Goal: Task Accomplishment & Management: Manage account settings

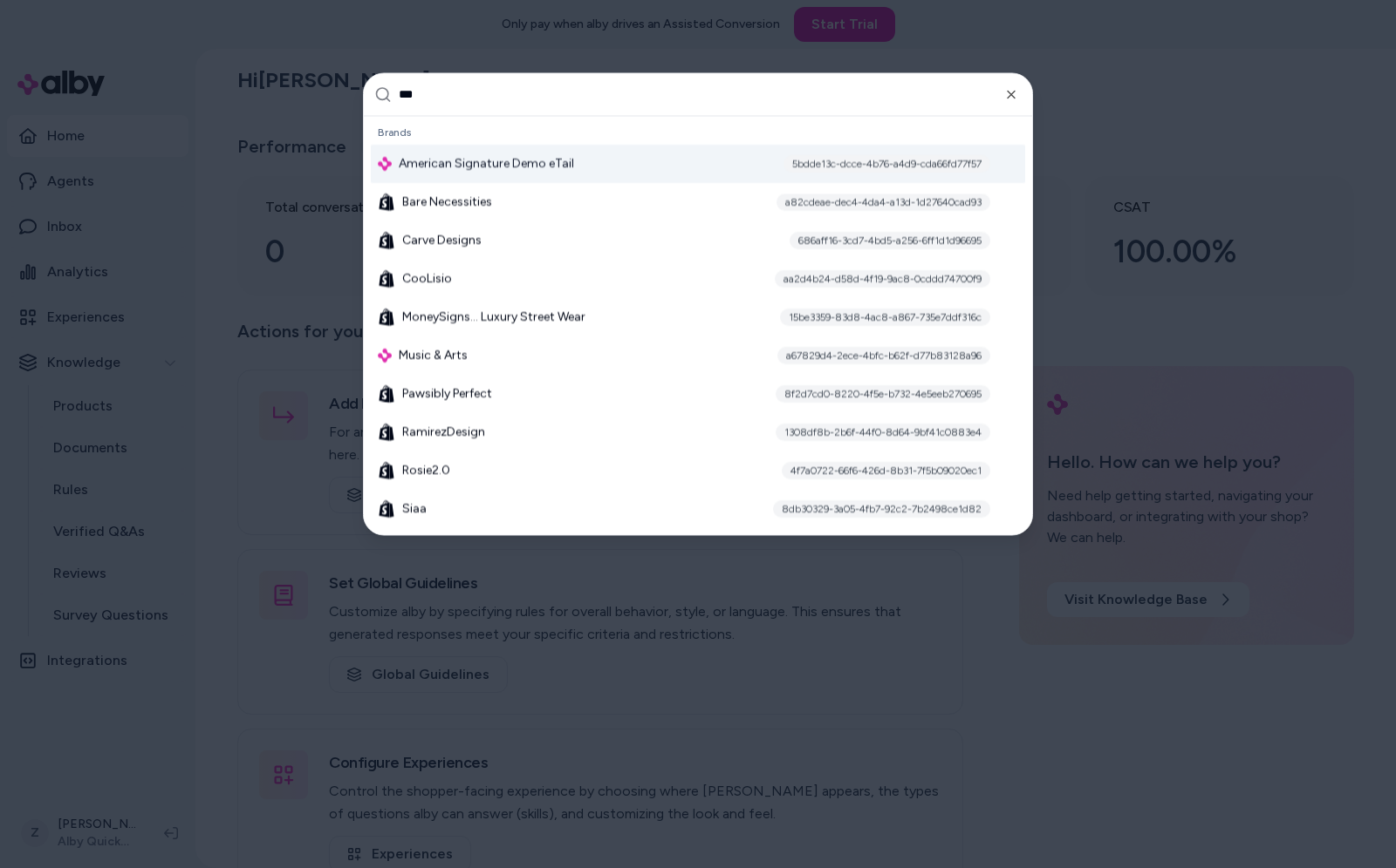
type input "****"
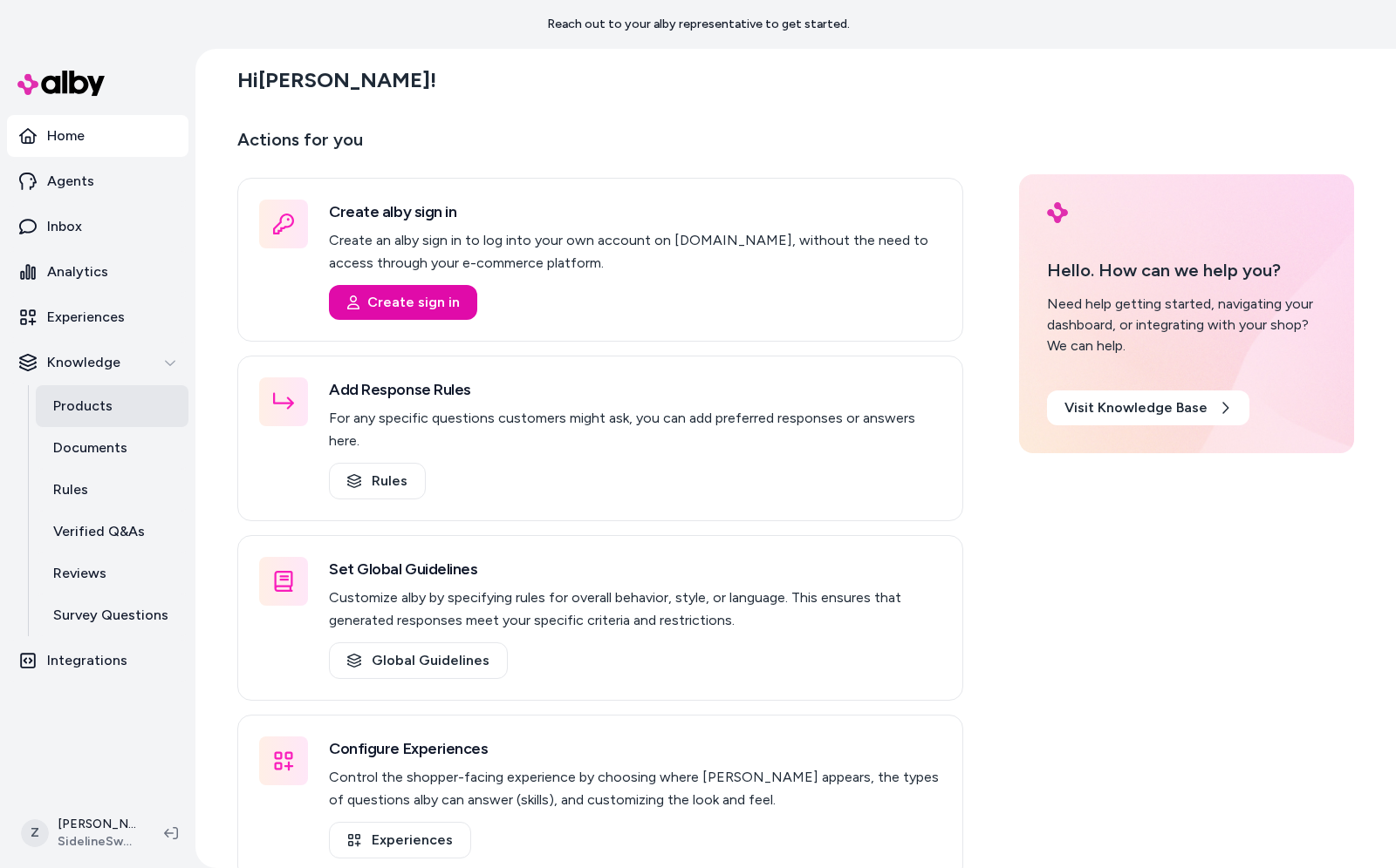
click at [94, 401] on p "Products" at bounding box center [83, 406] width 60 height 21
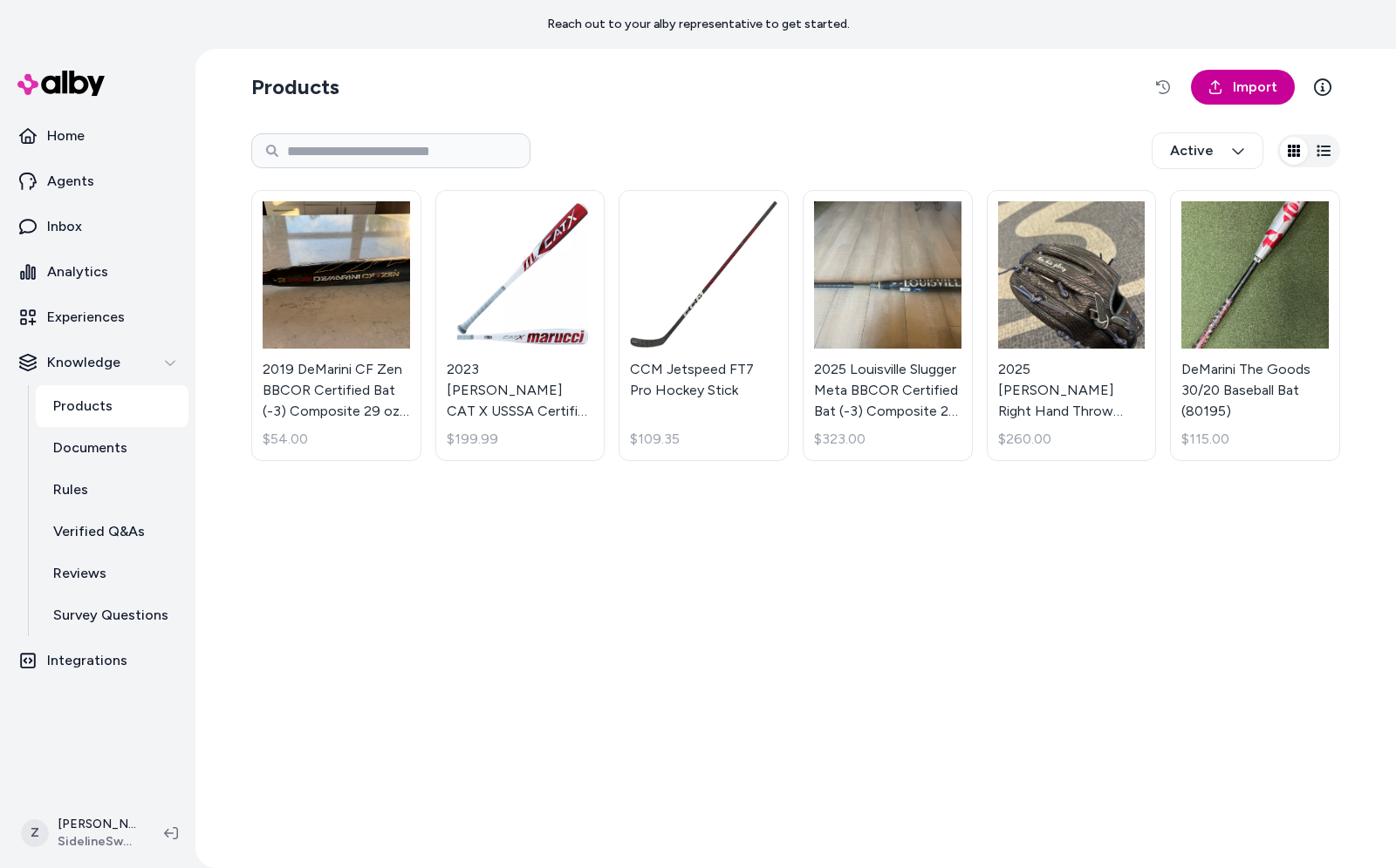
click at [1254, 98] on link "Import" at bounding box center [1242, 86] width 103 height 35
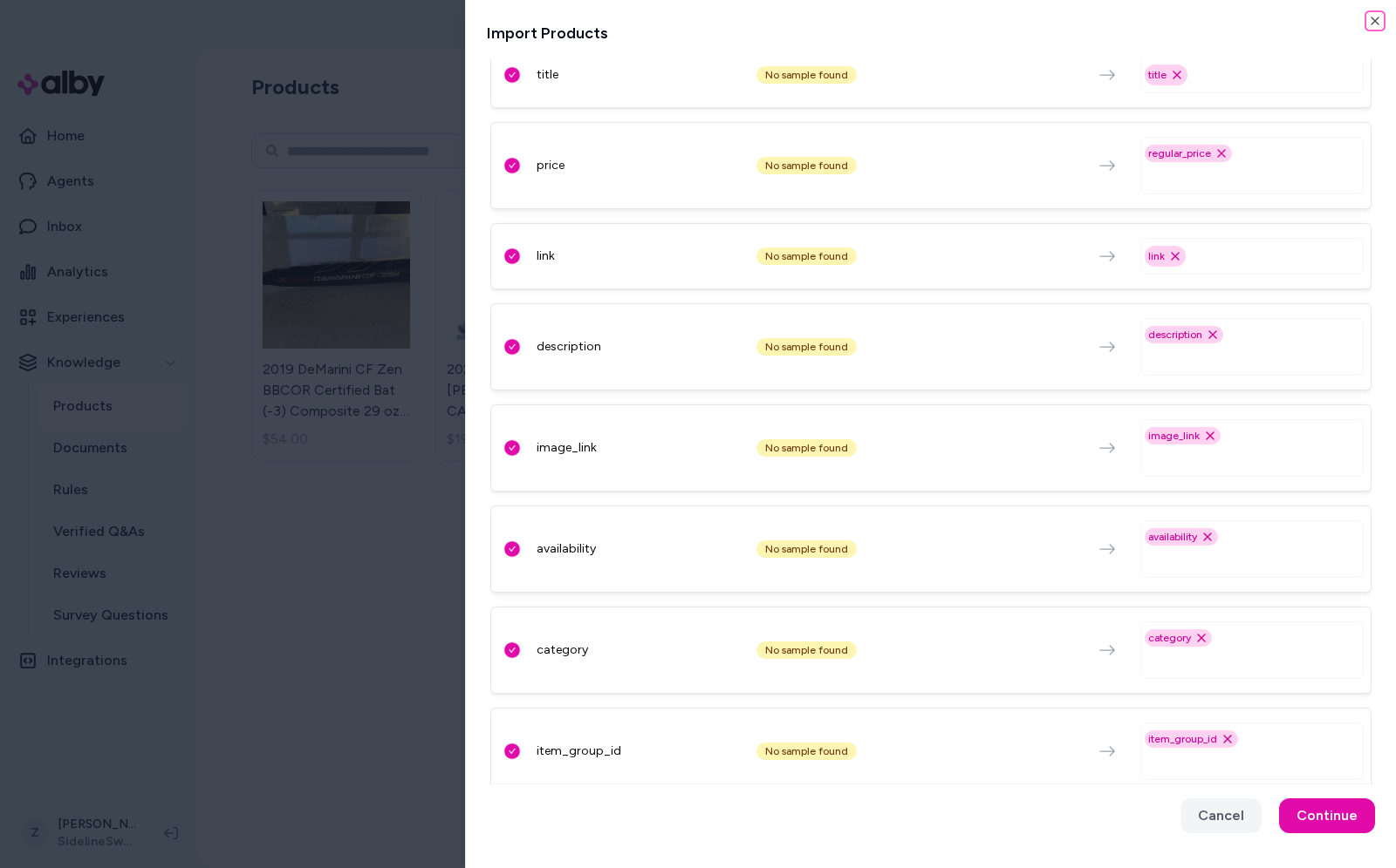
scroll to position [248, 0]
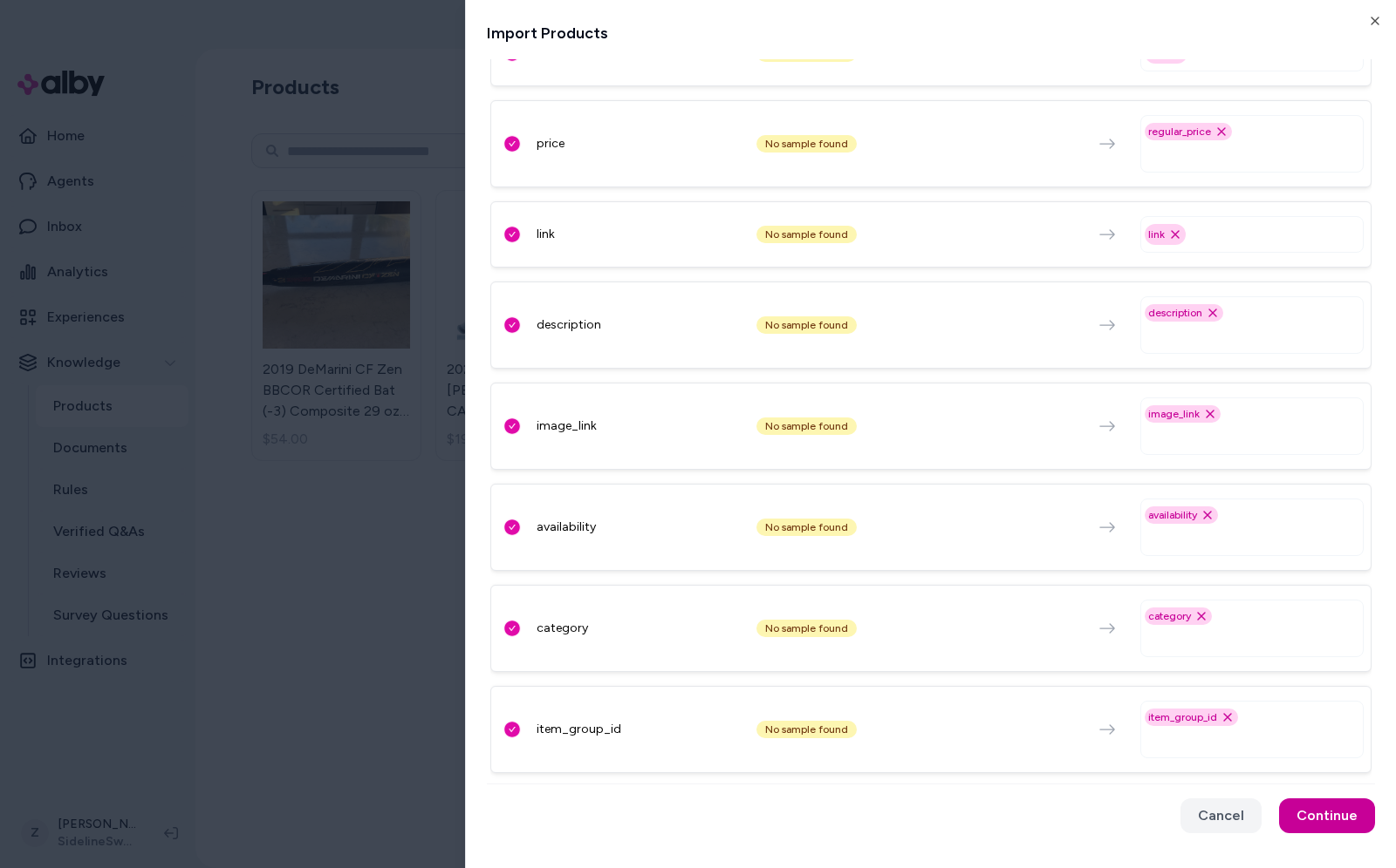
click at [1360, 831] on button "Continue" at bounding box center [1326, 815] width 96 height 35
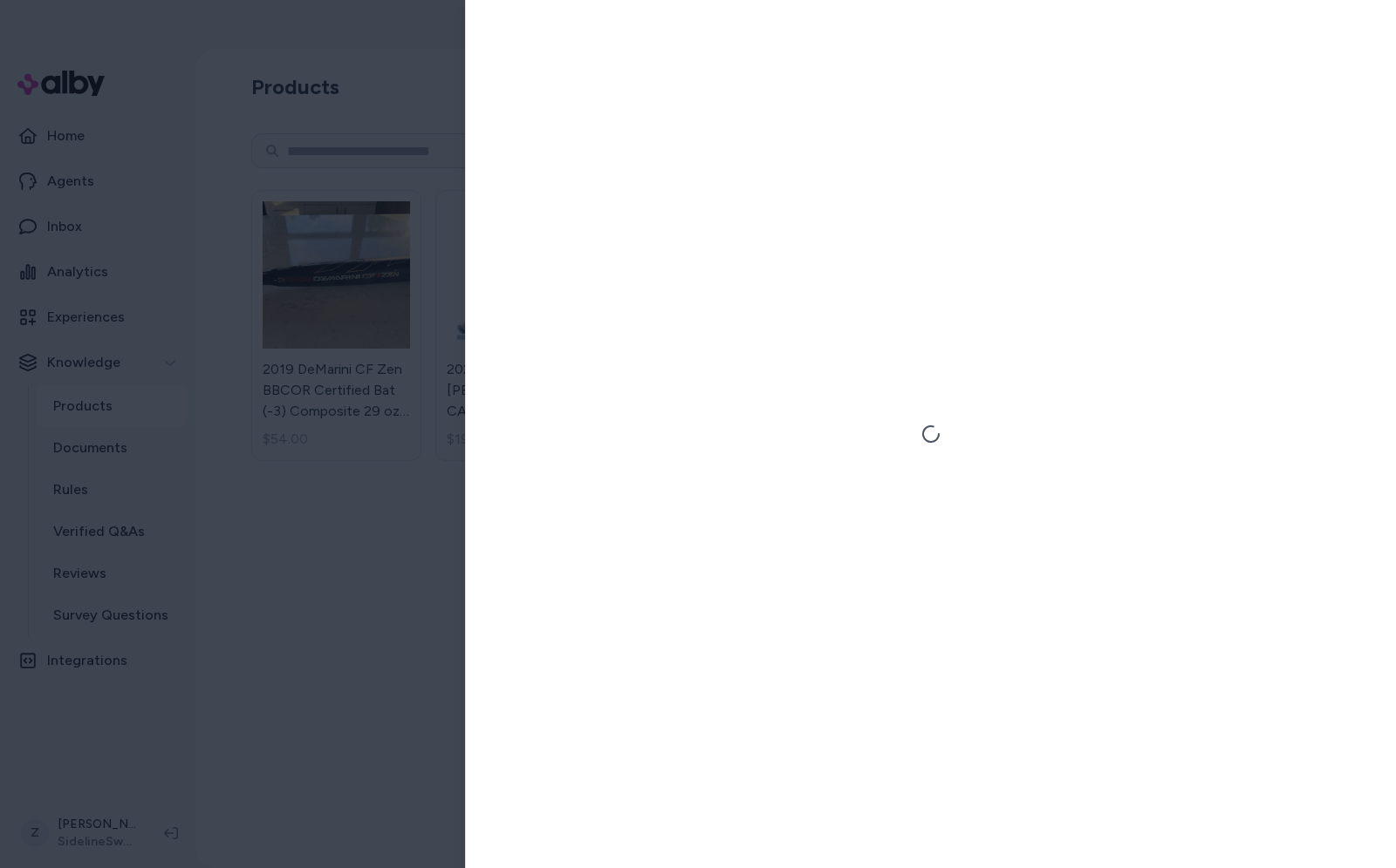
scroll to position [0, 0]
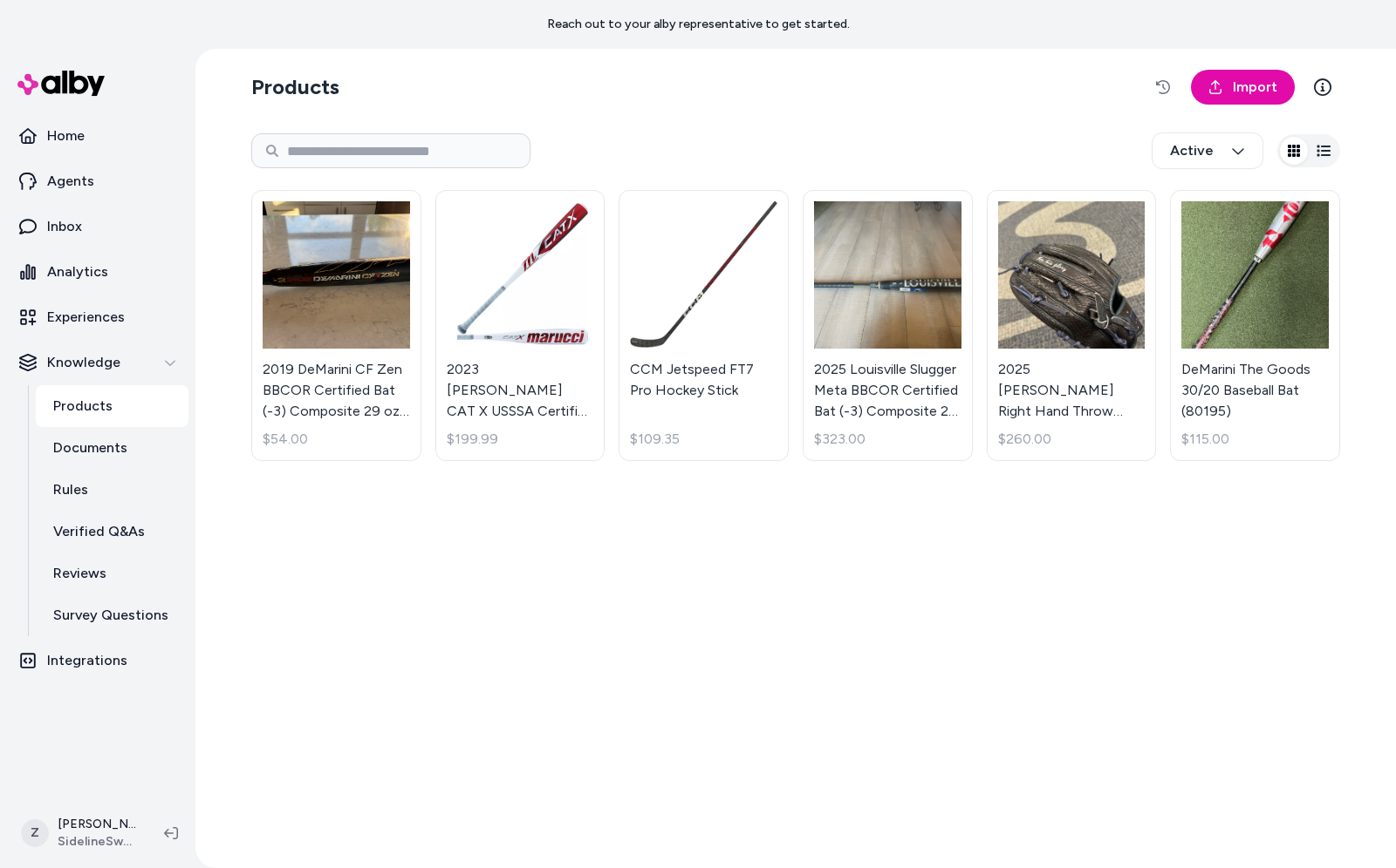
click at [425, 375] on div "2019 DeMarini CF Zen BBCOR Certified Bat (-3) Composite 29 oz 33" (Used) $54.00…" at bounding box center [796, 326] width 1089 height 292
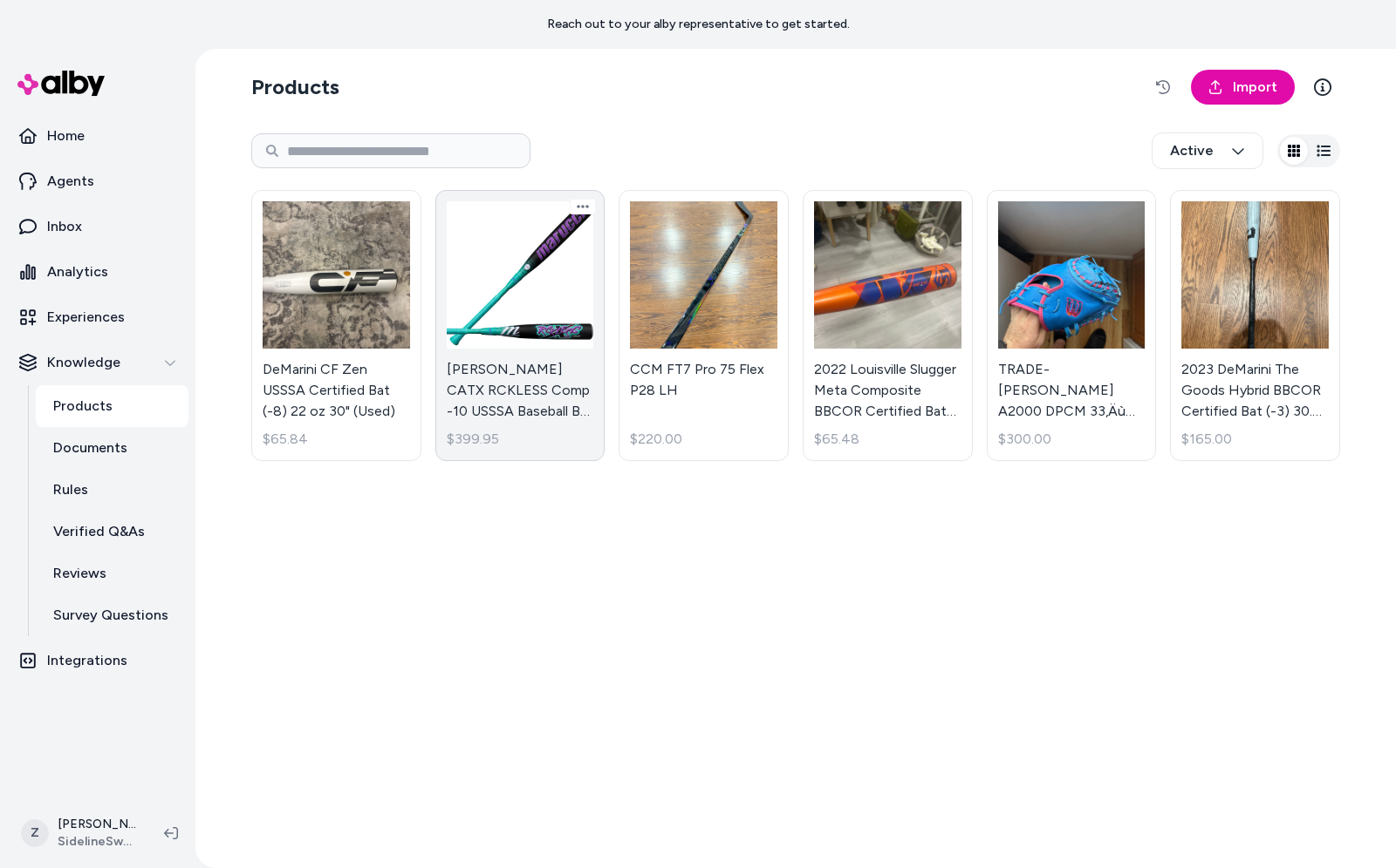
click at [518, 334] on link "Marucci CATX RCKLESS Comp -10 USSSA Baseball Bat MSBCRC10 $399.95" at bounding box center [520, 325] width 170 height 271
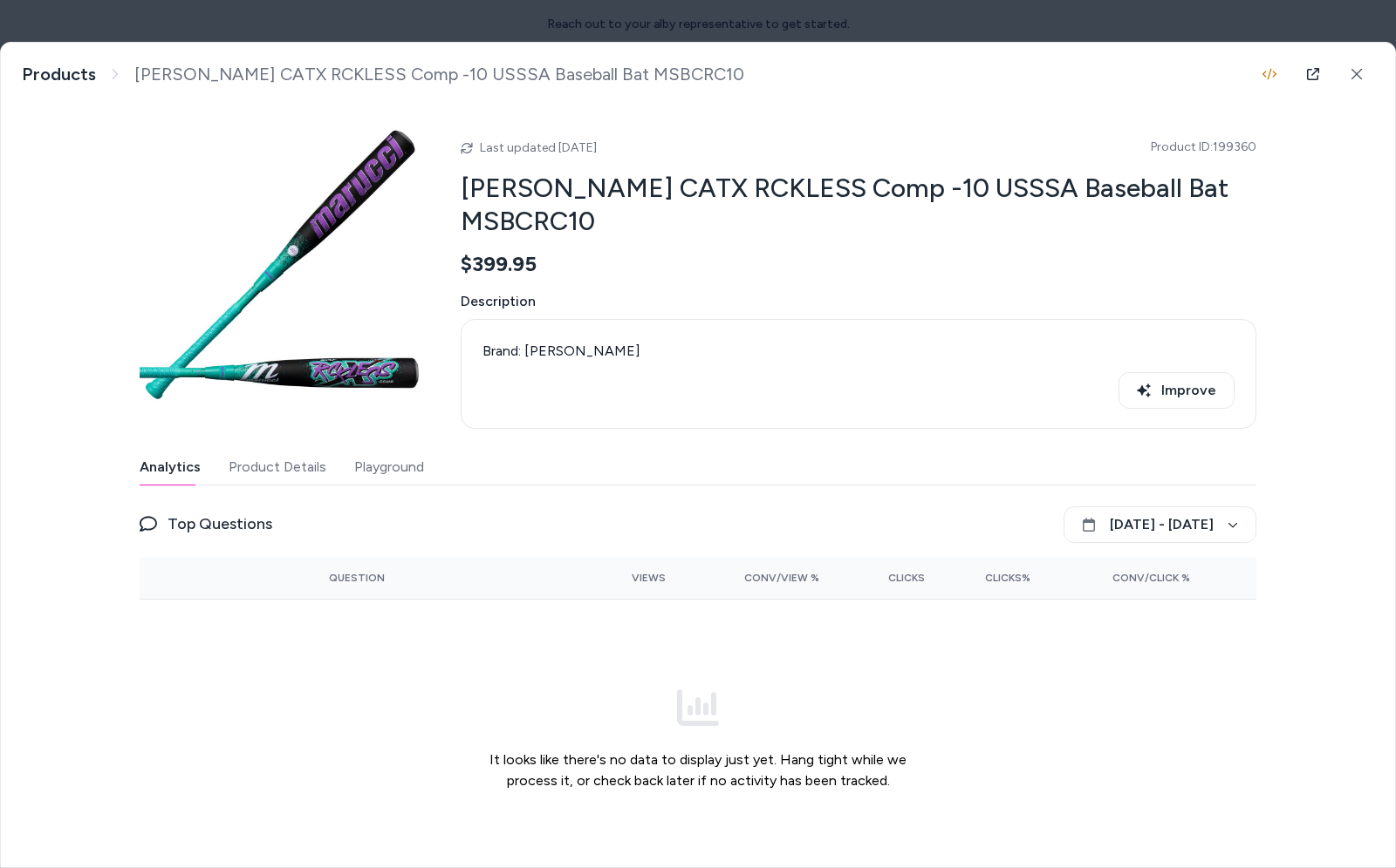
click at [388, 450] on button "Playground" at bounding box center [388, 467] width 70 height 35
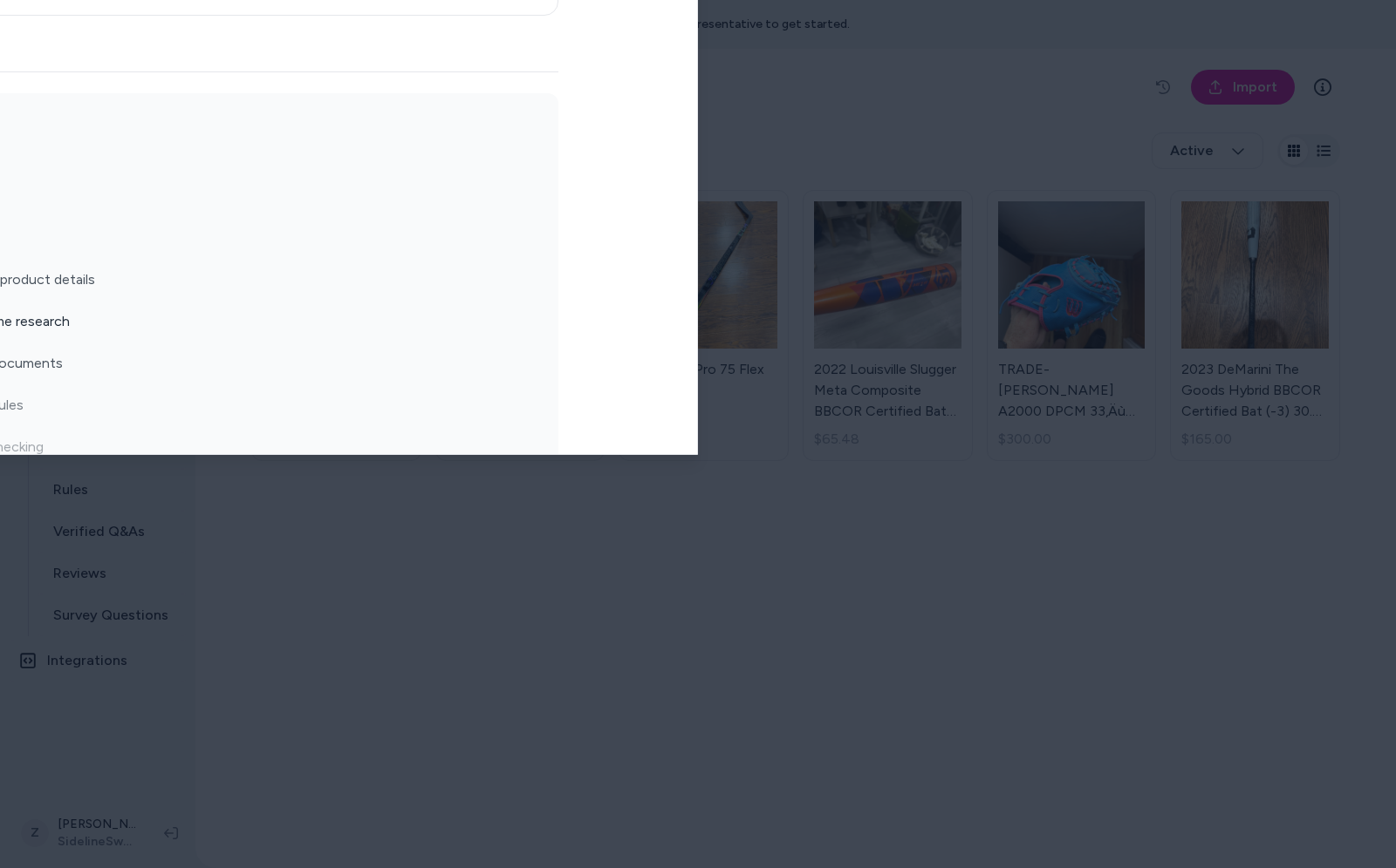
click at [639, 20] on body "Reach out to your alby representative to get started. Home Agents Inbox Analyti…" at bounding box center [698, 434] width 1396 height 868
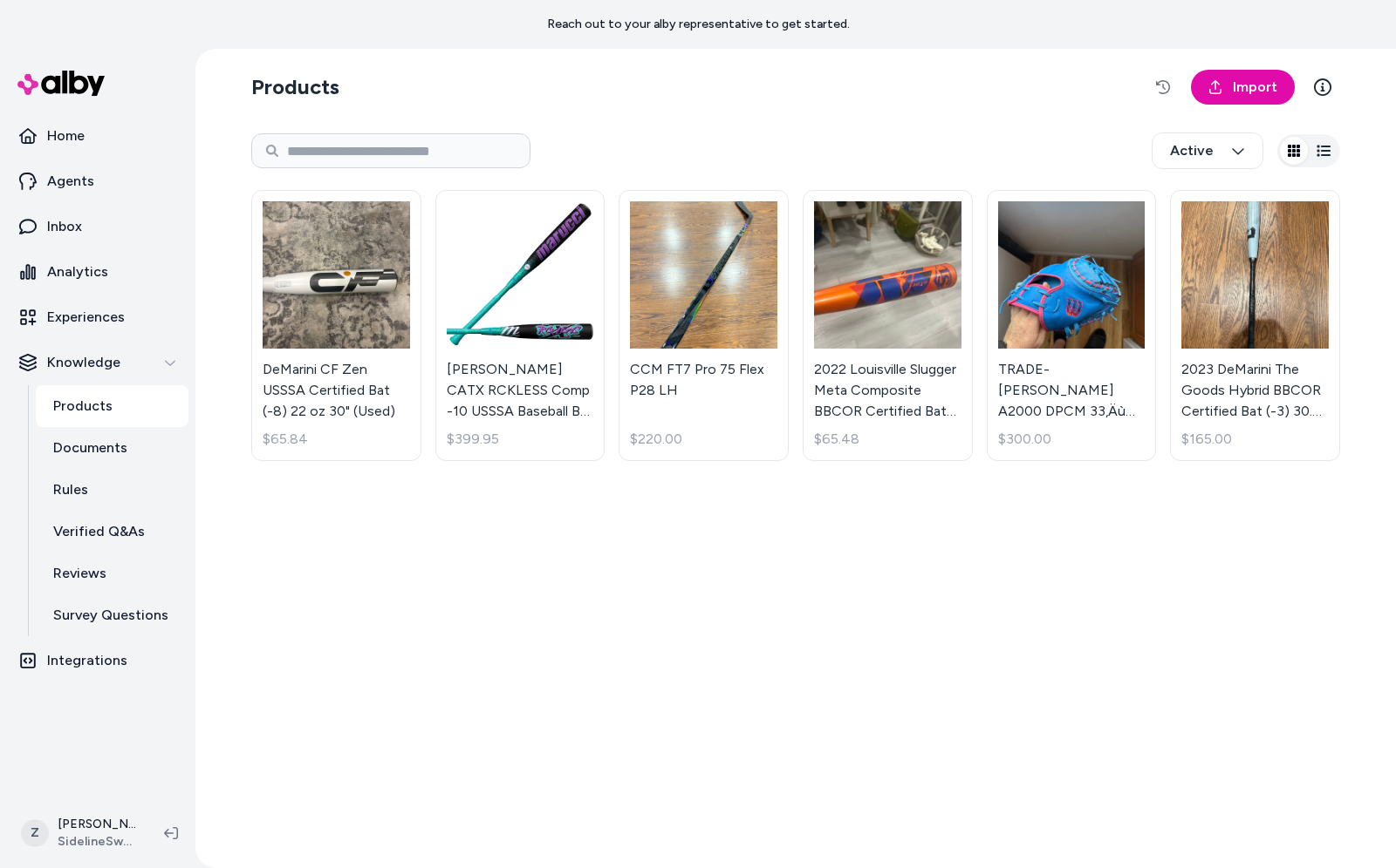
click at [367, 280] on link "DeMarini CF Zen USSSA Certified Bat (-8) 22 oz 30" (Used) $65.84" at bounding box center [336, 325] width 170 height 271
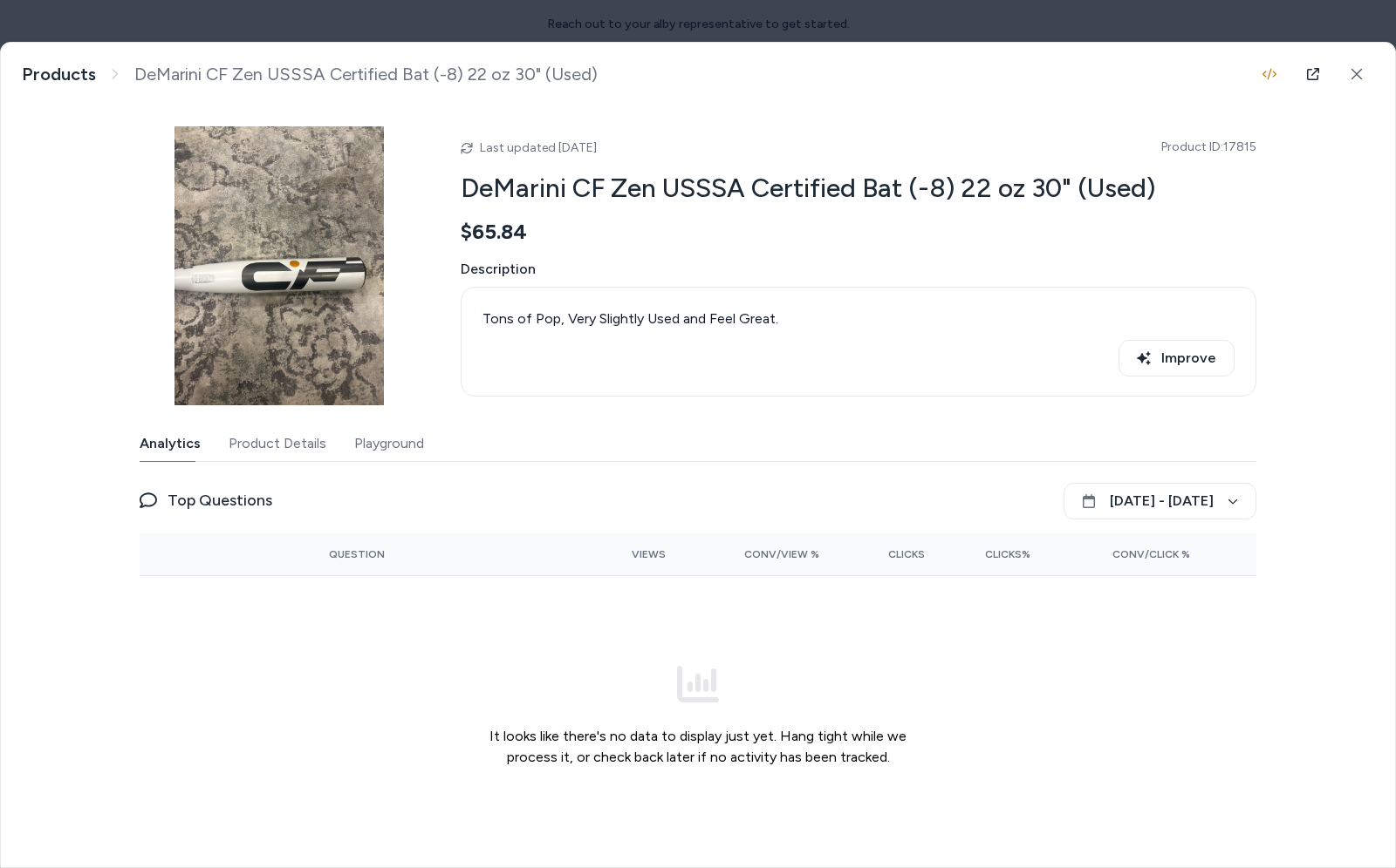
click at [474, 39] on body "Reach out to your alby representative to get started. Home Agents Inbox Analyti…" at bounding box center [698, 434] width 1396 height 868
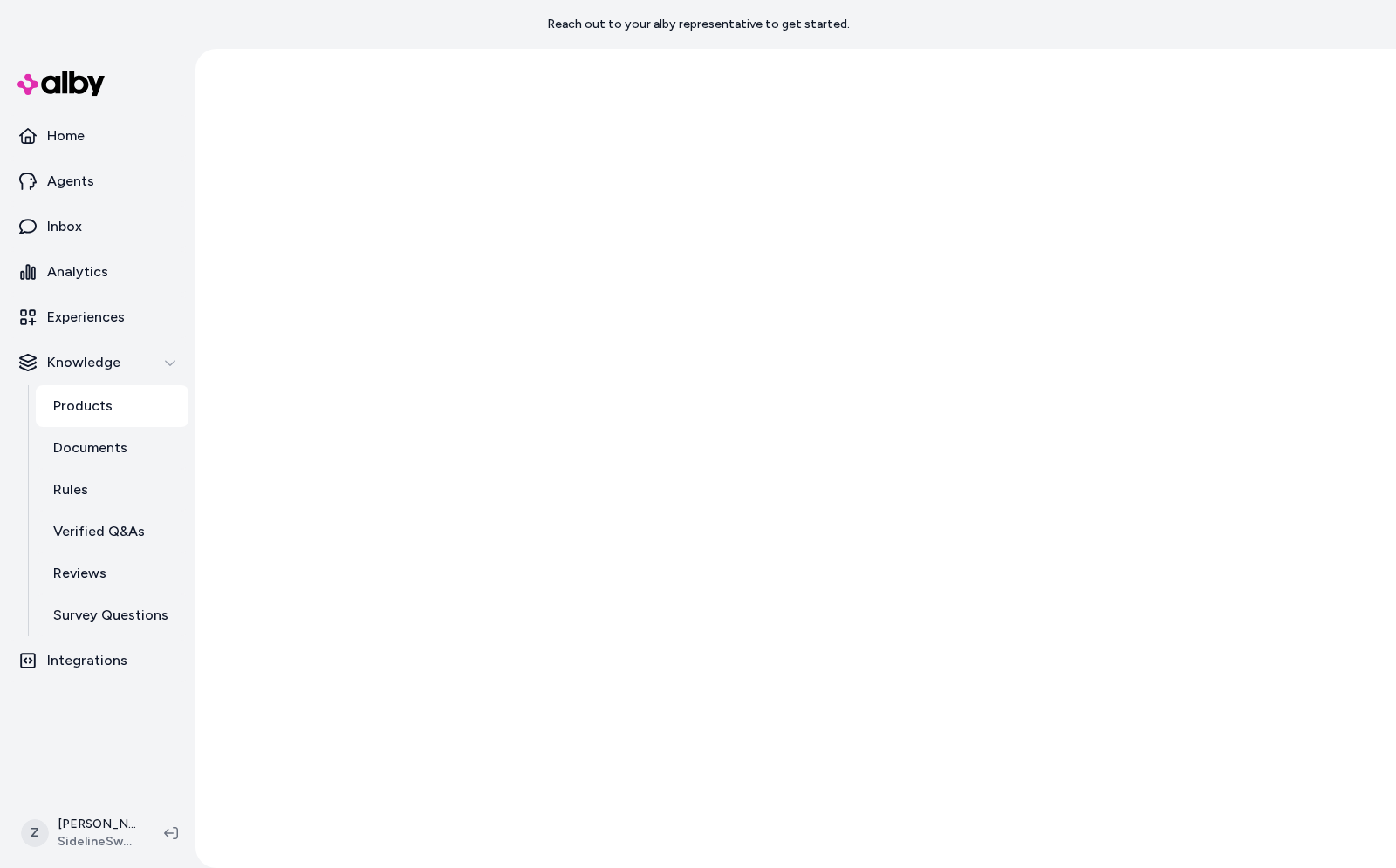
click at [577, 269] on html "Reach out to your alby representative to get started. Home Agents Inbox Analyti…" at bounding box center [698, 434] width 1396 height 868
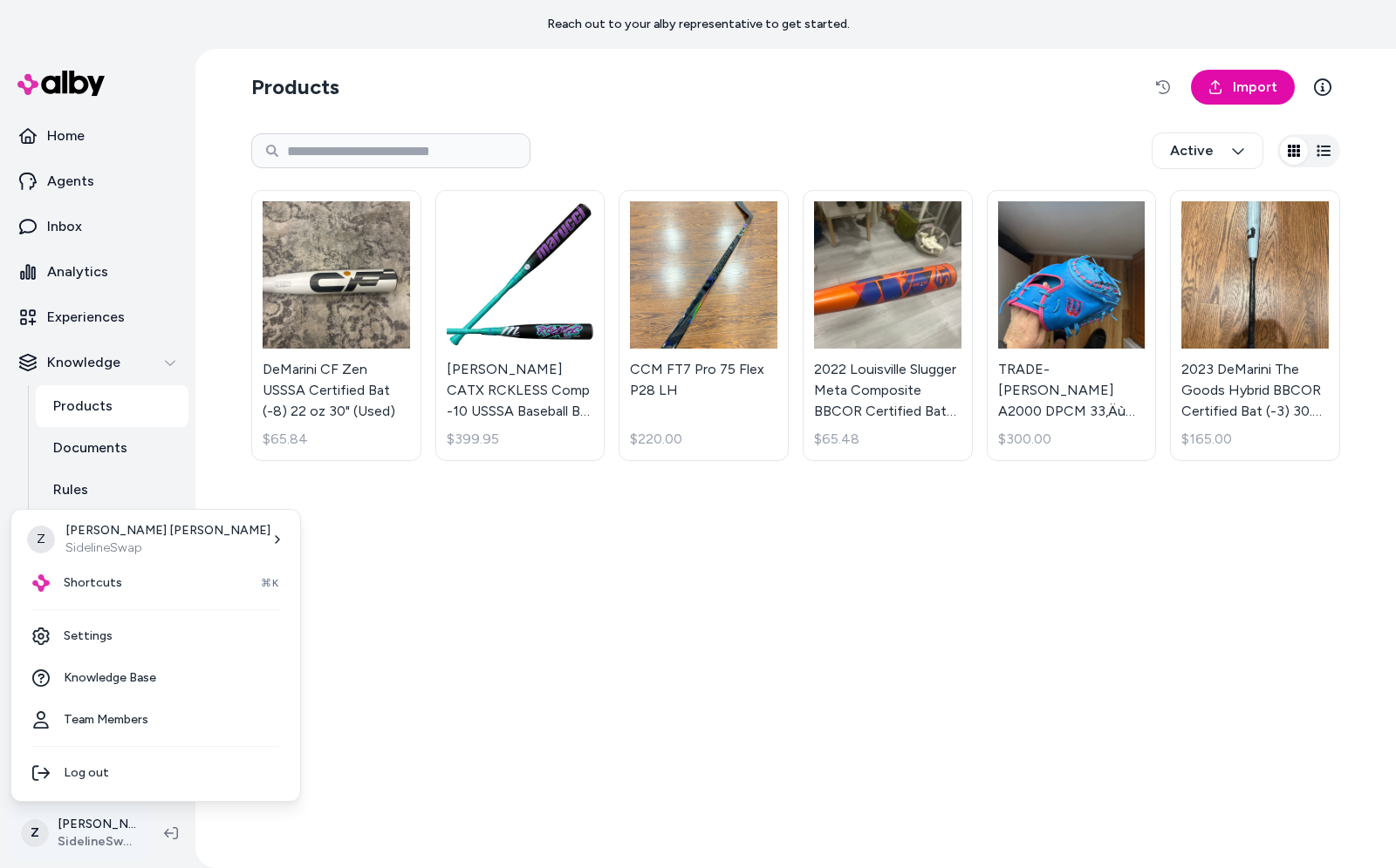
click at [102, 835] on html "Reach out to your alby representative to get started. Home Agents Inbox Analyti…" at bounding box center [698, 434] width 1396 height 868
click at [116, 633] on link "Settings" at bounding box center [155, 637] width 275 height 42
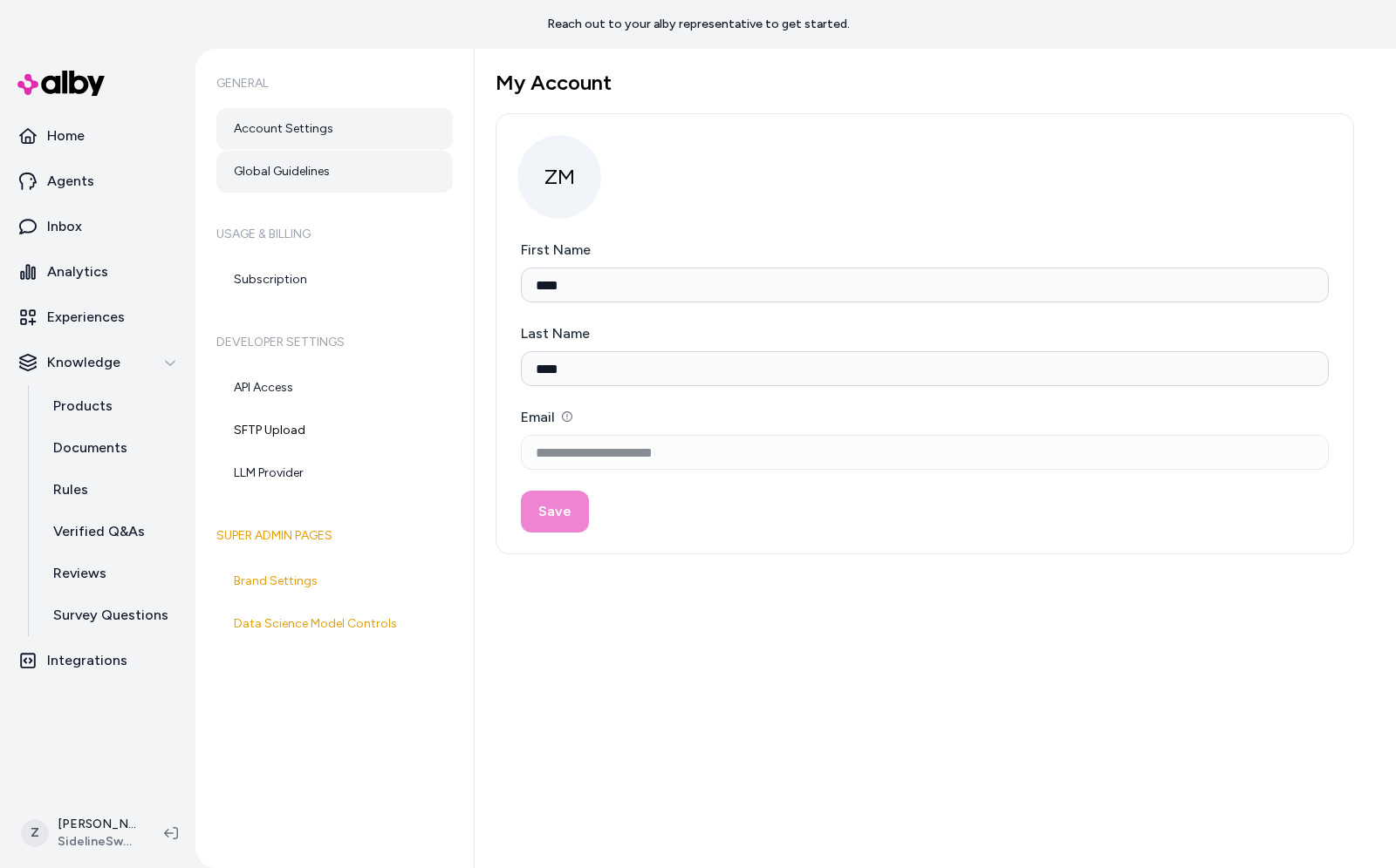
click at [309, 186] on link "Global Guidelines" at bounding box center [335, 172] width 236 height 42
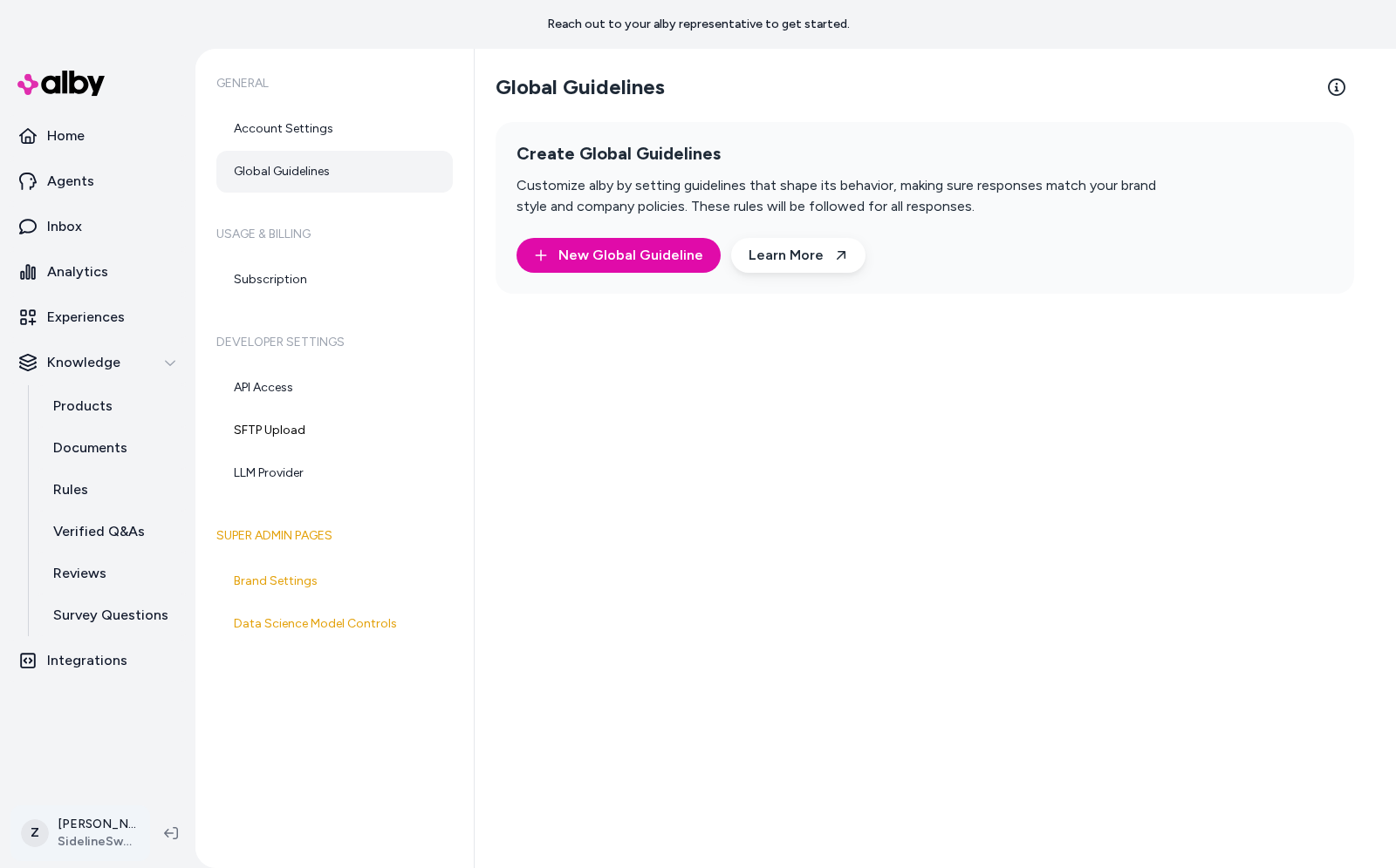
click at [95, 821] on html "Reach out to your alby representative to get started. Home Agents Inbox Analyti…" at bounding box center [698, 434] width 1396 height 868
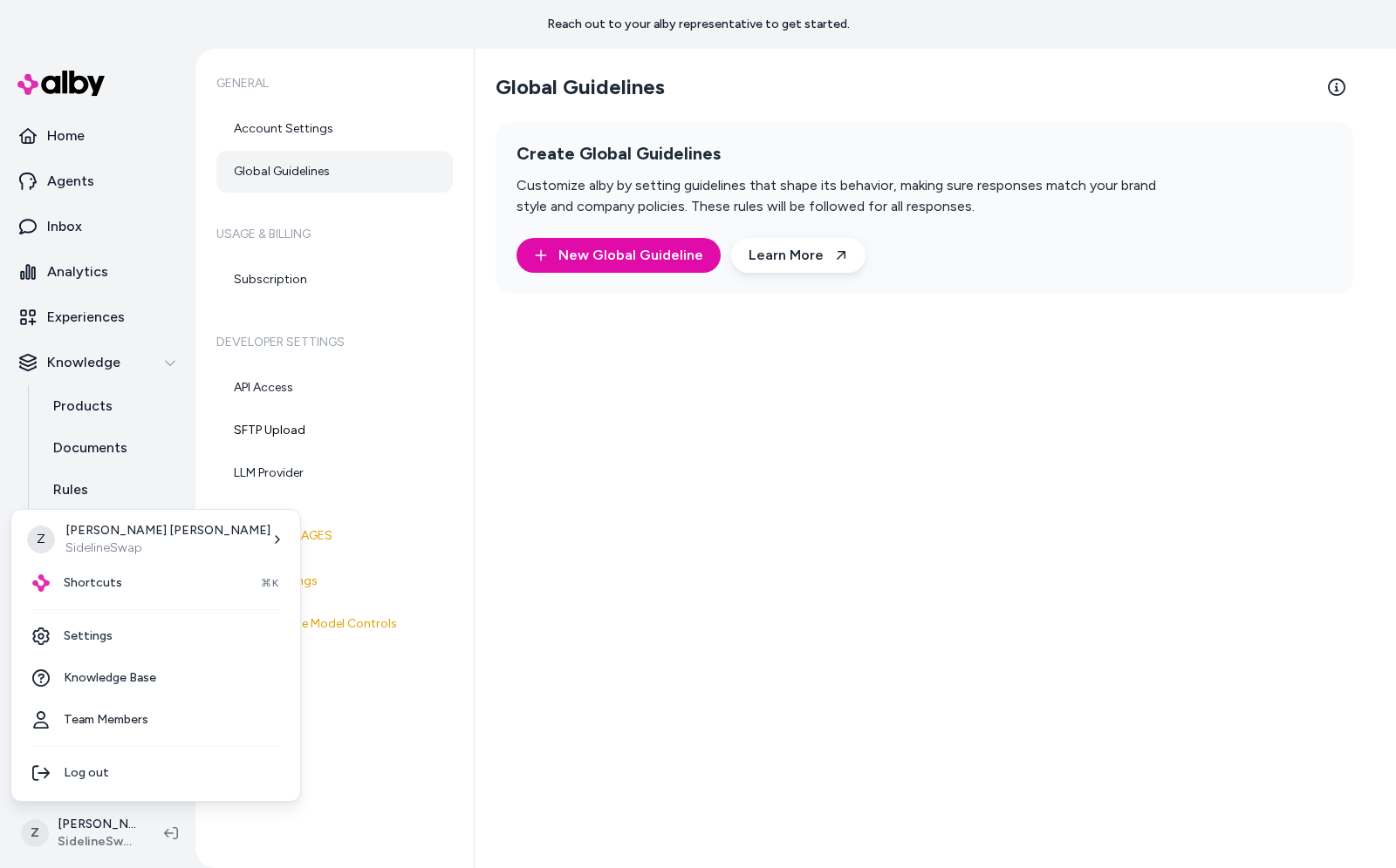
click at [492, 689] on html "Reach out to your alby representative to get started. Home Agents Inbox Analyti…" at bounding box center [698, 434] width 1396 height 868
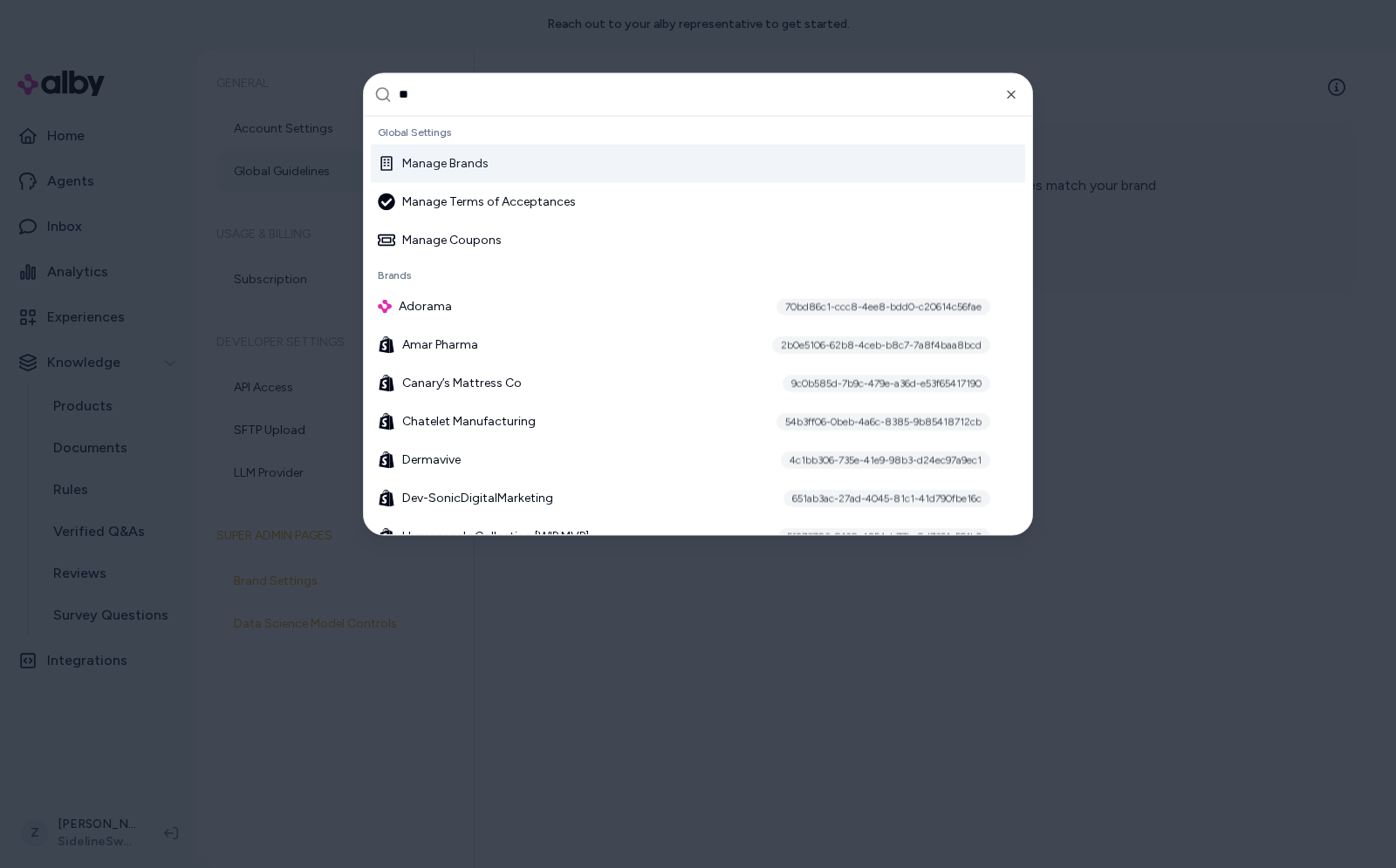
type input "***"
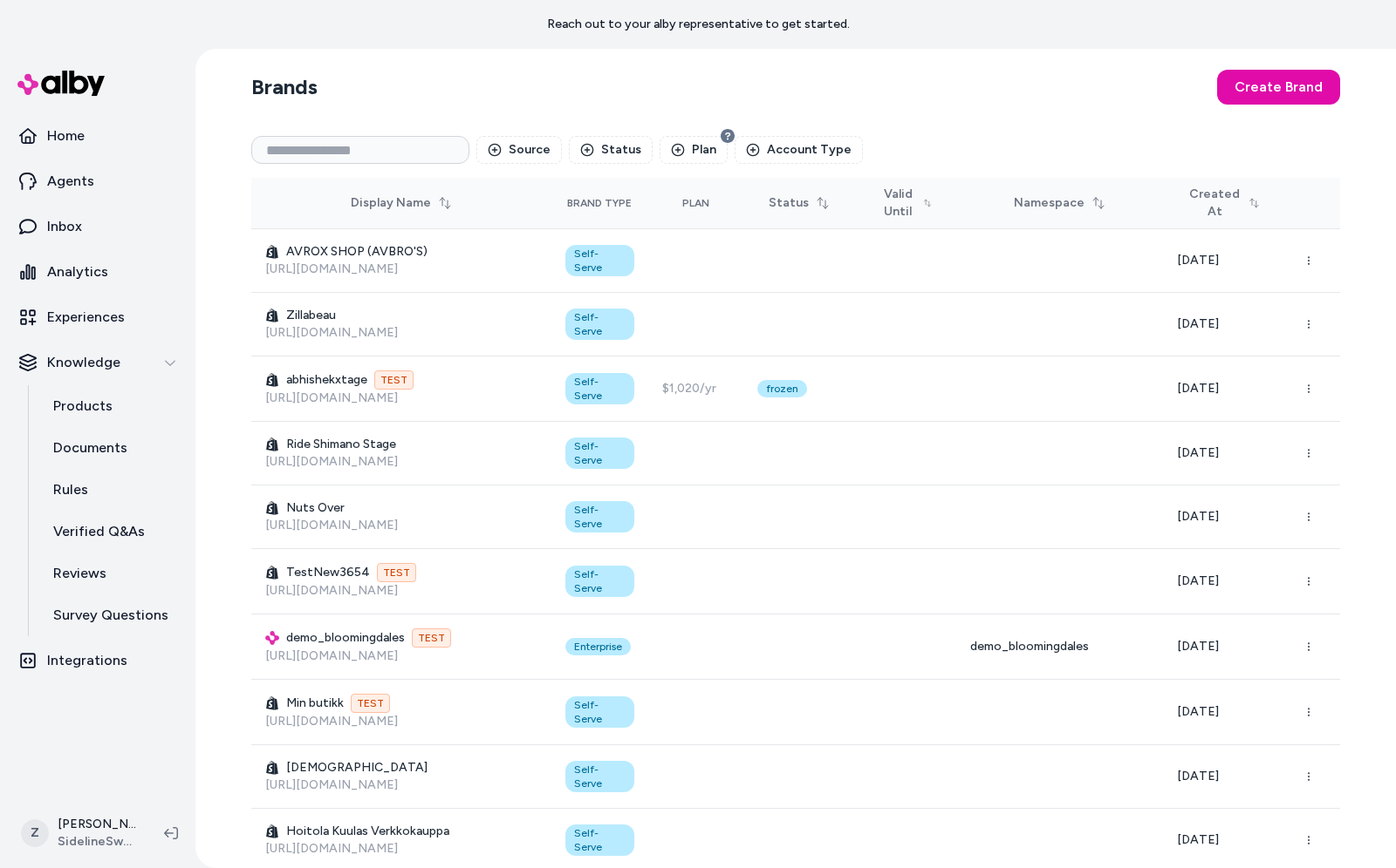
scroll to position [34715, 0]
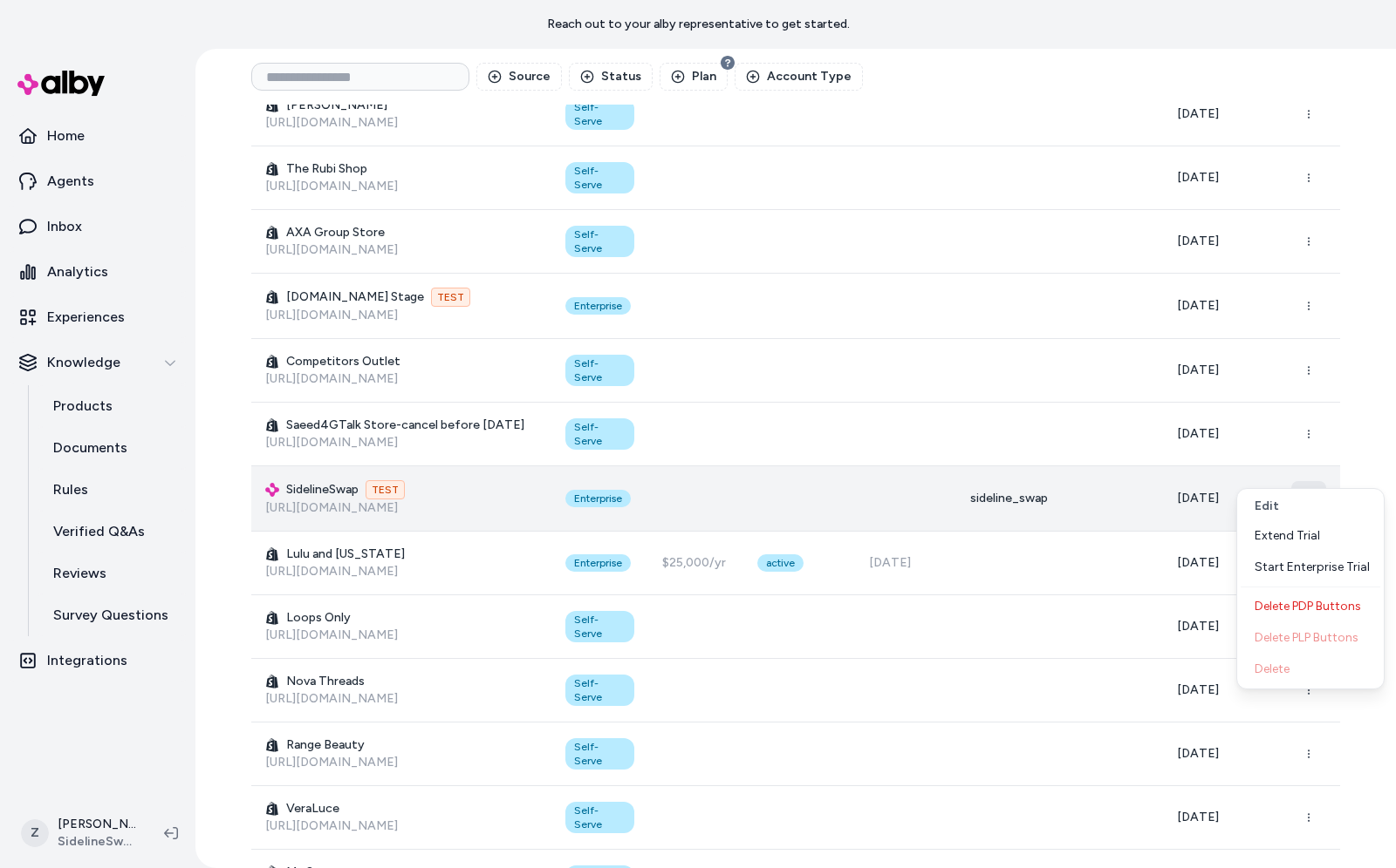
click at [1313, 494] on icon "button" at bounding box center [1309, 499] width 11 height 11
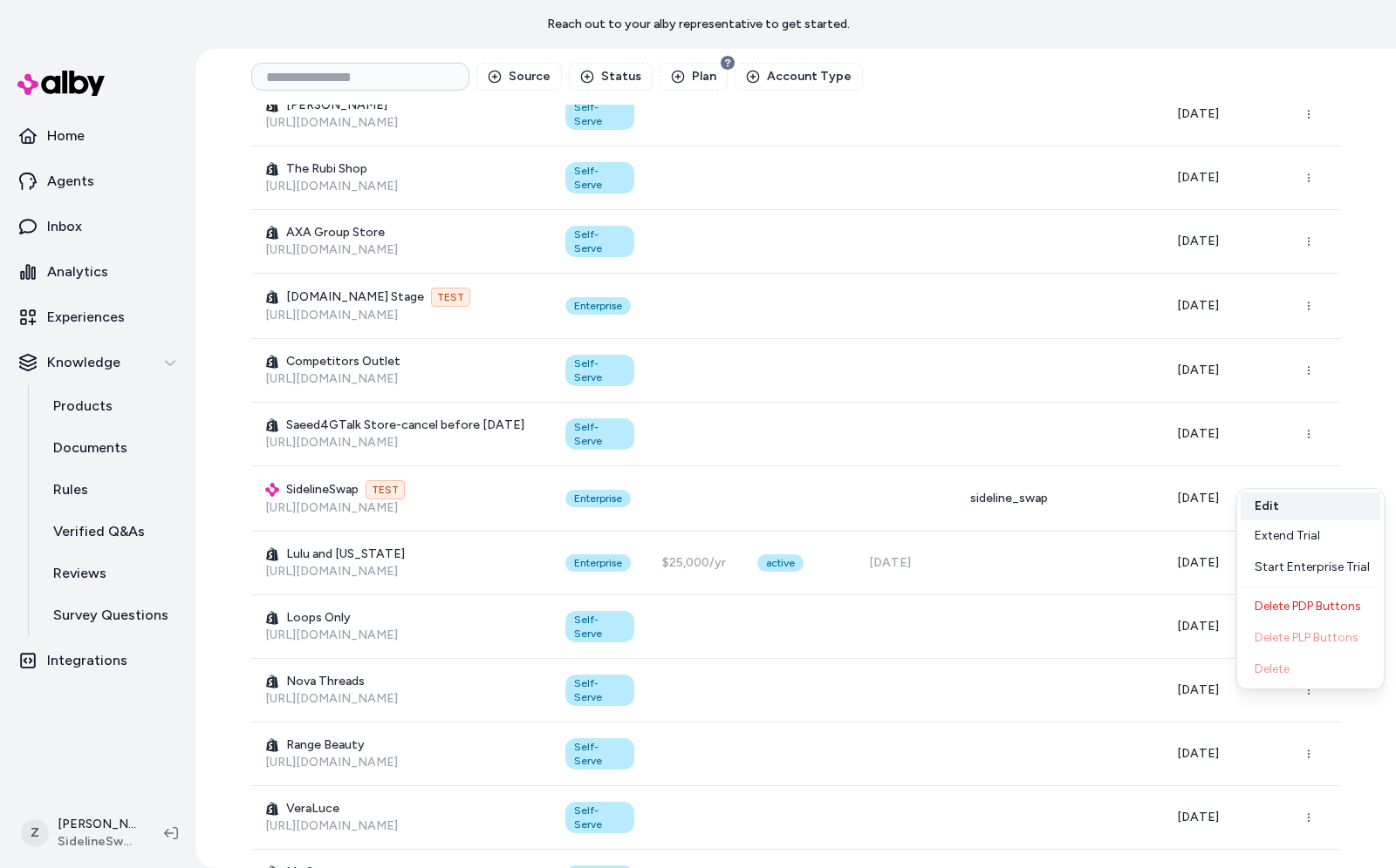
click at [1292, 513] on button "Edit" at bounding box center [1310, 506] width 139 height 28
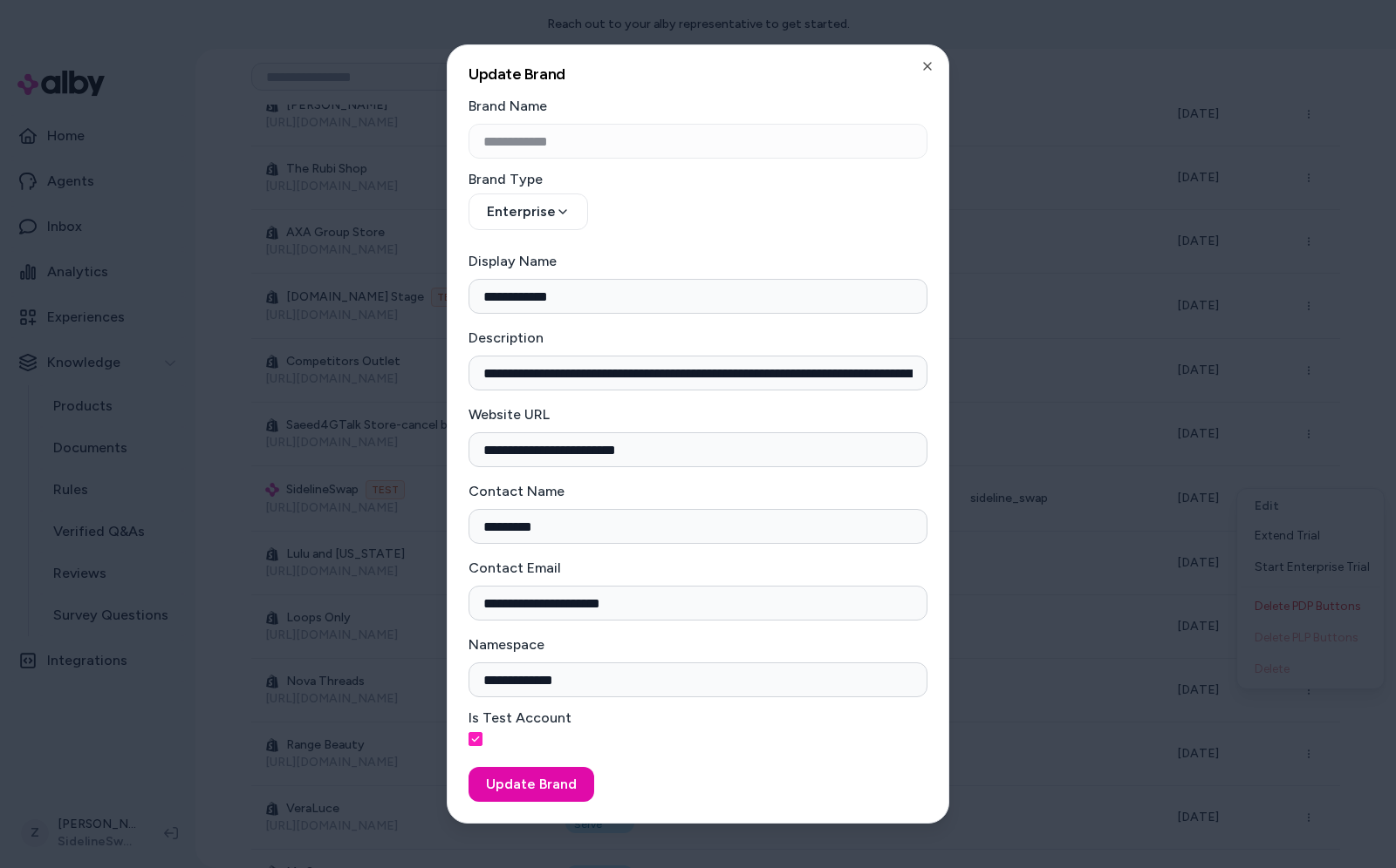
click at [1256, 508] on div at bounding box center [698, 434] width 1396 height 868
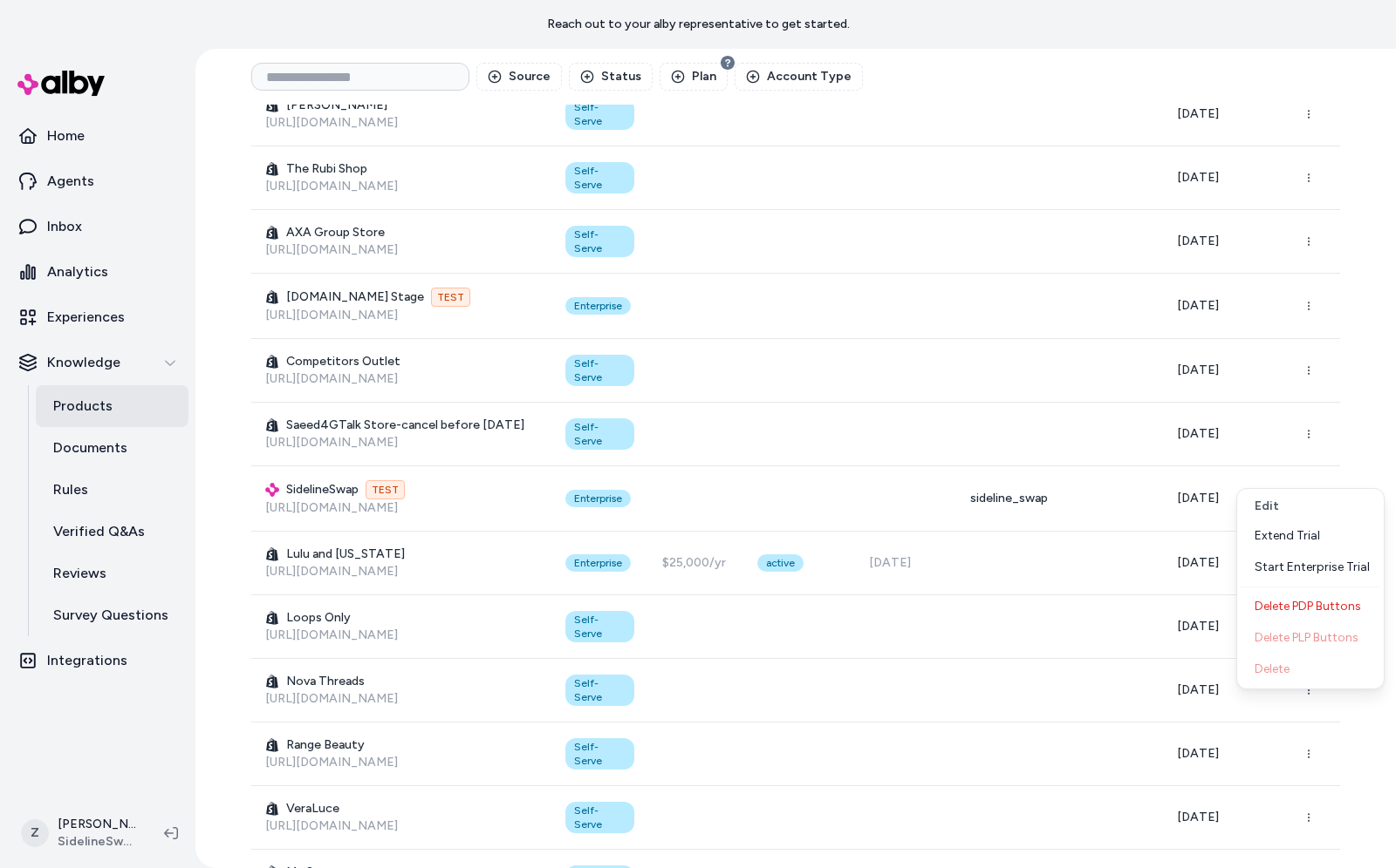
click at [73, 403] on p "Products" at bounding box center [83, 406] width 60 height 21
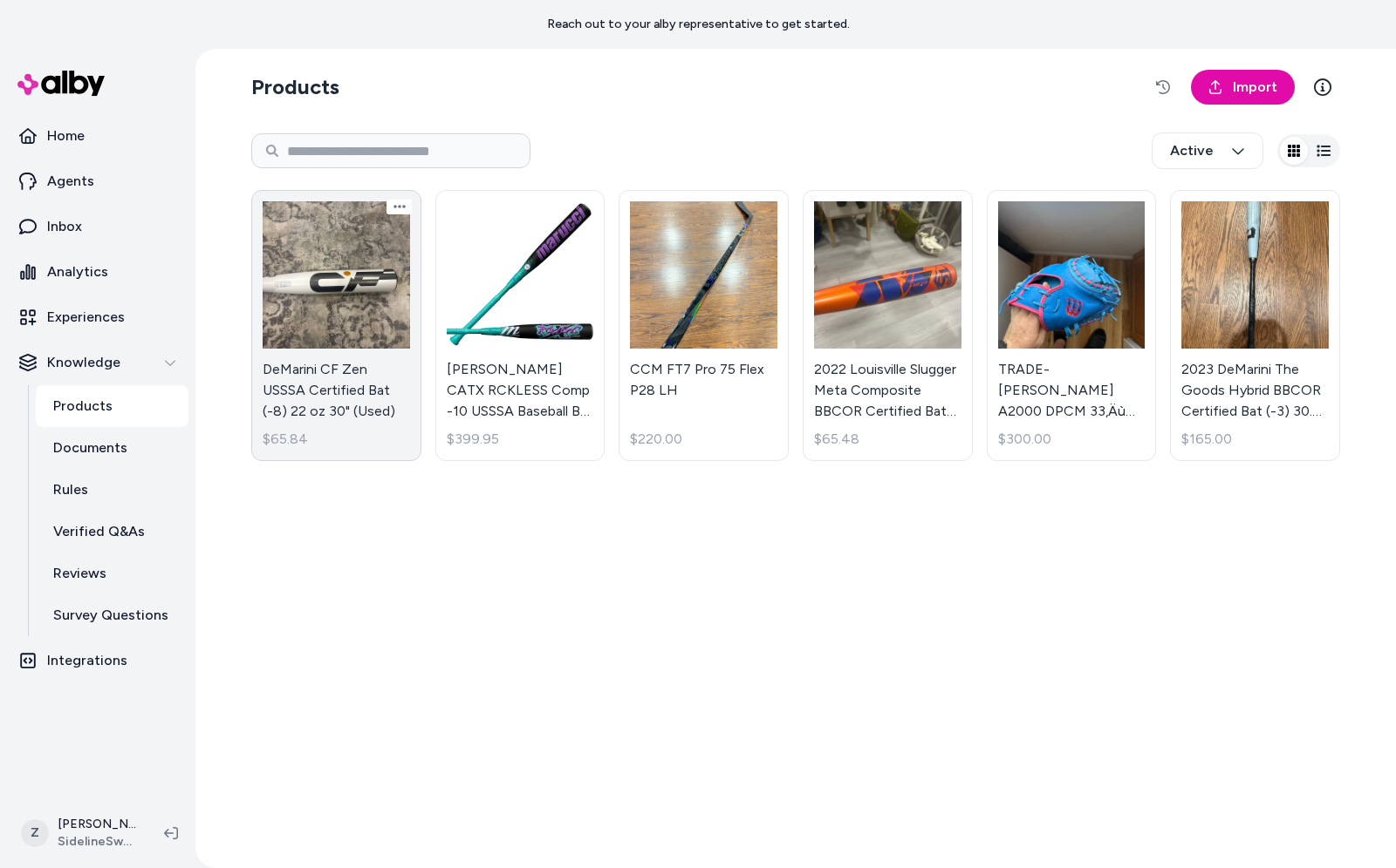
click at [358, 302] on link "DeMarini CF Zen USSSA Certified Bat (-8) 22 oz 30" (Used) $65.84" at bounding box center [336, 325] width 170 height 271
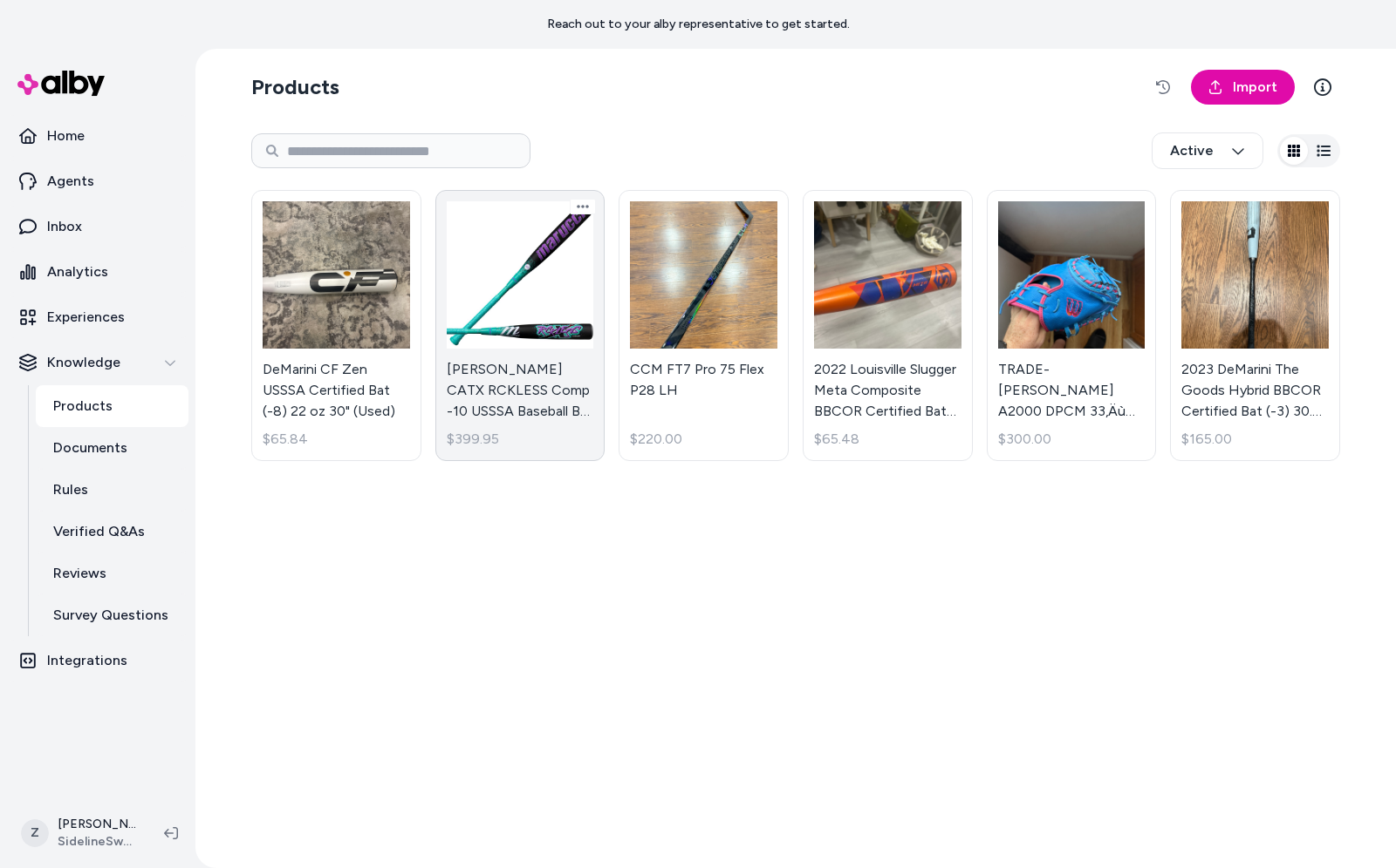
click at [530, 303] on link "Marucci CATX RCKLESS Comp -10 USSSA Baseball Bat MSBCRC10 $399.95" at bounding box center [520, 325] width 170 height 271
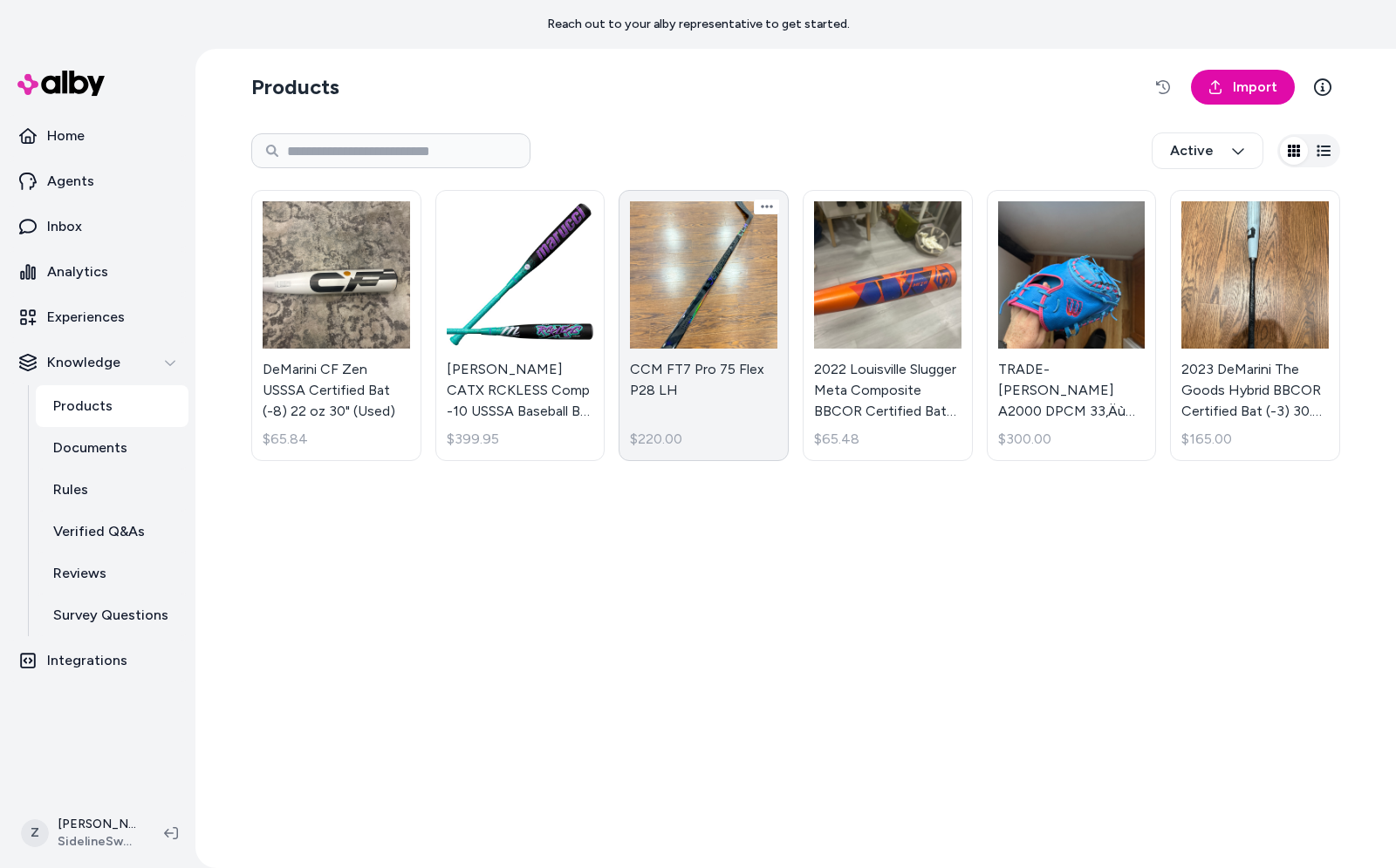
click at [758, 318] on link "CCM FT7 Pro 75 Flex P28 LH $220.00" at bounding box center [702, 325] width 170 height 271
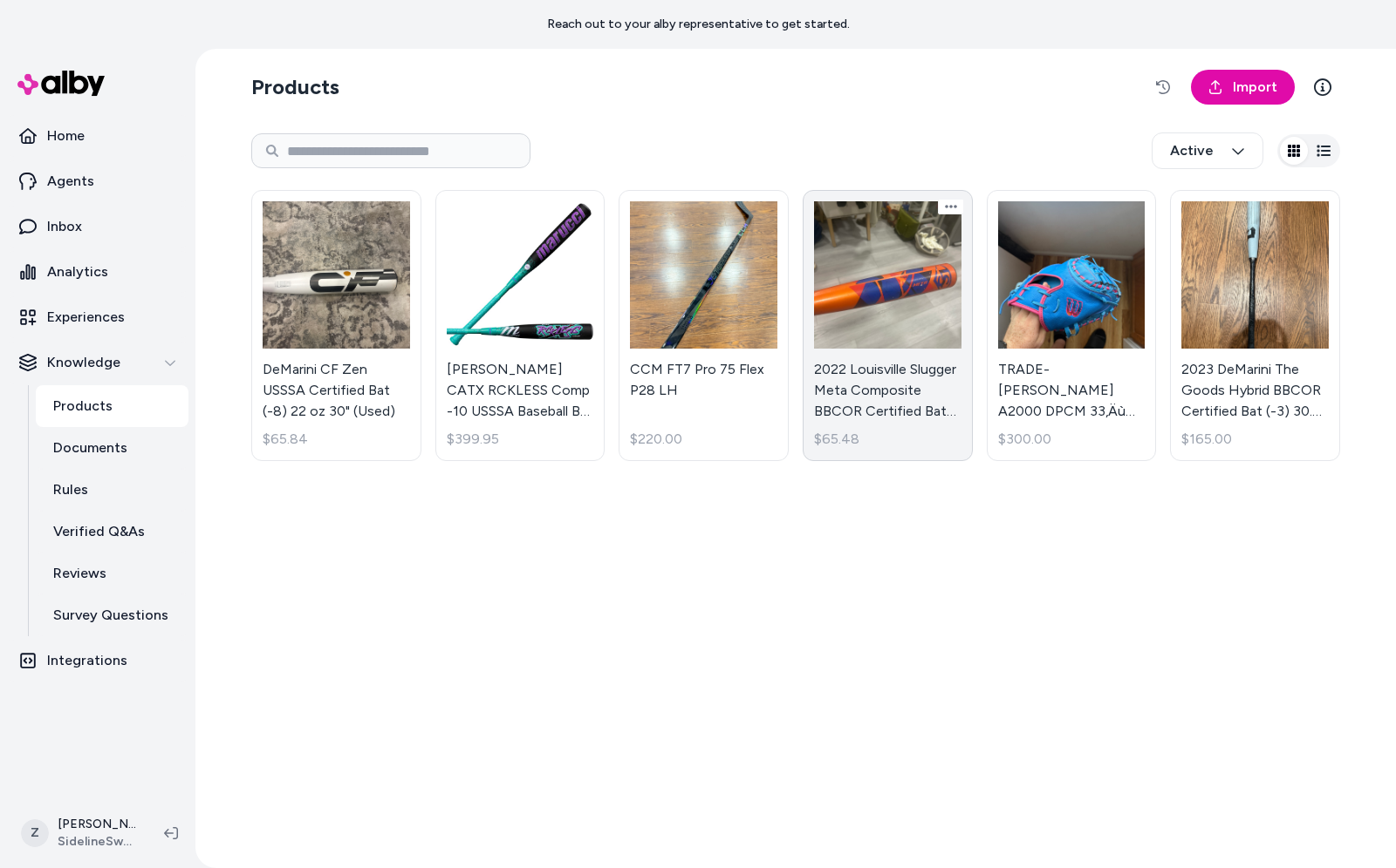
click at [917, 315] on link "2022 Louisville Slugger Meta Composite BBCOR Certified Bat (-3) Composite 28 oz…" at bounding box center [887, 325] width 170 height 271
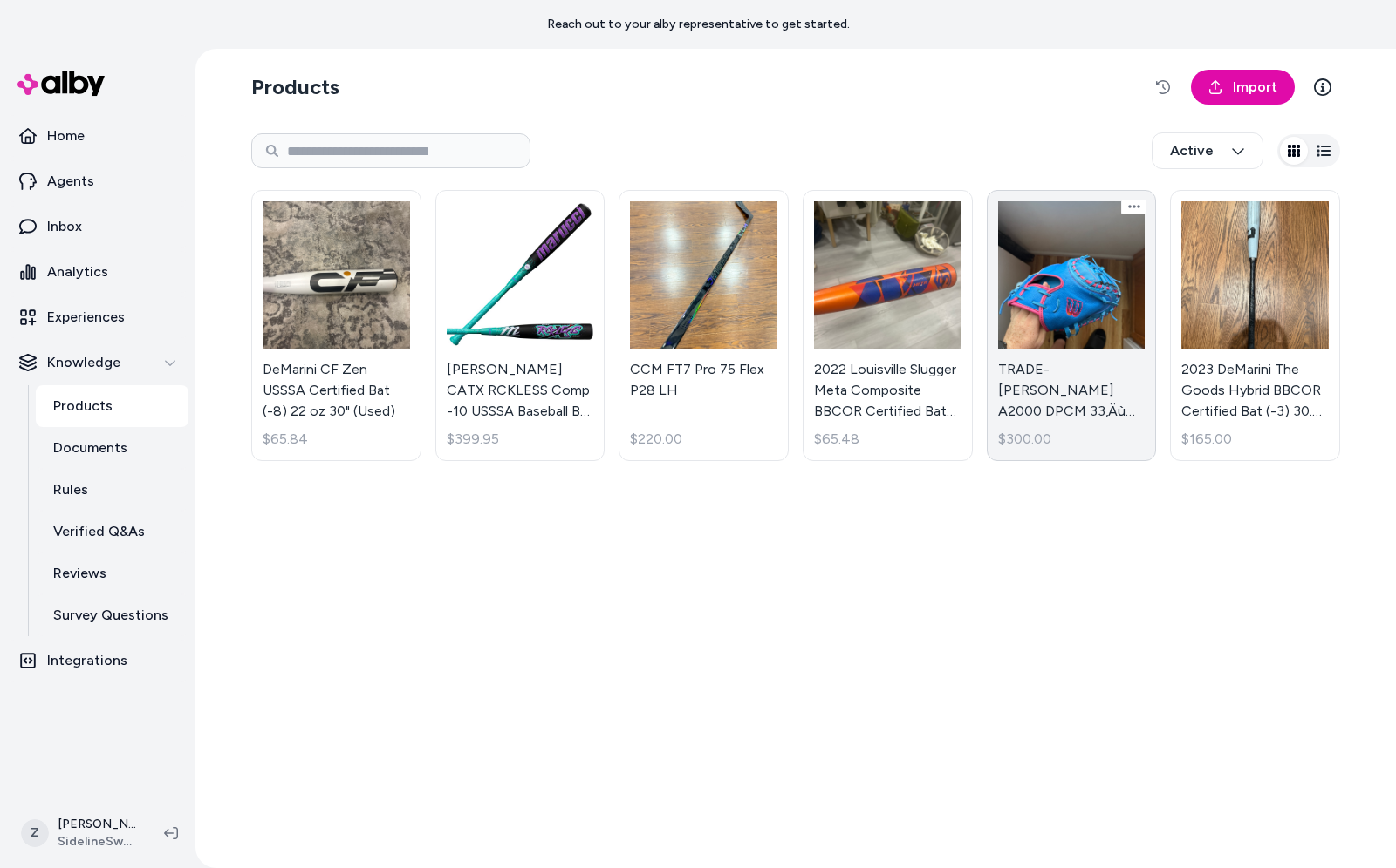
click at [1067, 313] on link "TRADE-Wilson A2000 DPCM 33‚Äù Catchers Mitt $300.00" at bounding box center [1071, 325] width 170 height 271
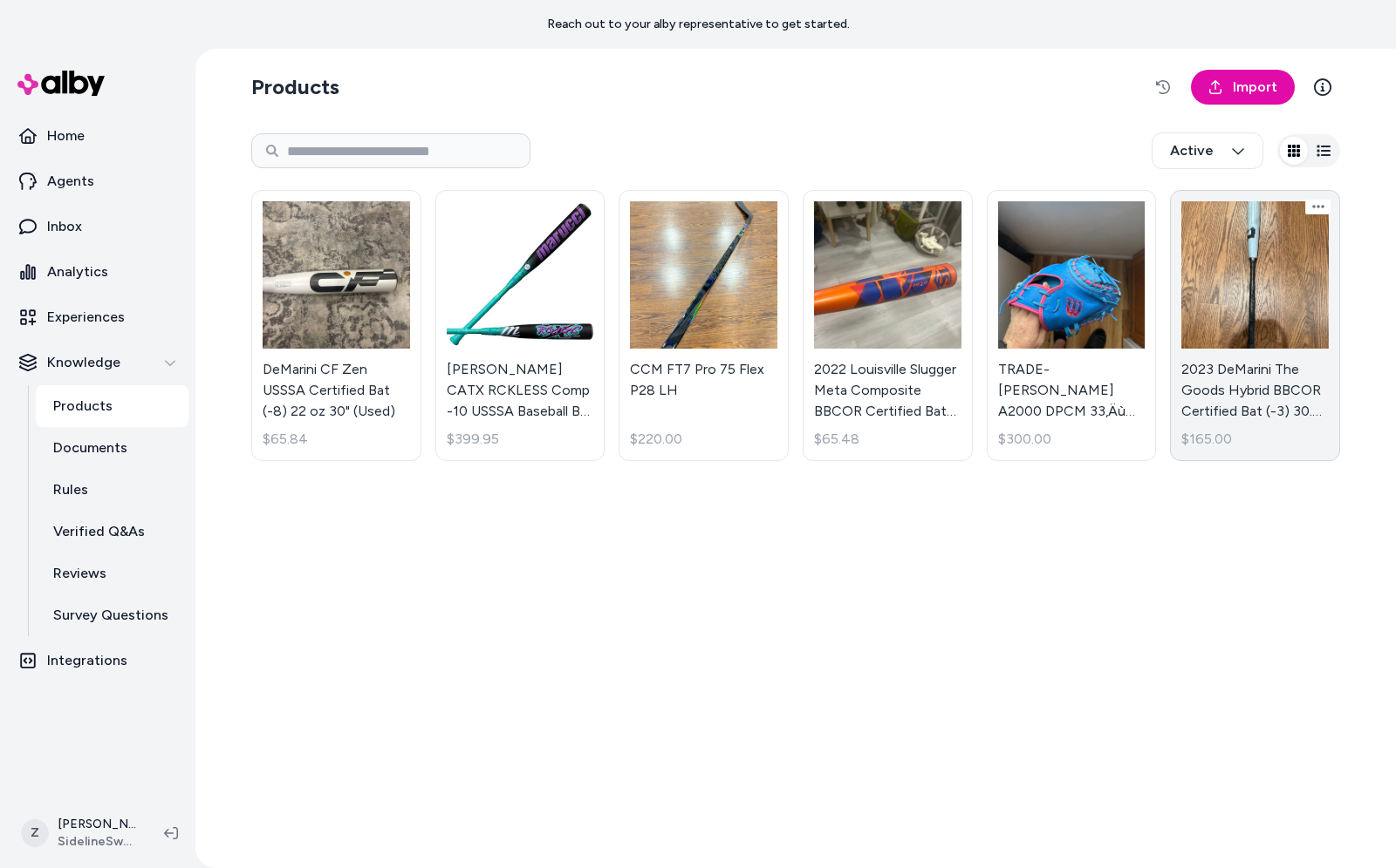
click at [1221, 307] on link "2023 DeMarini The Goods Hybrid BBCOR Certified Bat (-3) 30.5 oz 33.5" (Used) $1…" at bounding box center [1254, 325] width 170 height 271
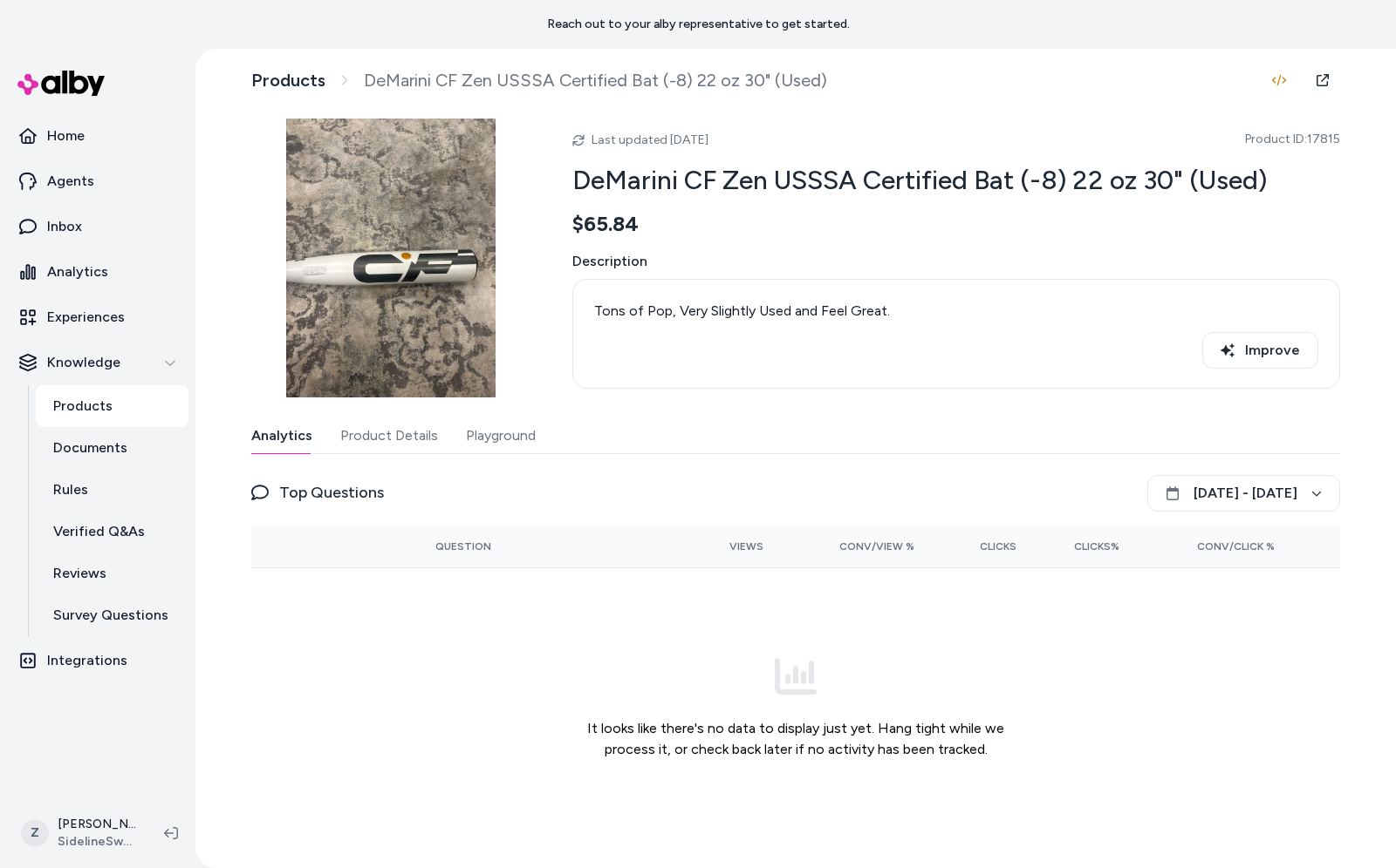
click at [474, 448] on button "Playground" at bounding box center [501, 435] width 70 height 35
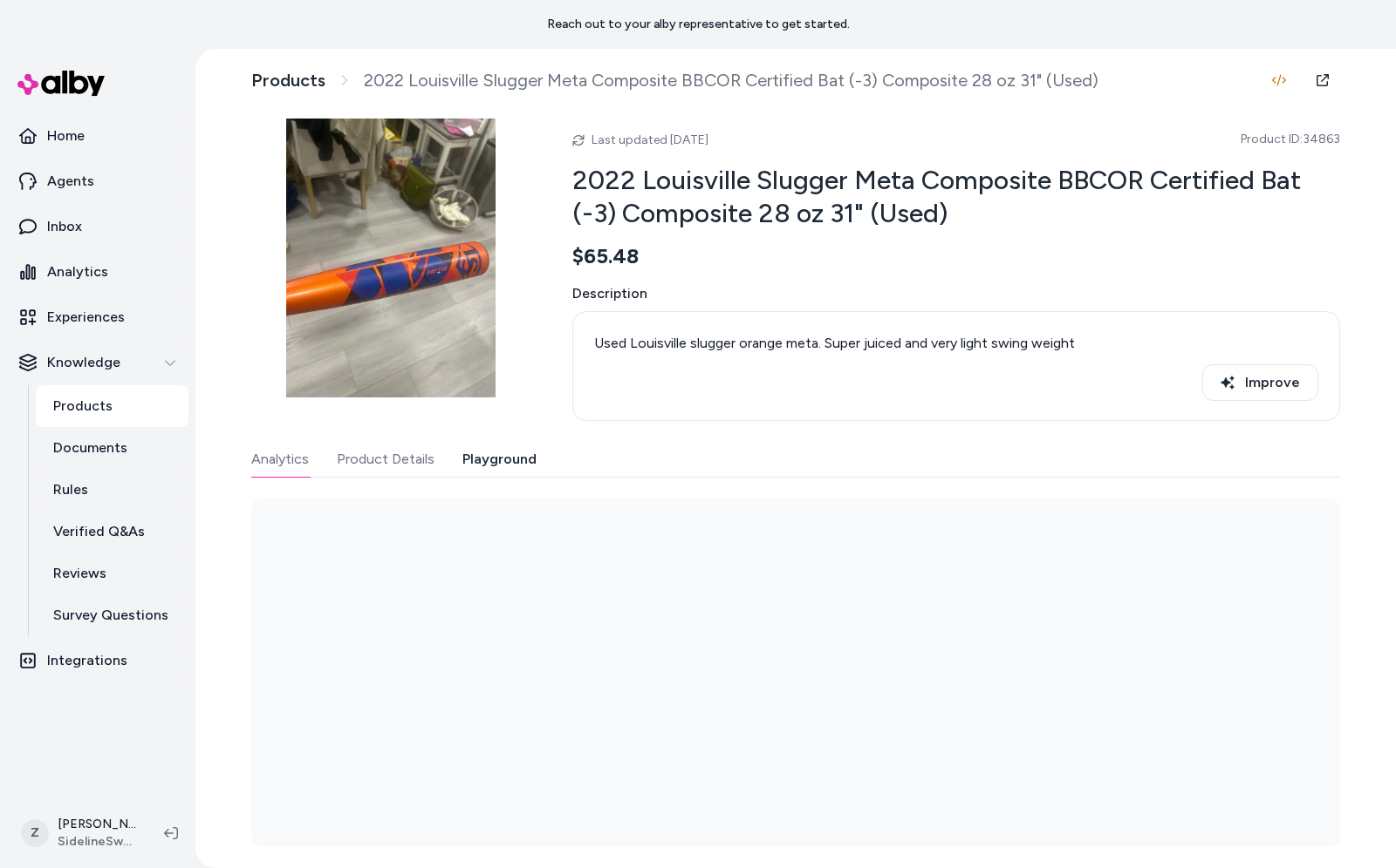
click at [480, 460] on button "Playground" at bounding box center [499, 459] width 75 height 35
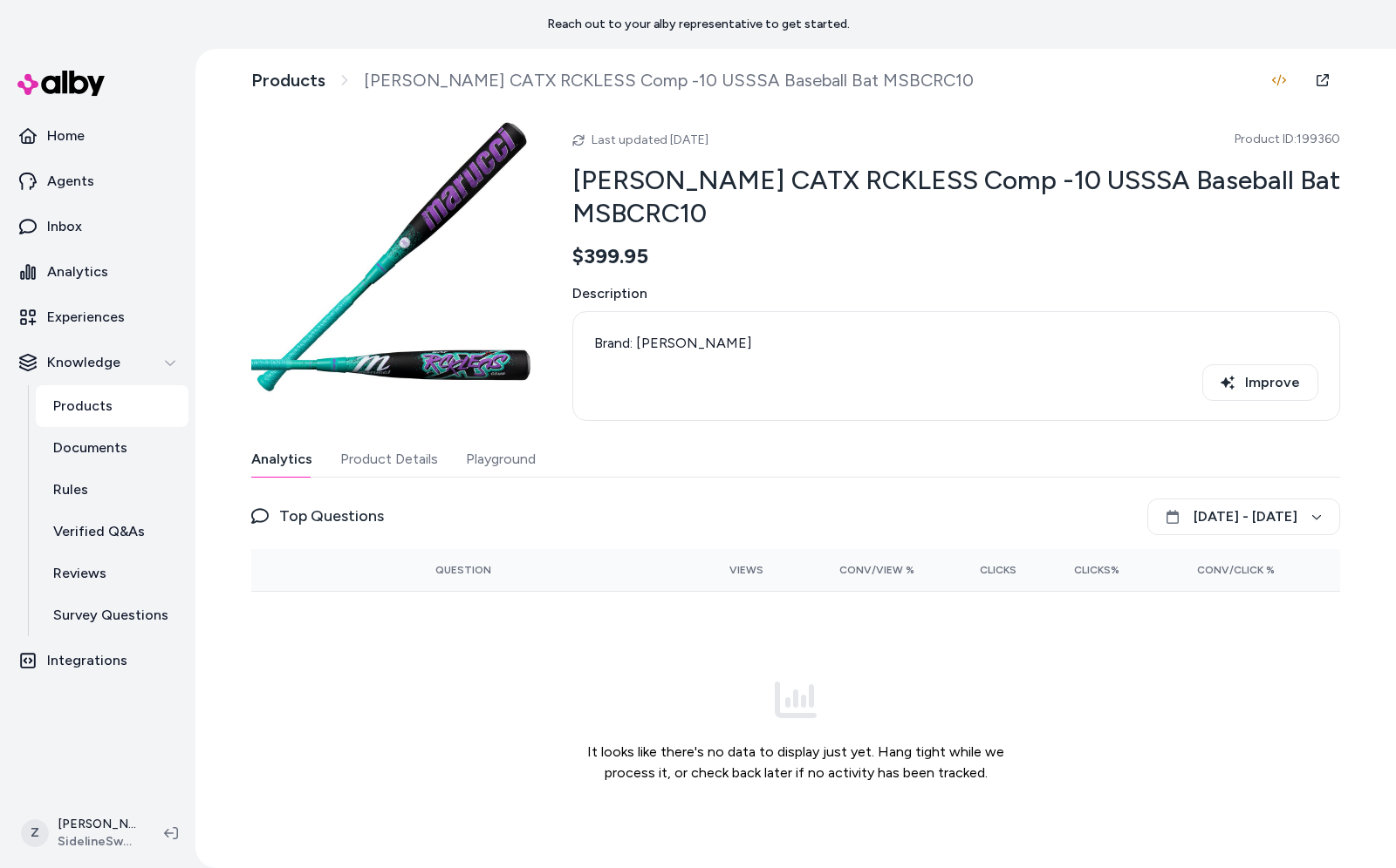
click at [506, 456] on button "Playground" at bounding box center [501, 459] width 70 height 35
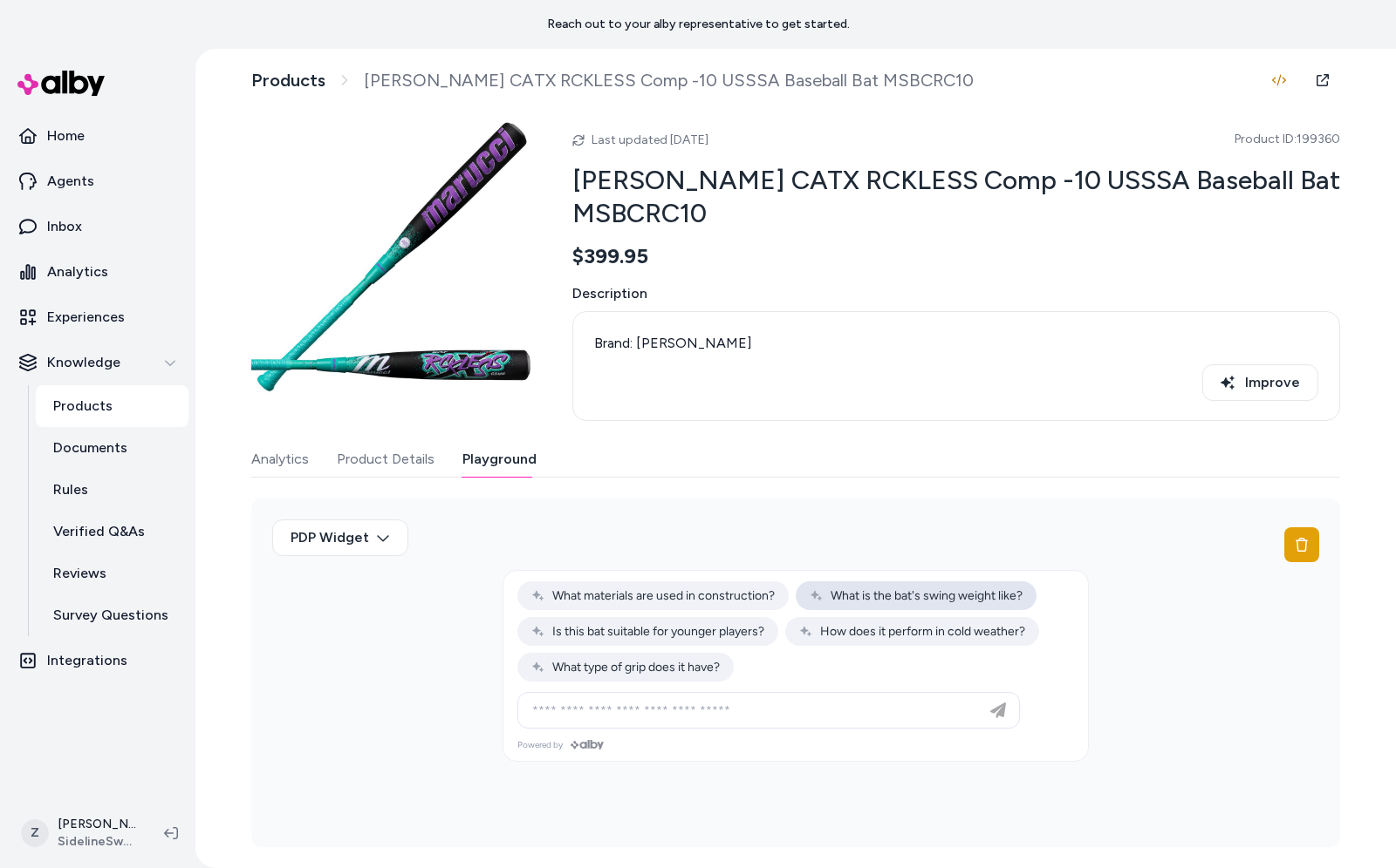
click at [942, 592] on span "What is the bat's swing weight like?" at bounding box center [916, 596] width 213 height 15
type input "**********"
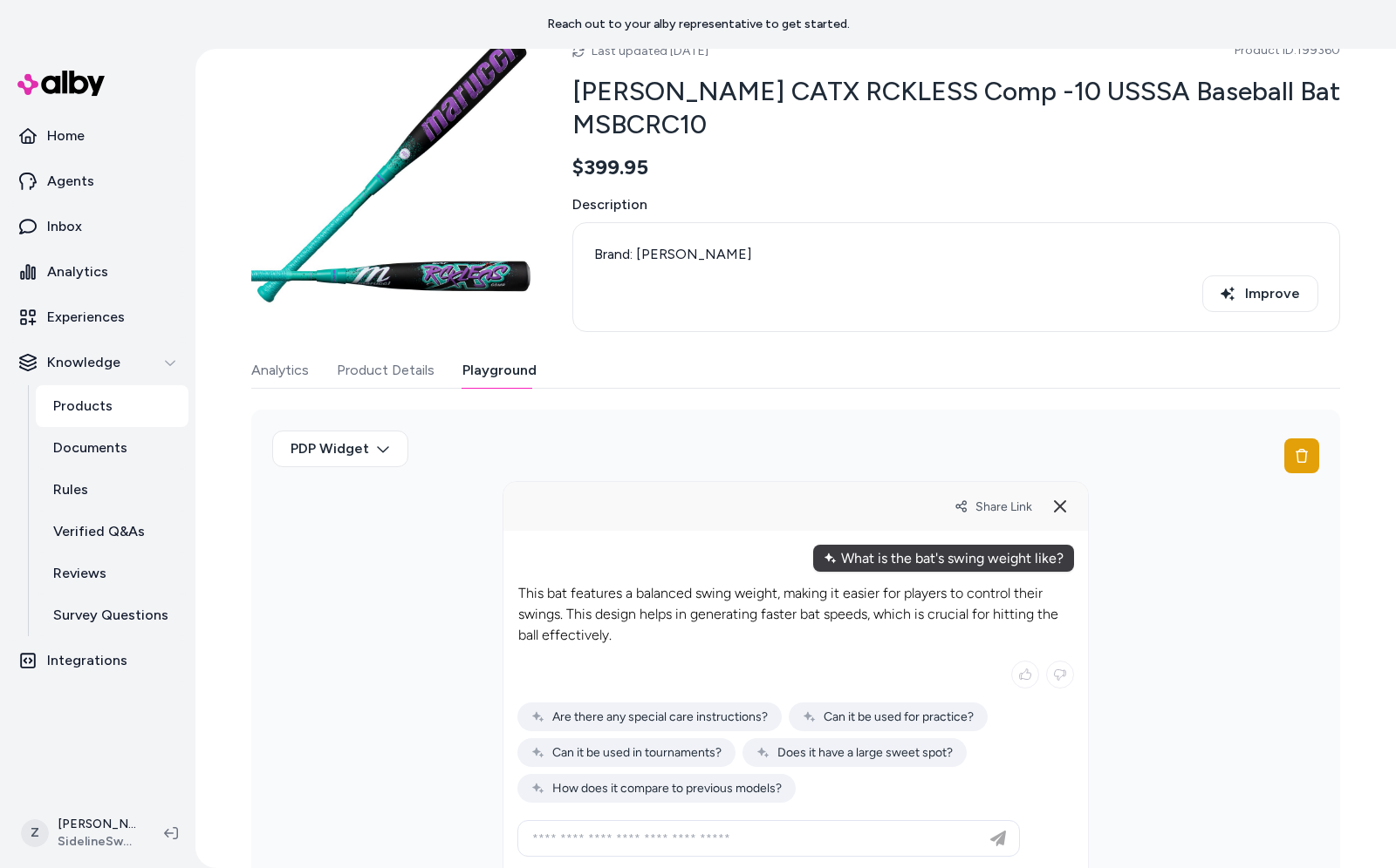
scroll to position [100, 0]
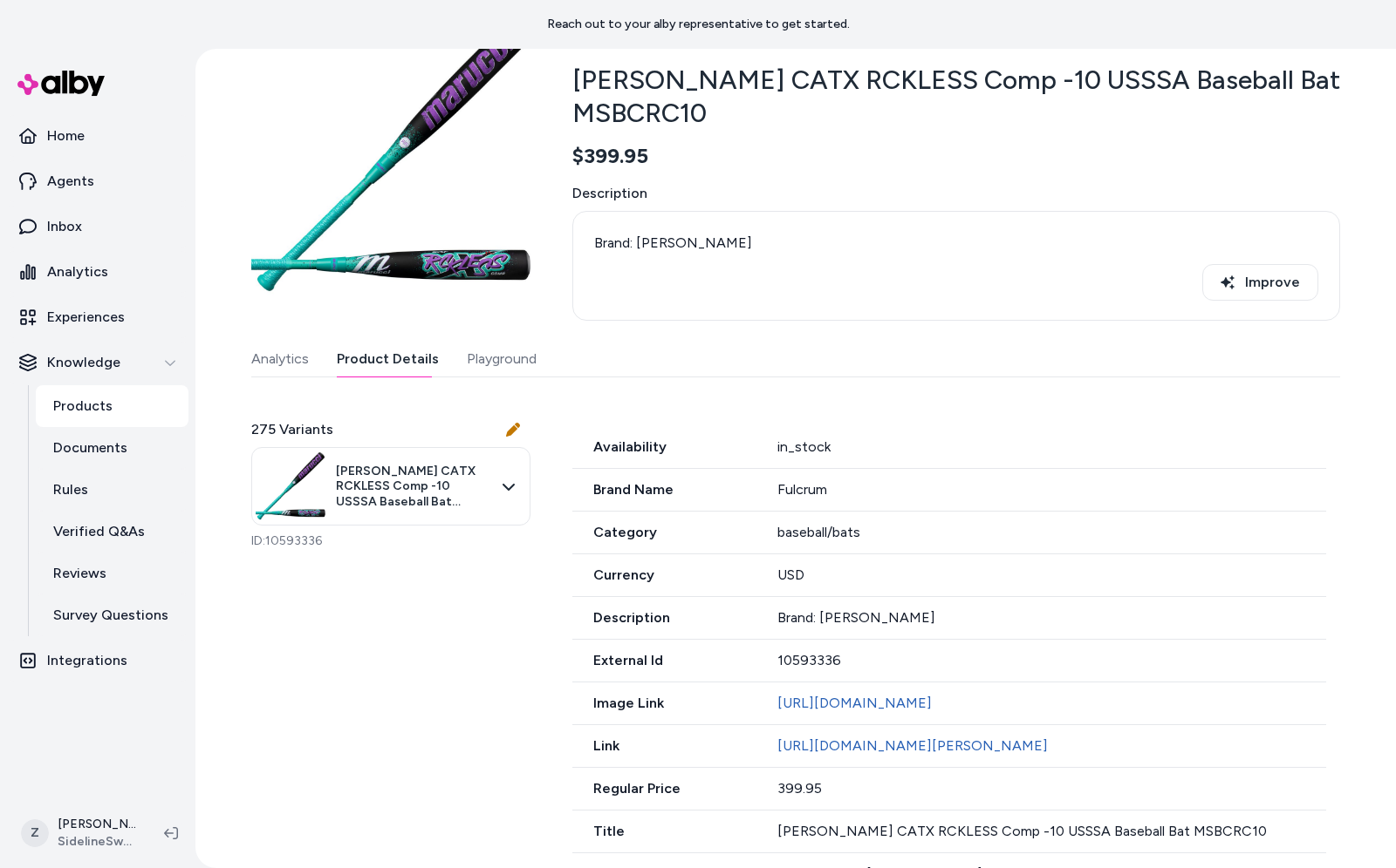
click at [387, 365] on button "Product Details" at bounding box center [388, 359] width 102 height 35
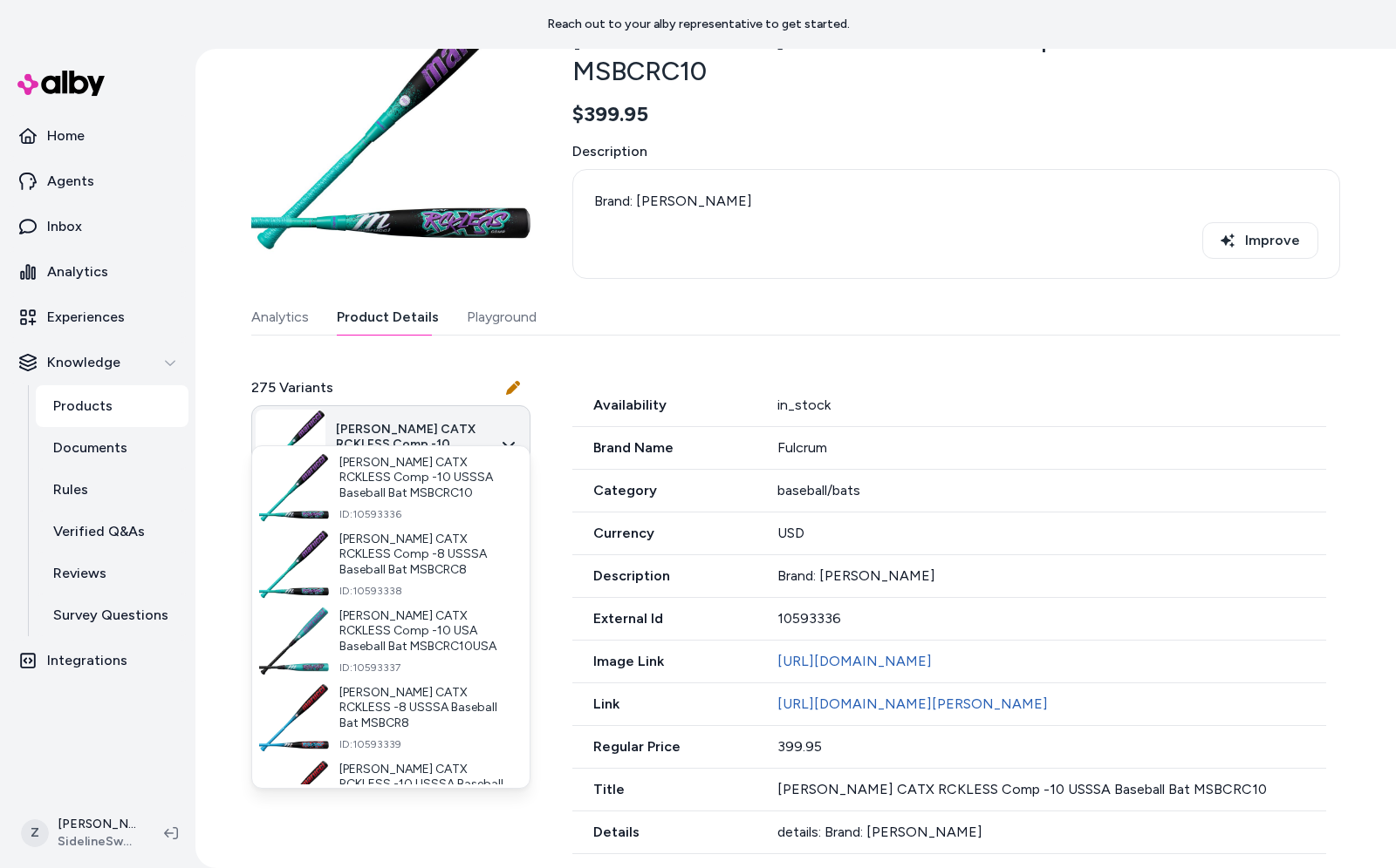
click at [492, 434] on html "Reach out to your alby representative to get started. Home Agents Inbox Analyti…" at bounding box center [698, 434] width 1396 height 868
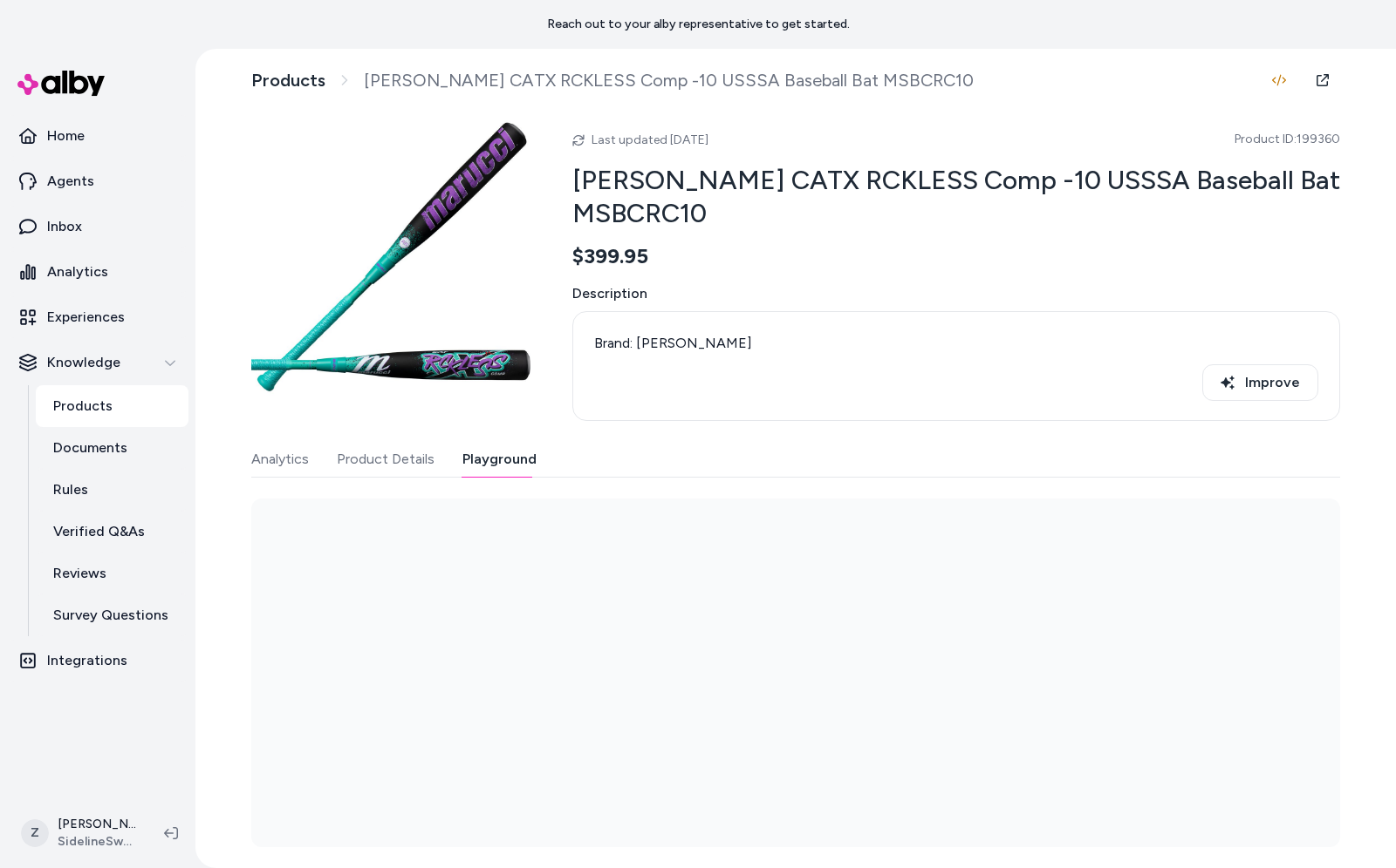
click at [504, 280] on div "Last updated Sep 19, 2025 Product ID: 199360 Marucci CATX RCKLESS Comp -10 USSS…" at bounding box center [796, 483] width 1089 height 729
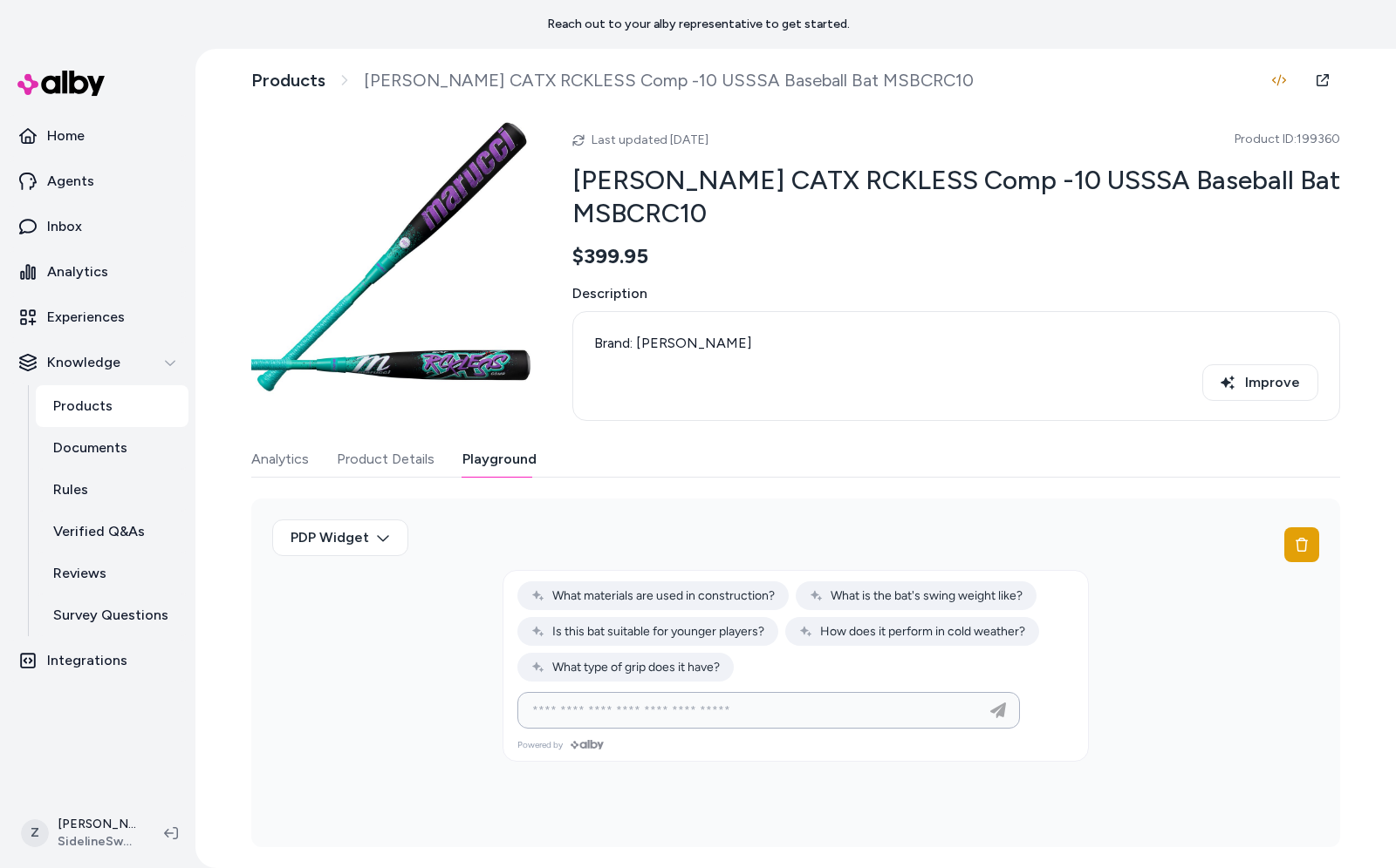
click at [693, 705] on input at bounding box center [751, 710] width 459 height 21
type input "**********"
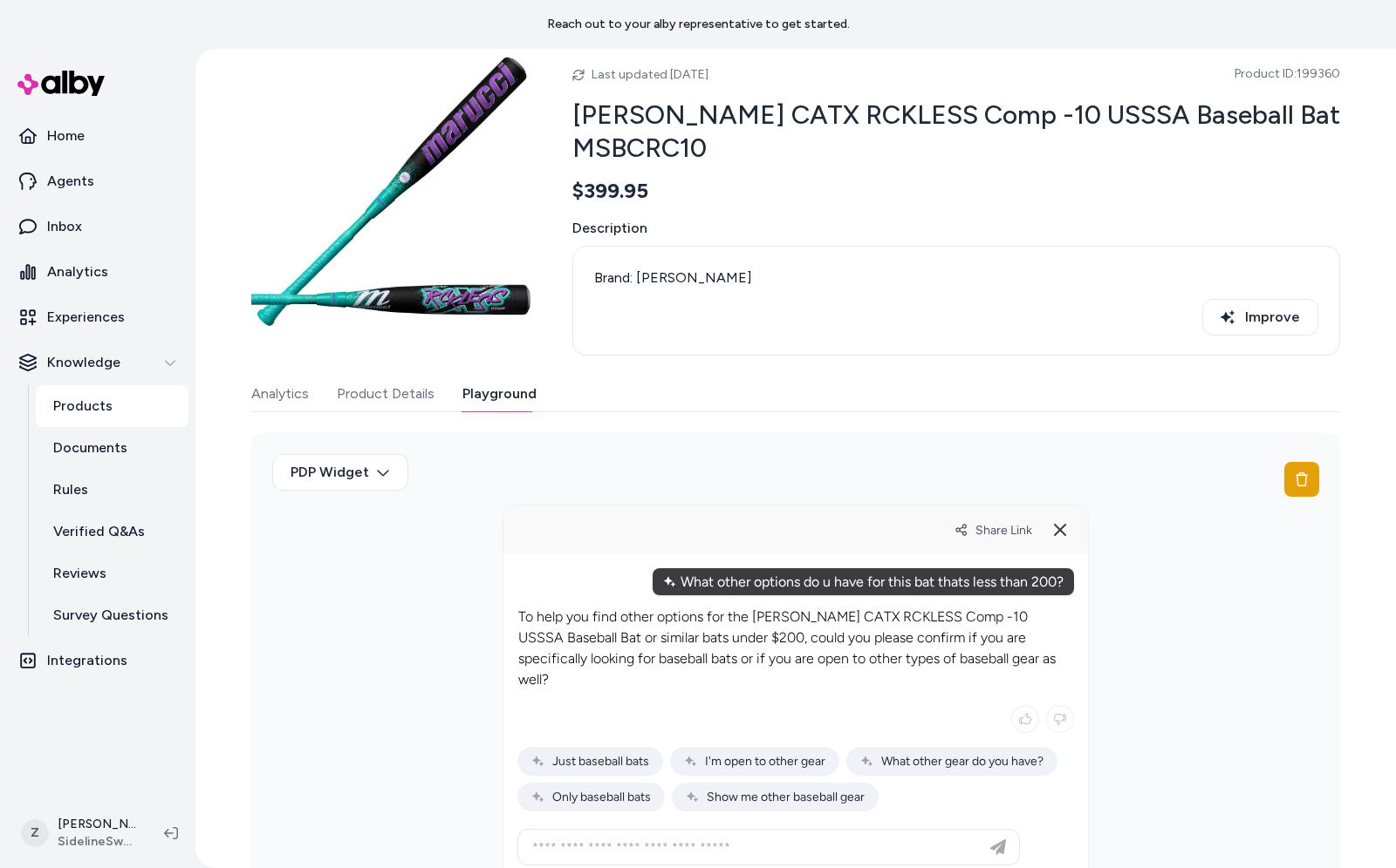
scroll to position [109, 0]
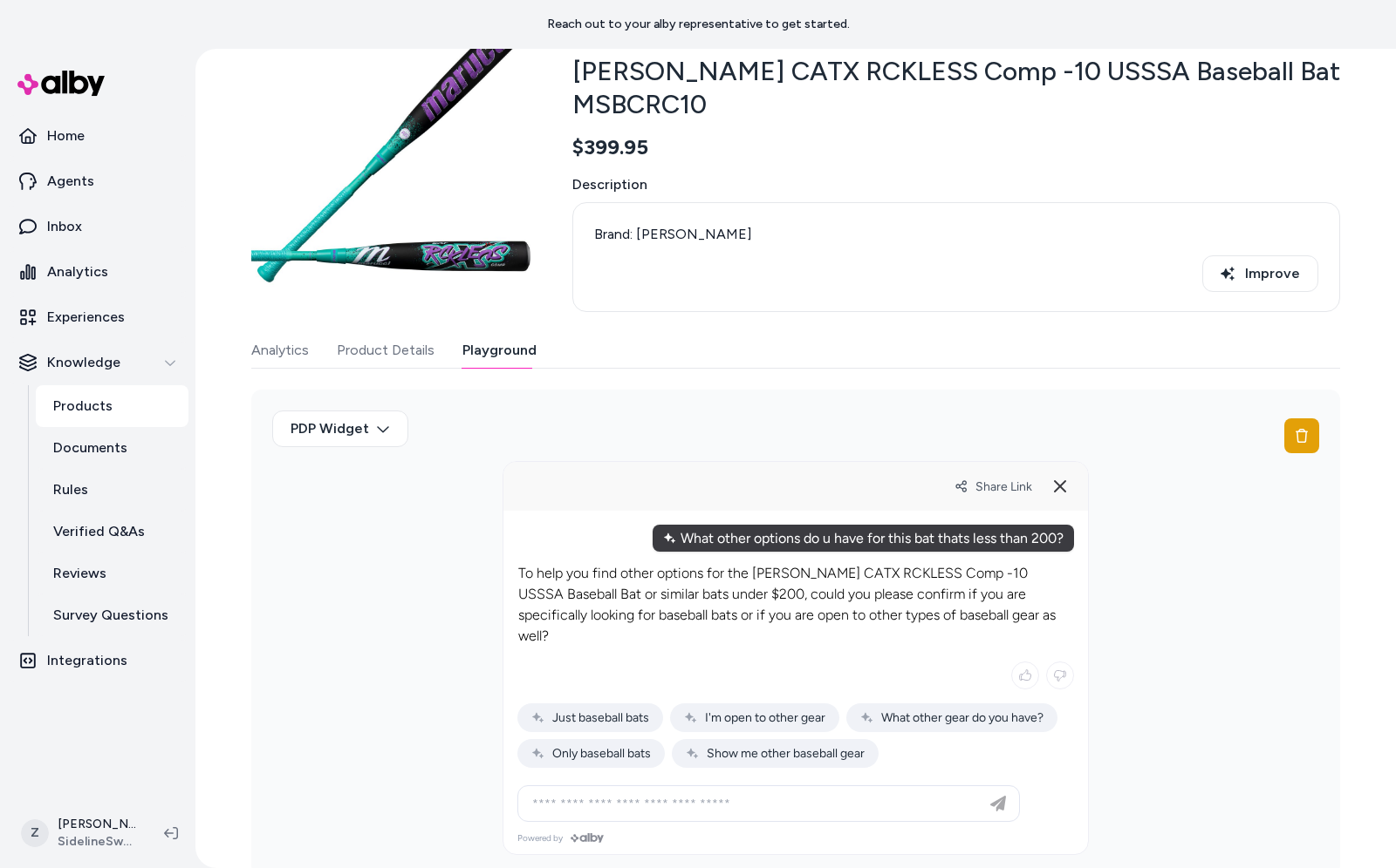
click at [824, 794] on div at bounding box center [768, 803] width 494 height 35
click at [825, 794] on input at bounding box center [751, 803] width 459 height 21
type input "**********"
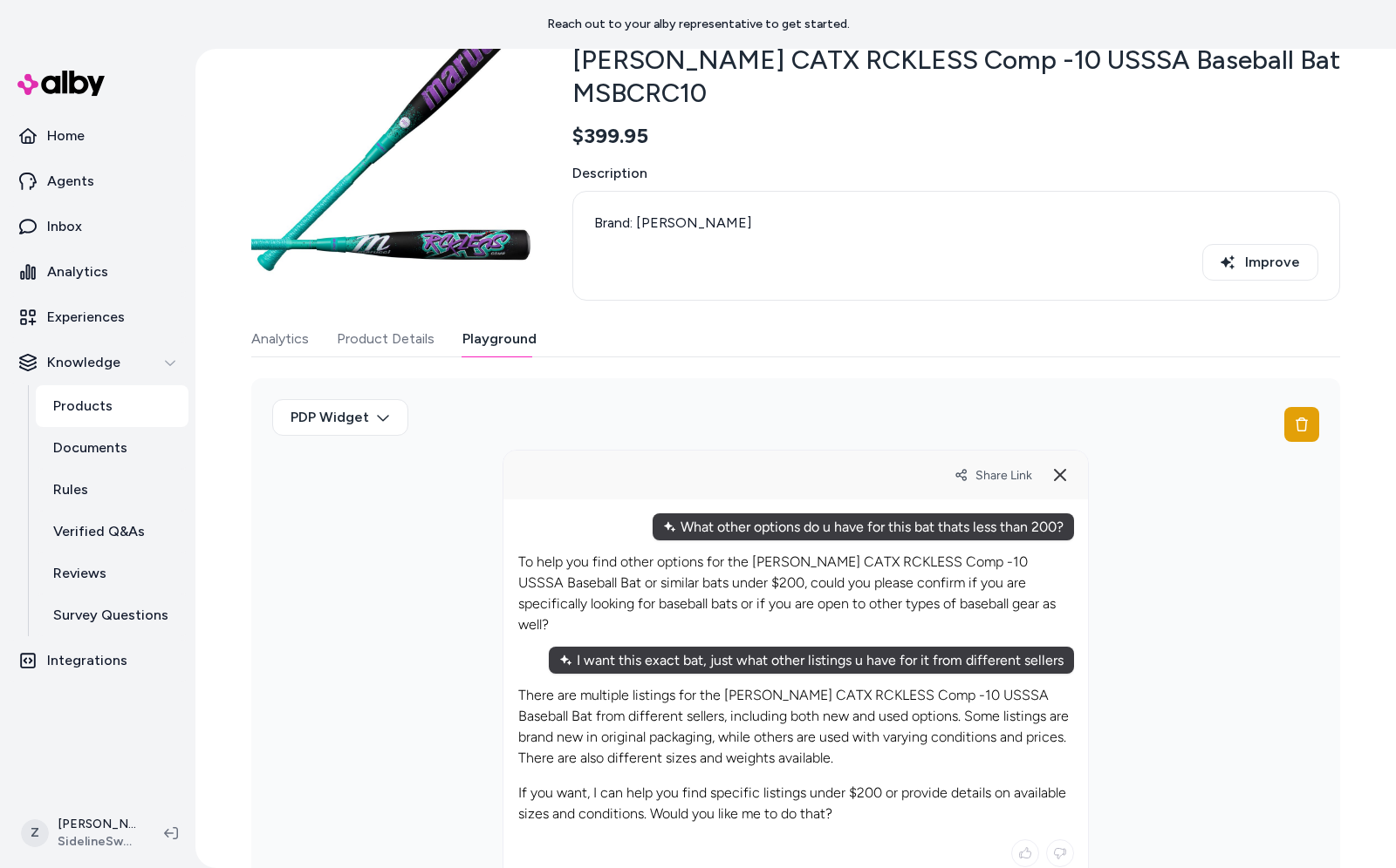
scroll to position [322, 0]
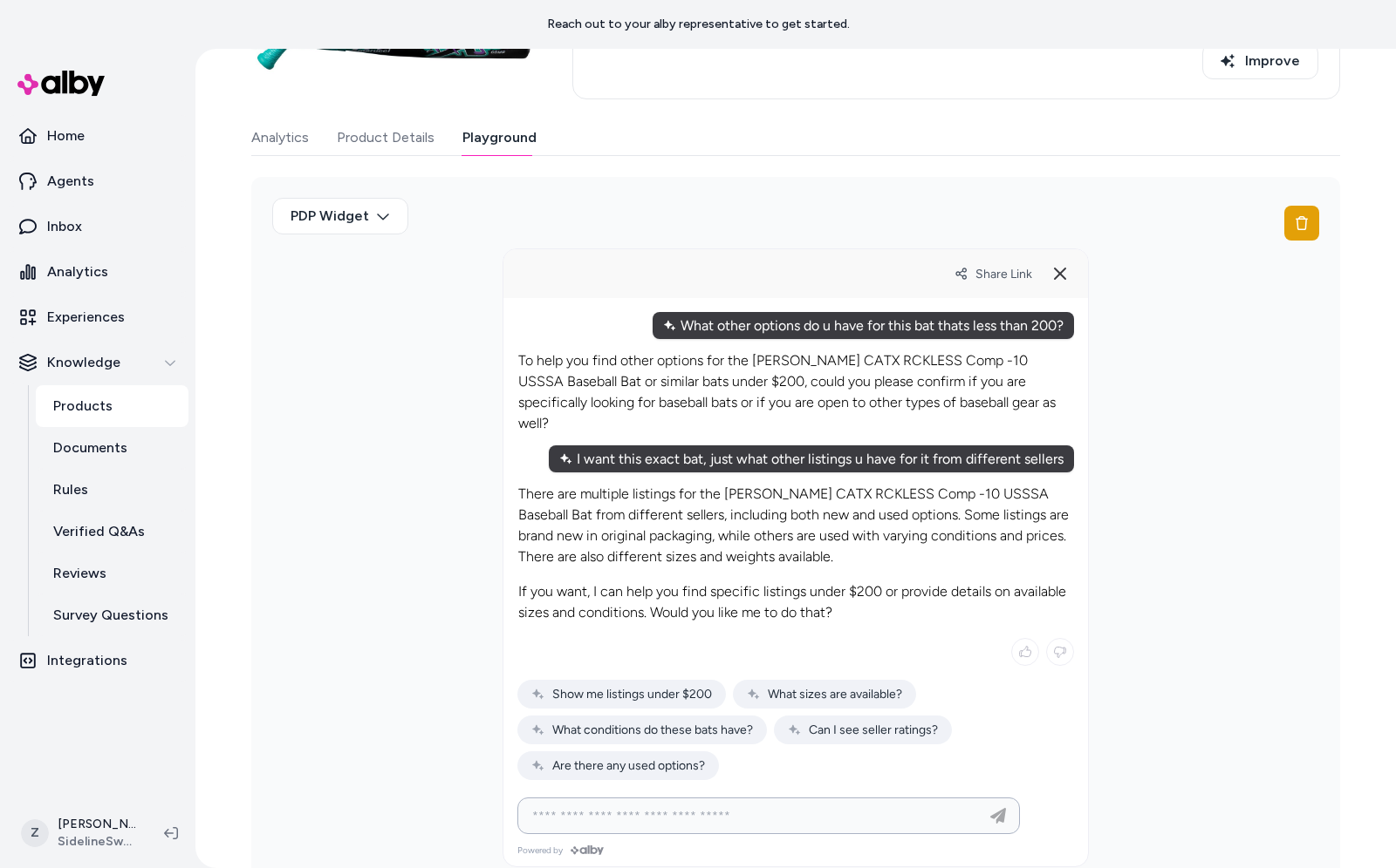
click at [710, 805] on input at bounding box center [751, 815] width 459 height 21
click at [653, 680] on div "Show me listings under $200" at bounding box center [622, 694] width 209 height 29
type input "**********"
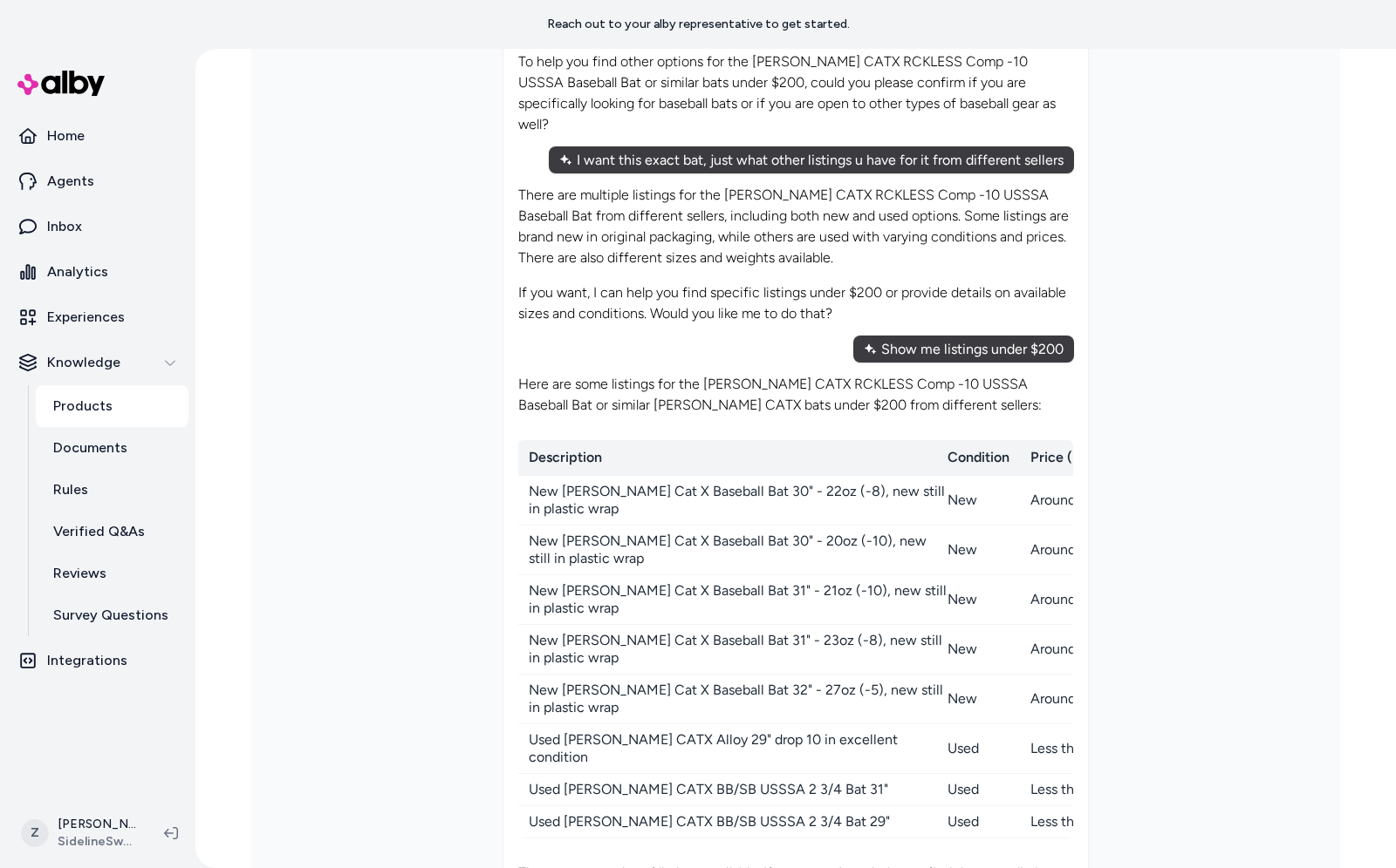
scroll to position [813, 0]
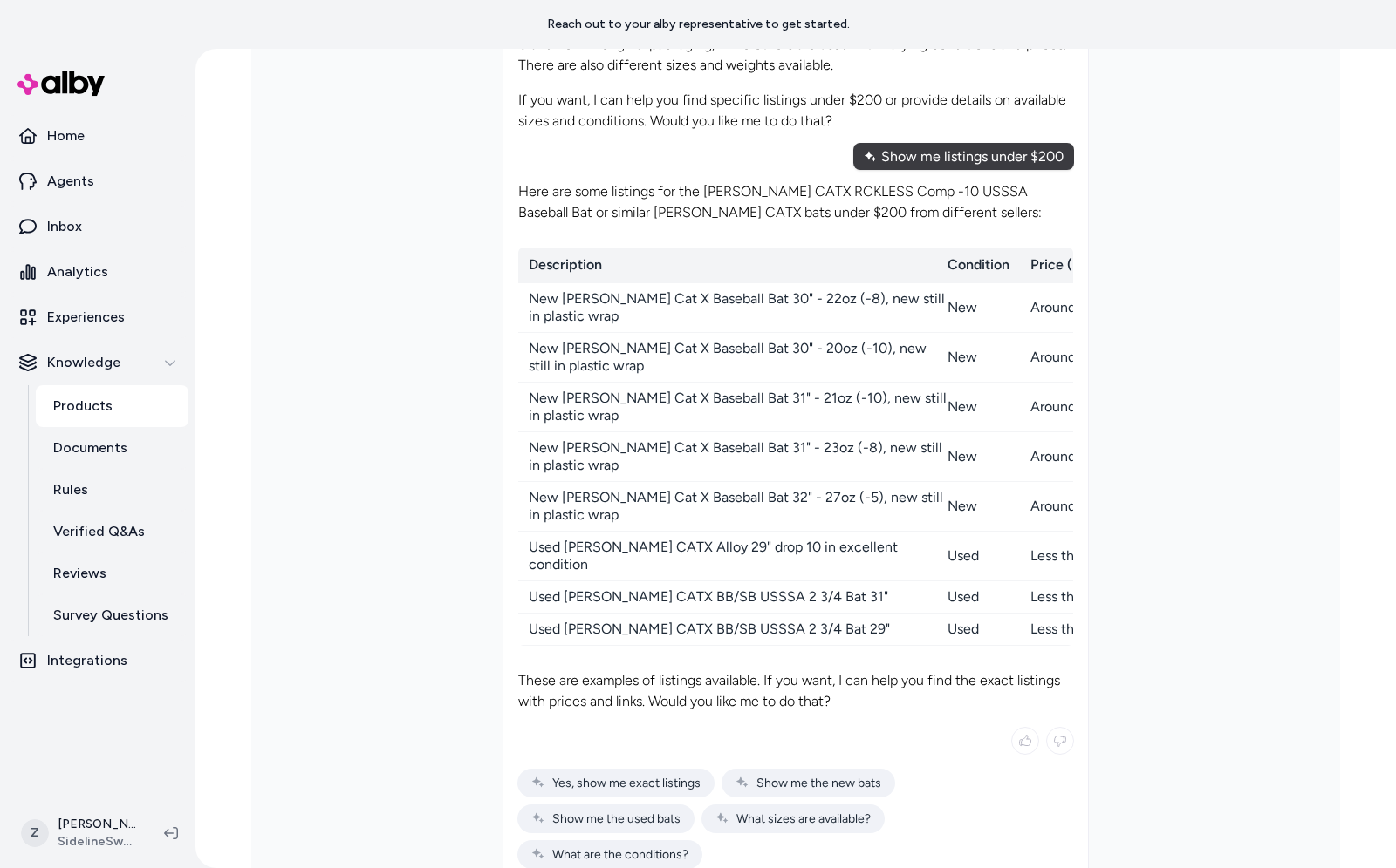
drag, startPoint x: 567, startPoint y: 495, endPoint x: 518, endPoint y: 476, distance: 52.6
click at [518, 482] on td "New Marucci Cat X Baseball Bat 32" - 27oz (-5), new still in plastic wrap" at bounding box center [726, 506] width 418 height 50
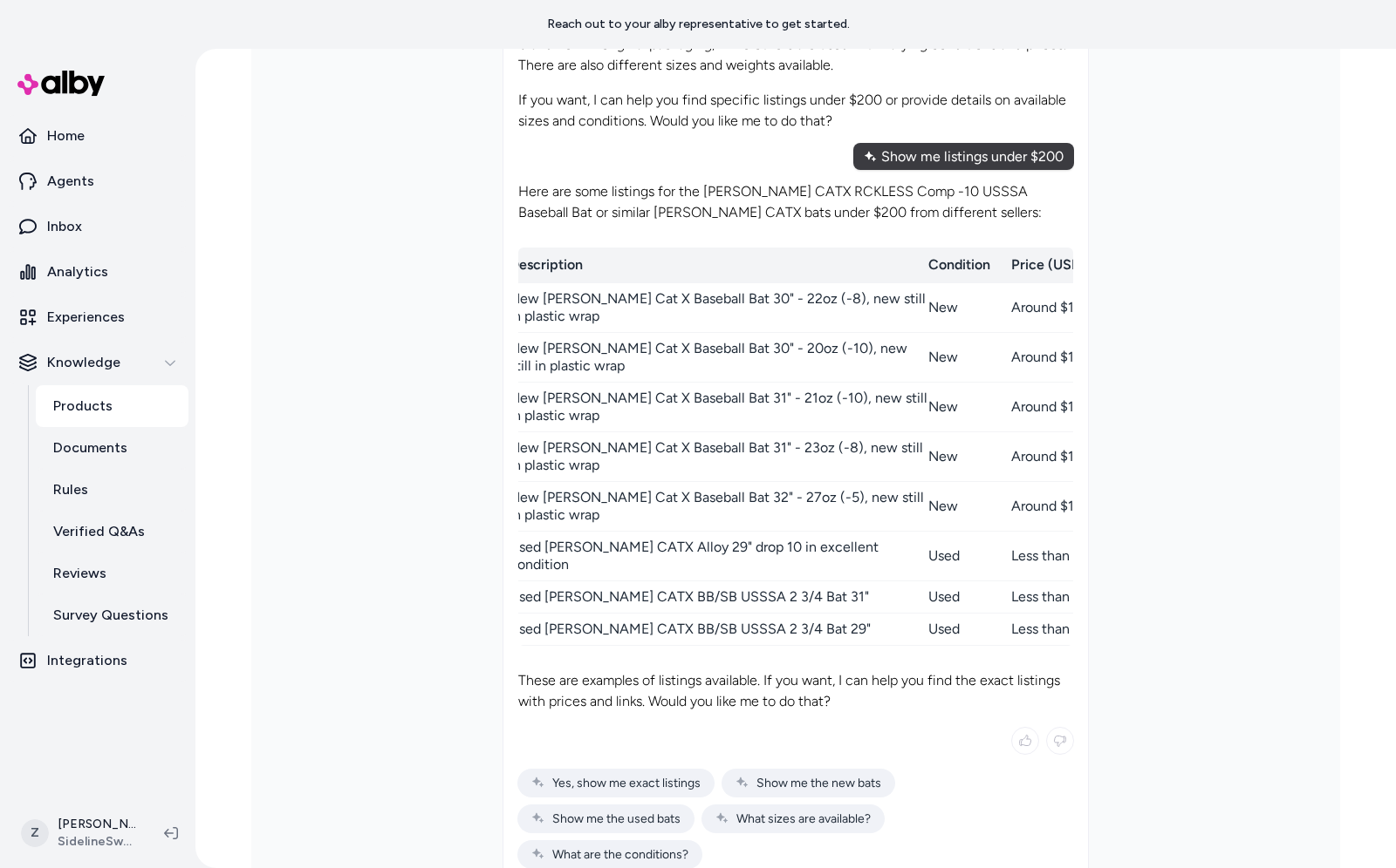
click at [759, 489] on div "New Marucci Cat X Baseball Bat 32" - 27oz (-5), new still in plastic wrap" at bounding box center [718, 506] width 418 height 35
drag, startPoint x: 732, startPoint y: 475, endPoint x: 635, endPoint y: 472, distance: 97.0
click at [635, 489] on div "New Marucci Cat X Baseball Bat 32" - 27oz (-5), new still in plastic wrap" at bounding box center [718, 506] width 418 height 35
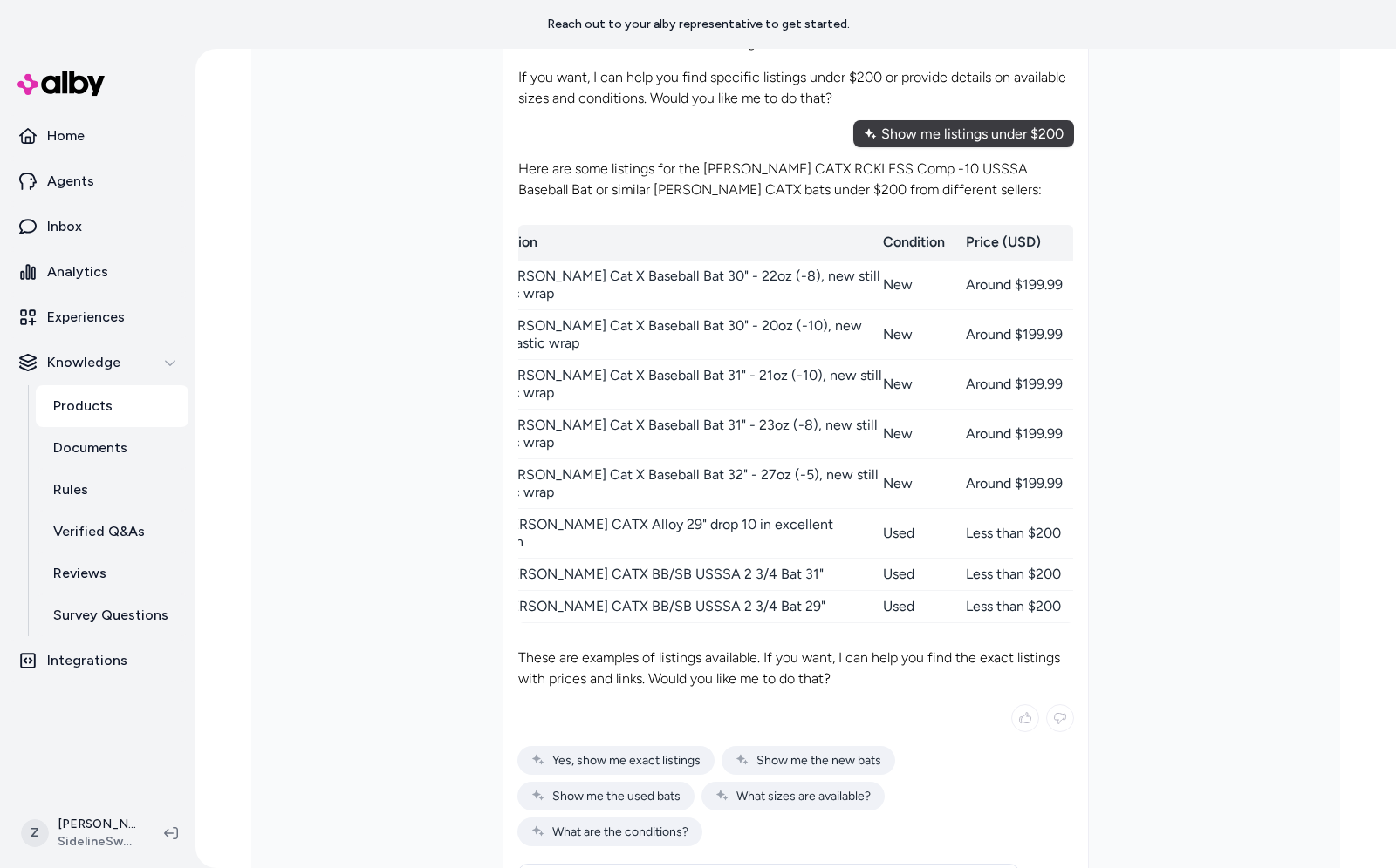
scroll to position [847, 0]
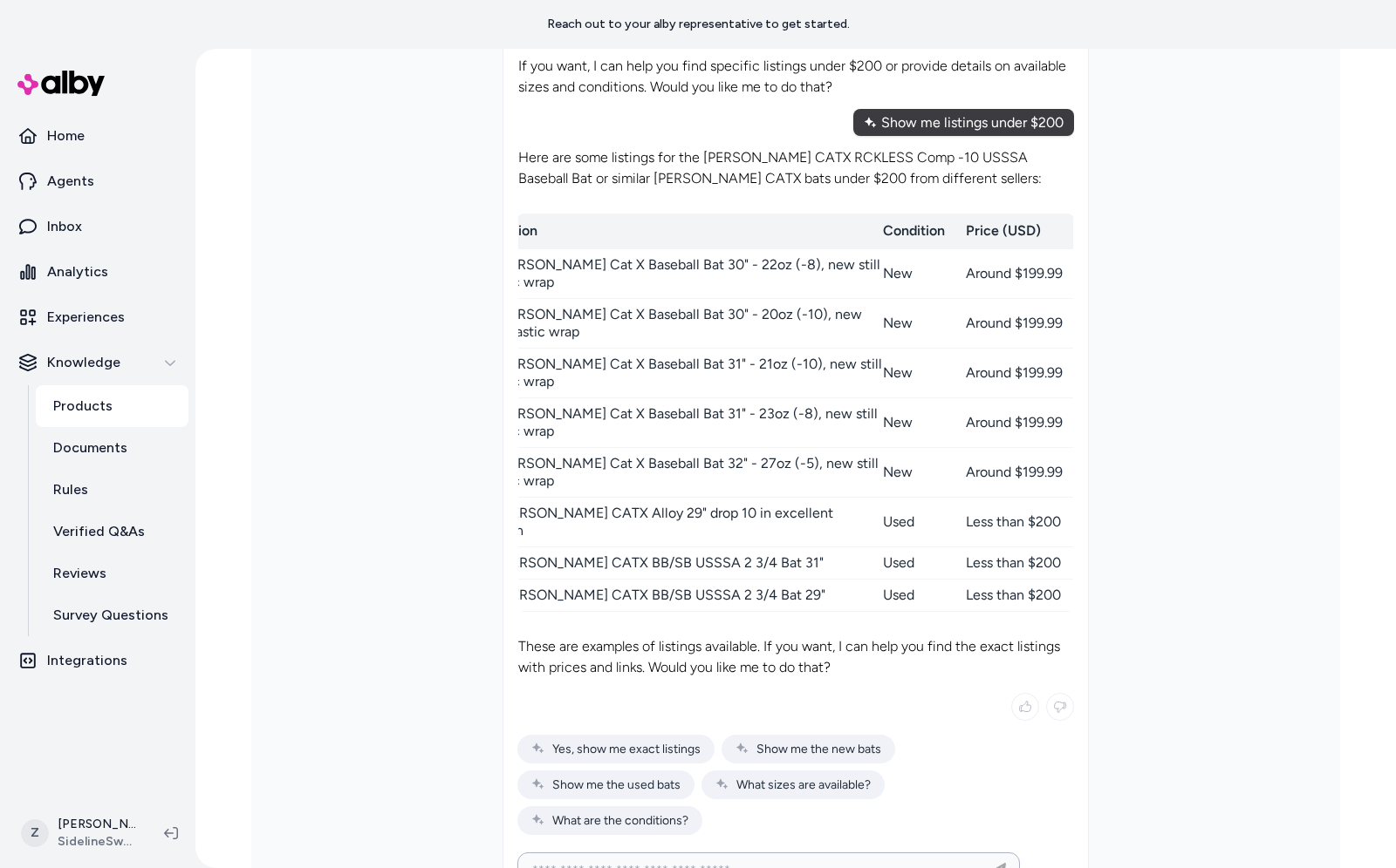
click at [705, 860] on input at bounding box center [751, 870] width 459 height 21
type input "**********"
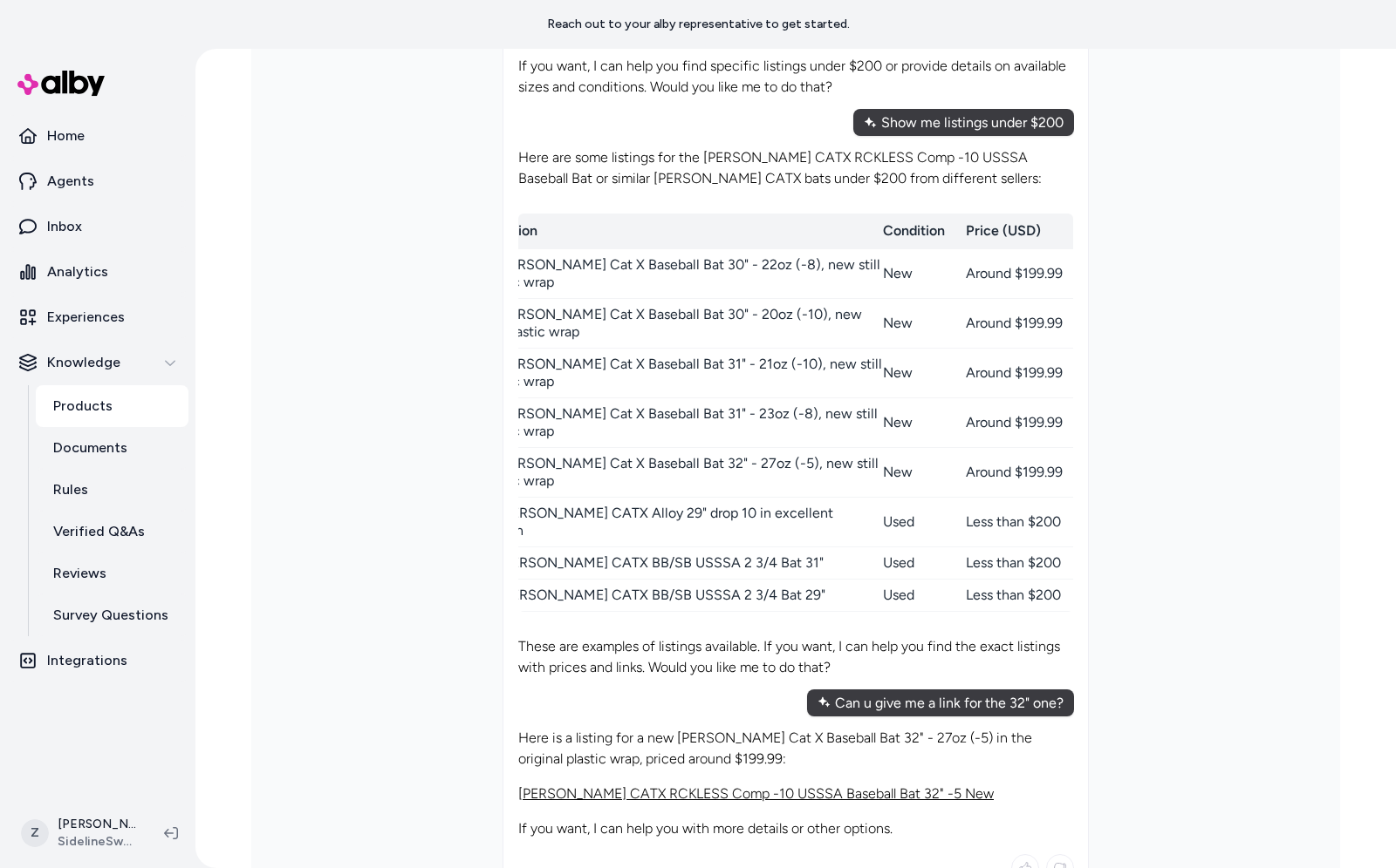
scroll to position [858, 0]
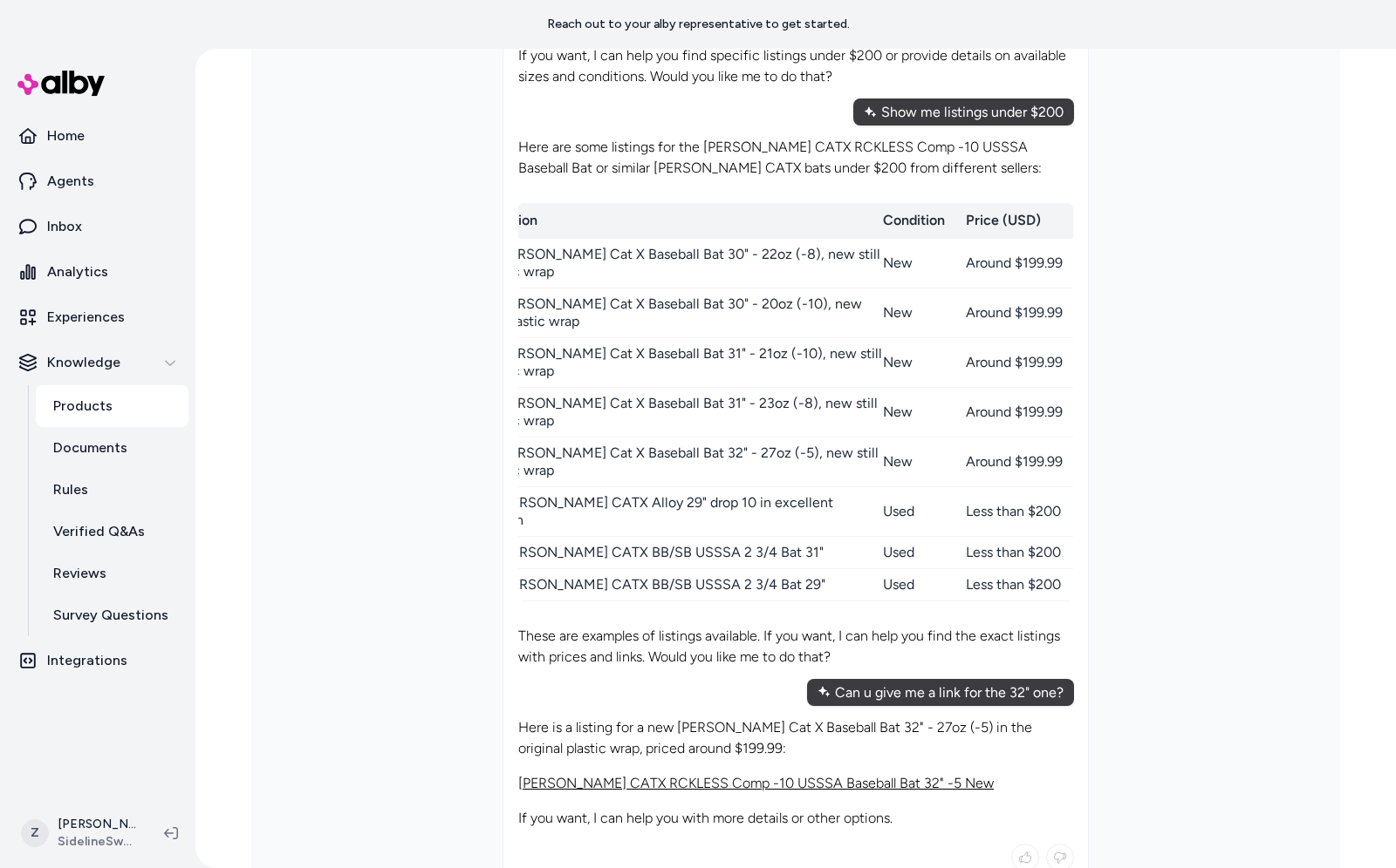
click at [825, 775] on link "Marucci CATX RCKLESS Comp -10 USSSA Baseball Bat 32" -5 New" at bounding box center [755, 783] width 475 height 17
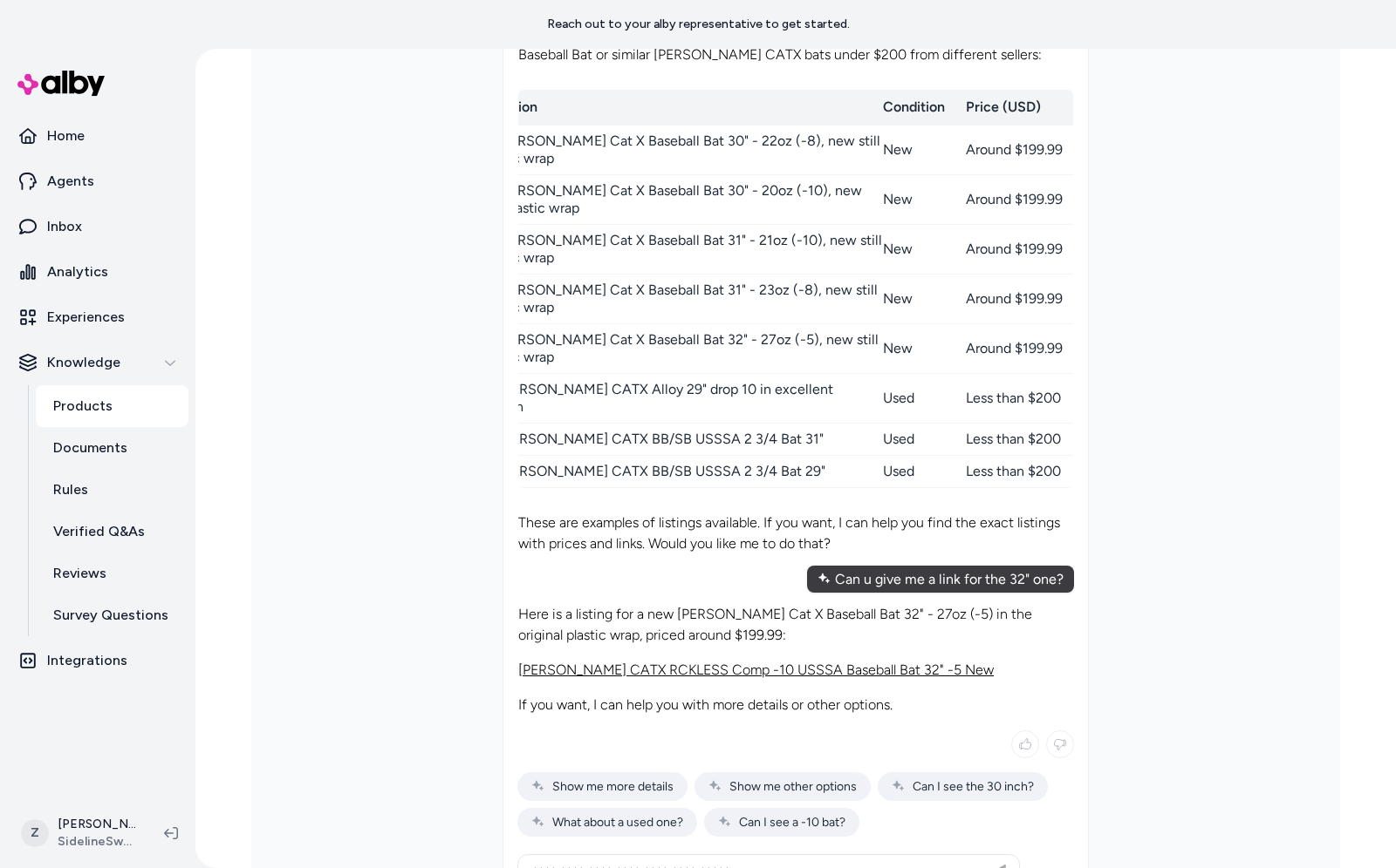
scroll to position [1023, 0]
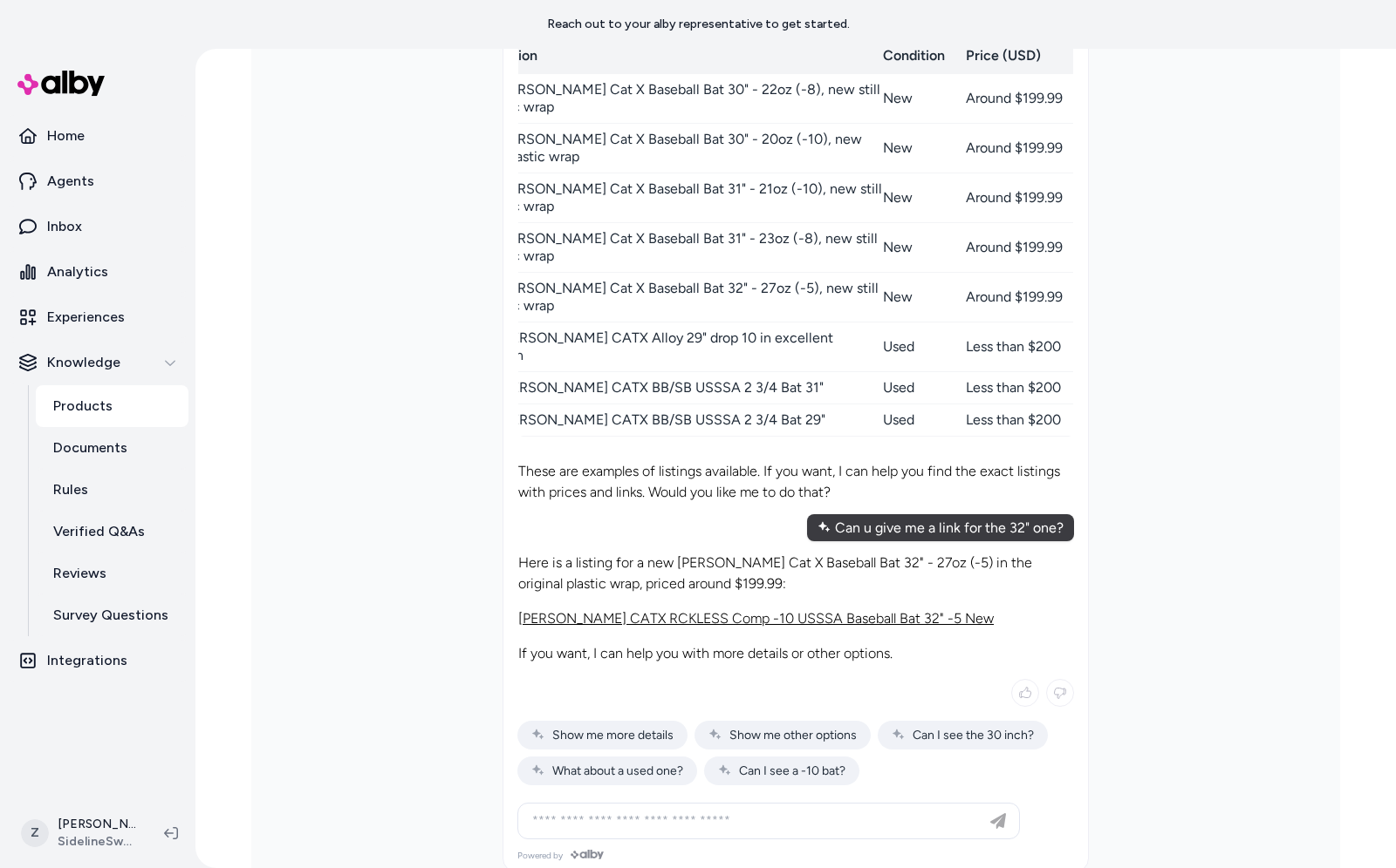
click at [830, 803] on div at bounding box center [768, 820] width 494 height 35
click at [828, 810] on input at bounding box center [751, 820] width 459 height 21
type input "**********"
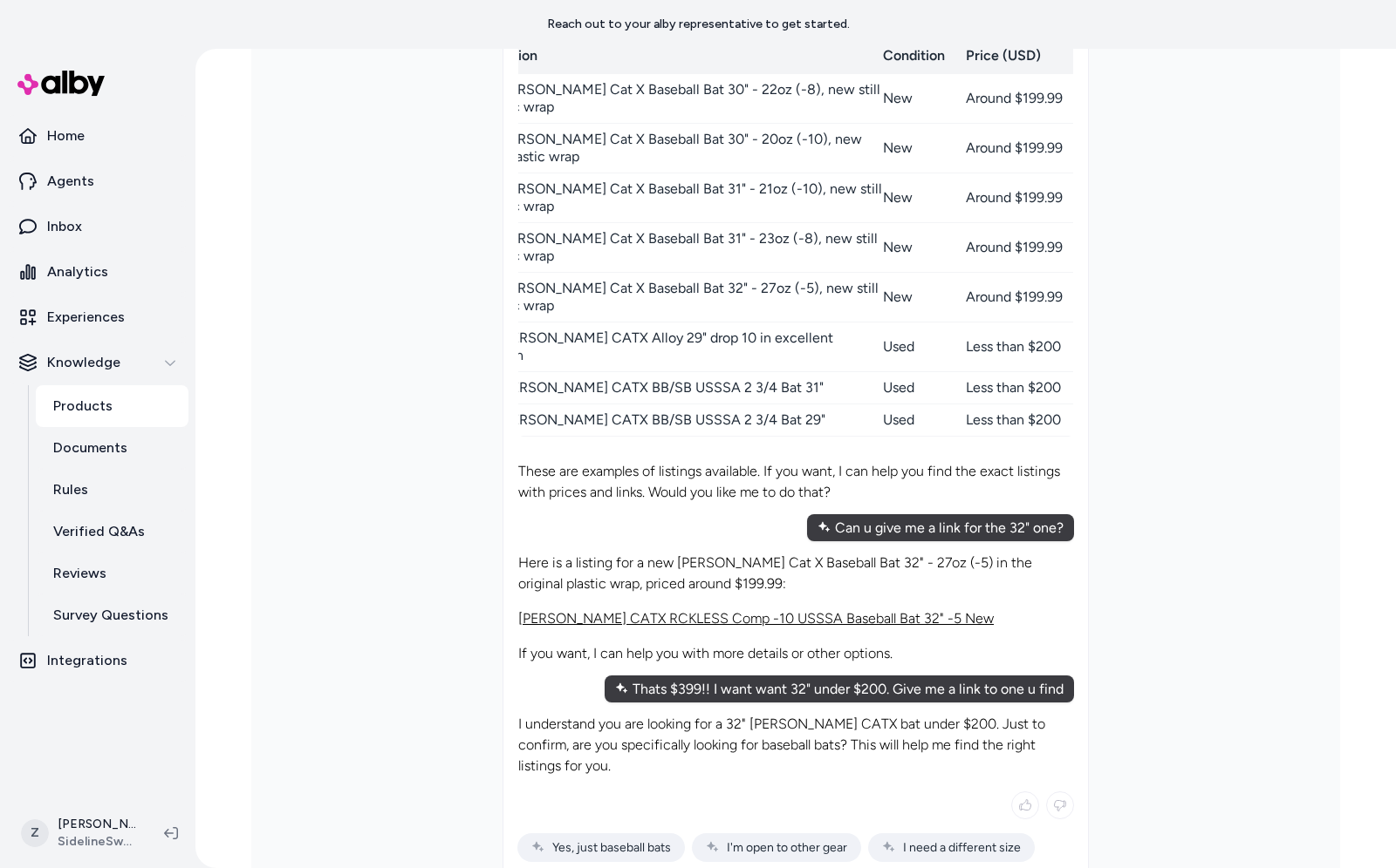
scroll to position [1114, 0]
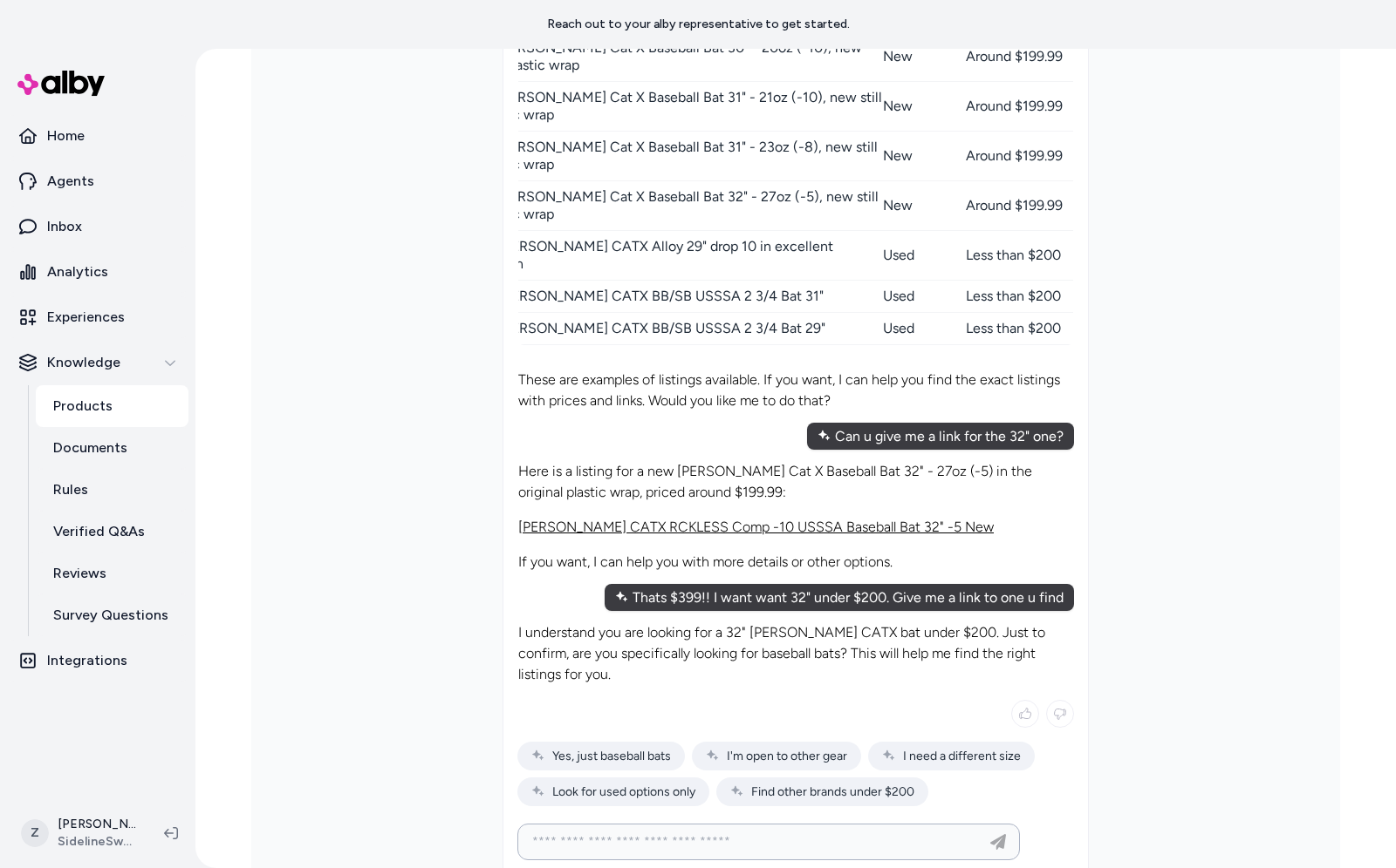
click at [766, 831] on input at bounding box center [751, 841] width 459 height 21
type input "**********"
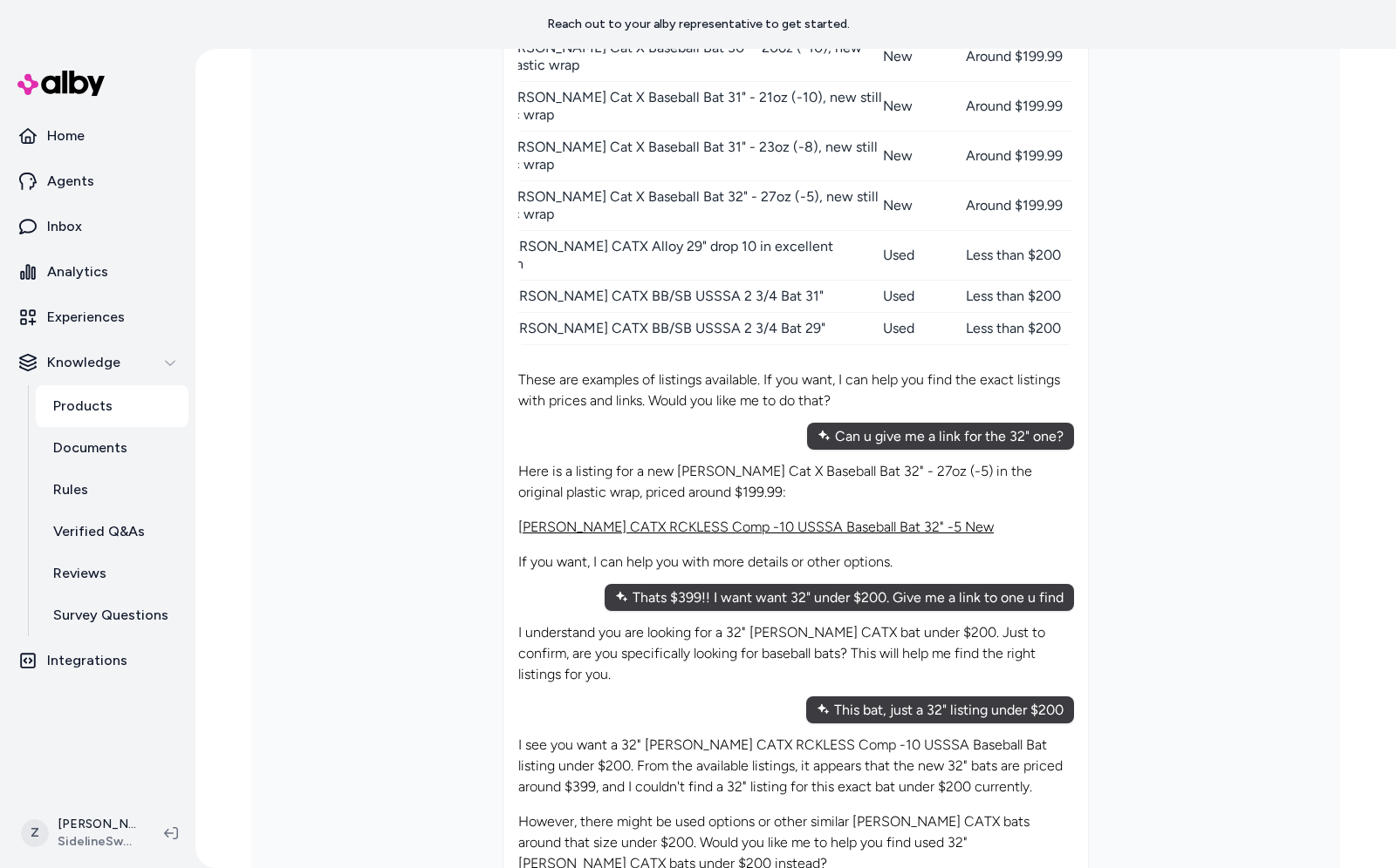
scroll to position [1137, 0]
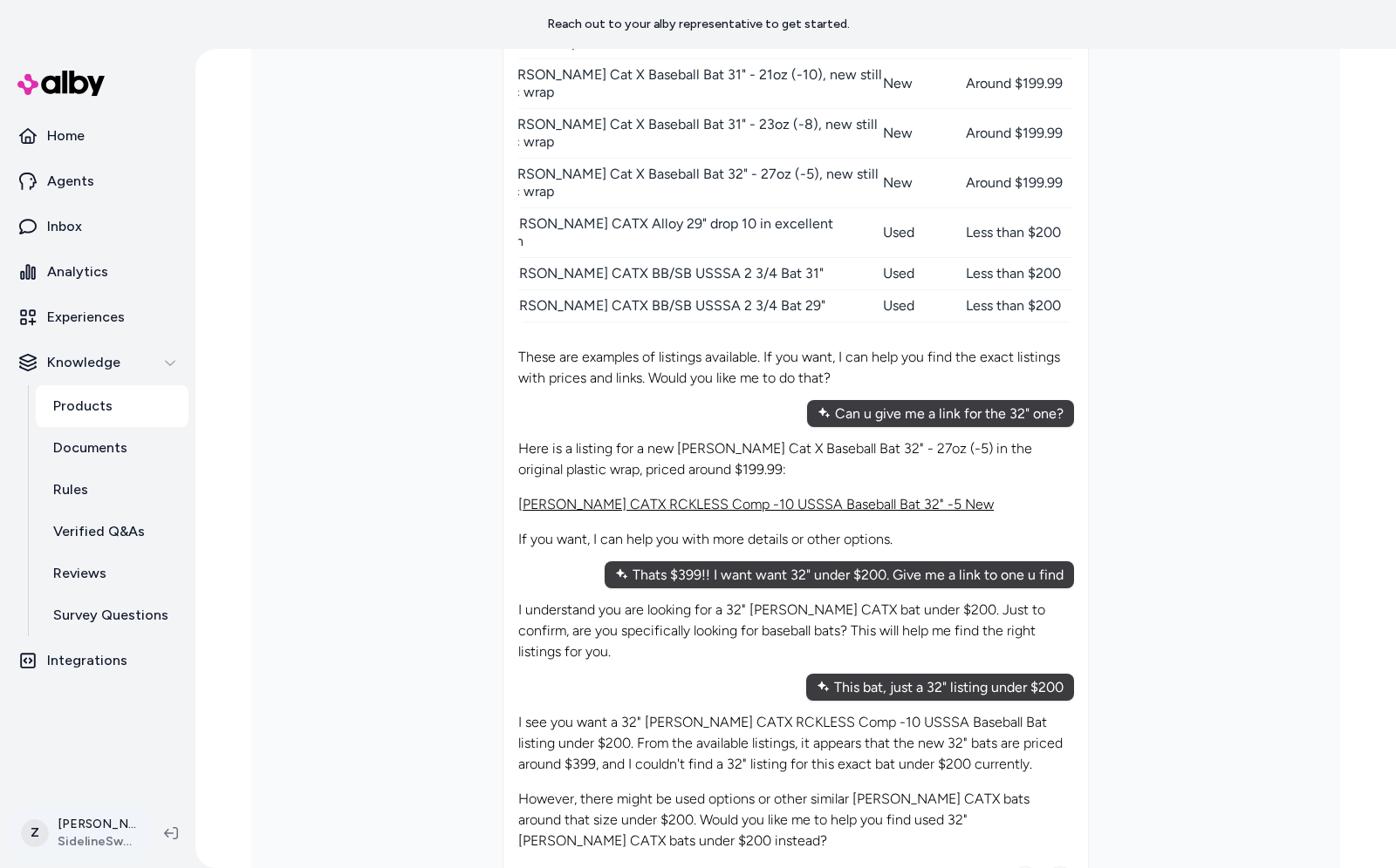
click at [78, 828] on html "Reach out to your alby representative to get started. Home Agents Inbox Analyti…" at bounding box center [698, 434] width 1396 height 868
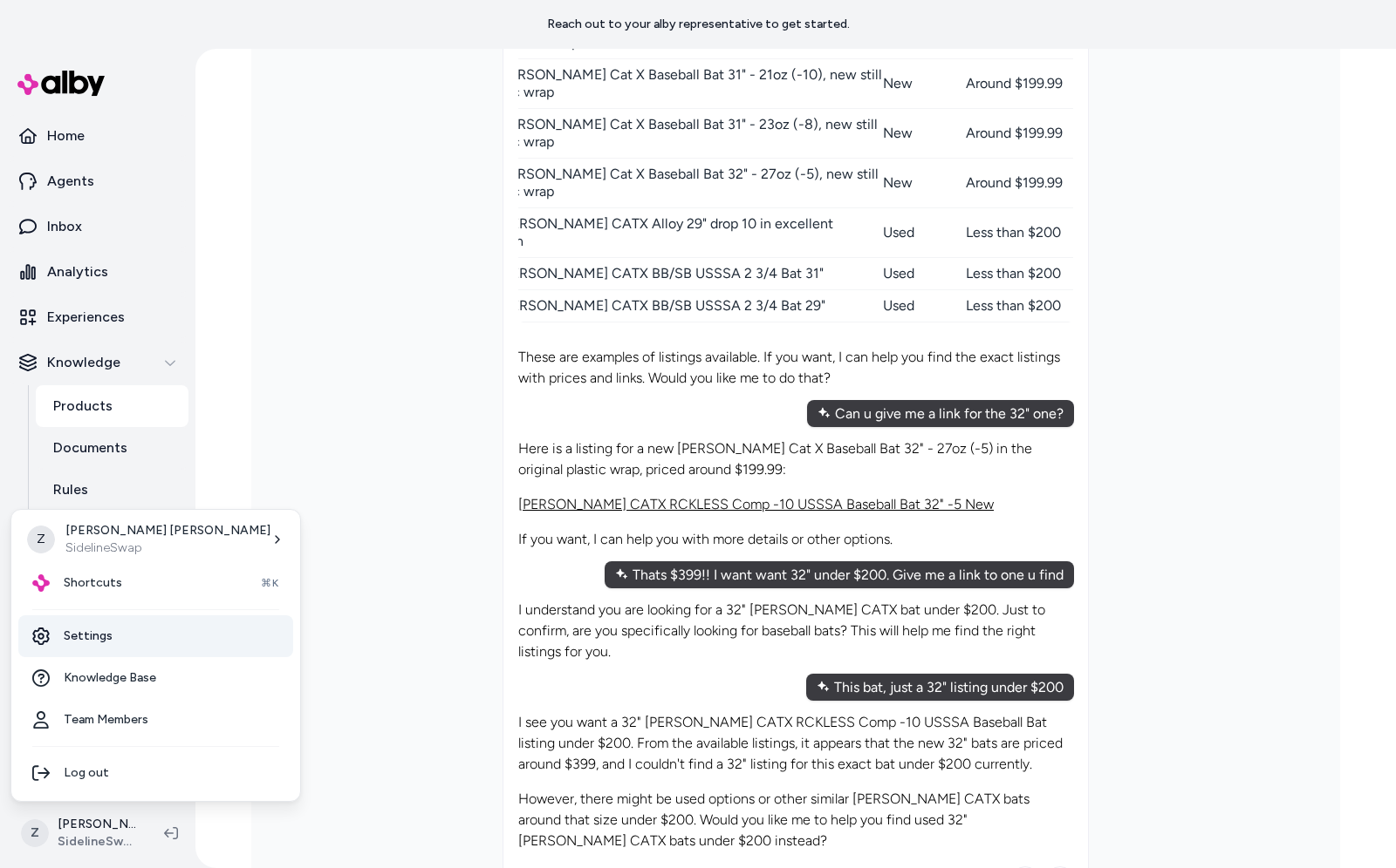
click at [97, 642] on link "Settings" at bounding box center [155, 637] width 275 height 42
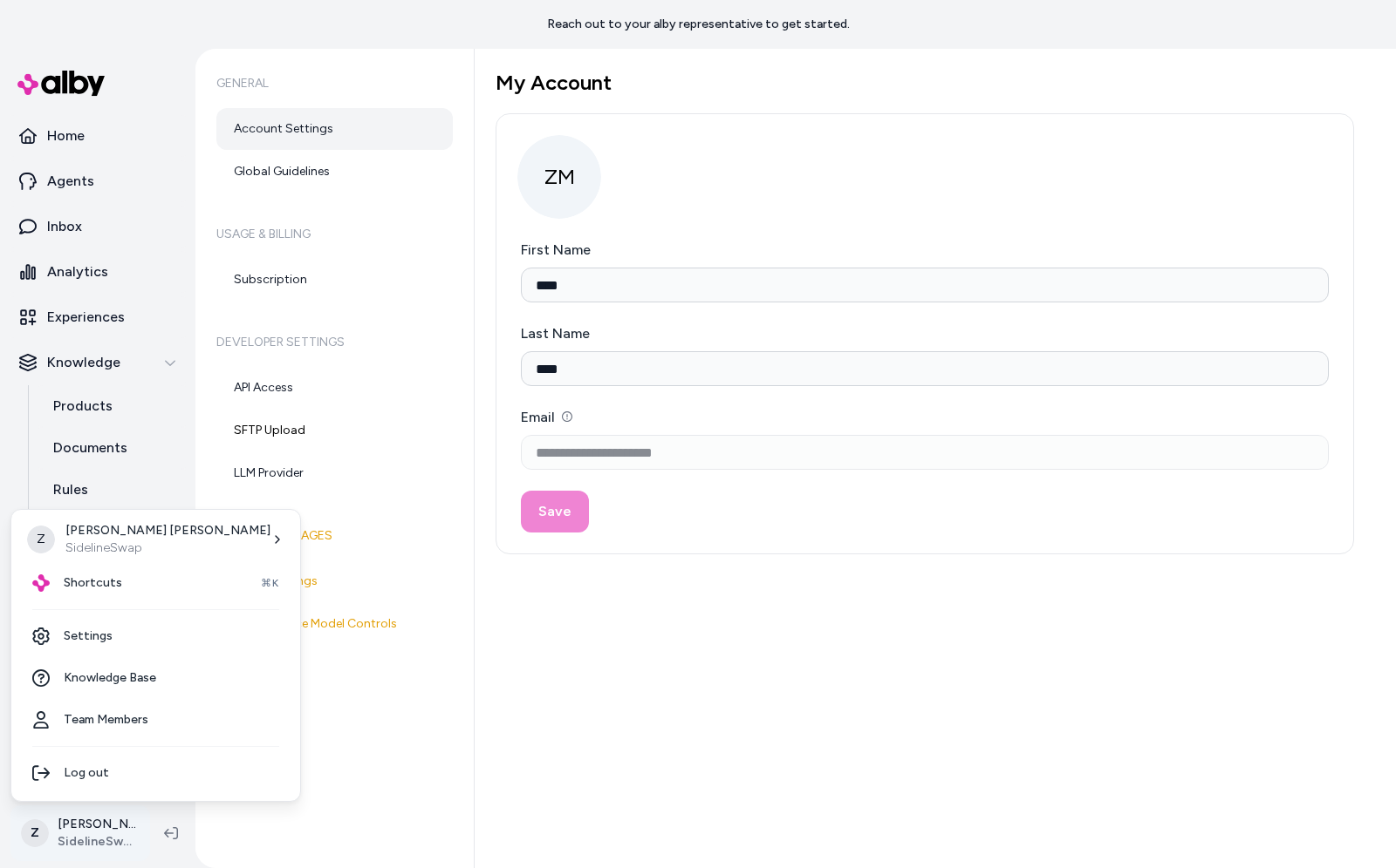
click at [75, 824] on html "**********" at bounding box center [698, 434] width 1396 height 868
click at [94, 725] on link "Team Members" at bounding box center [155, 720] width 275 height 42
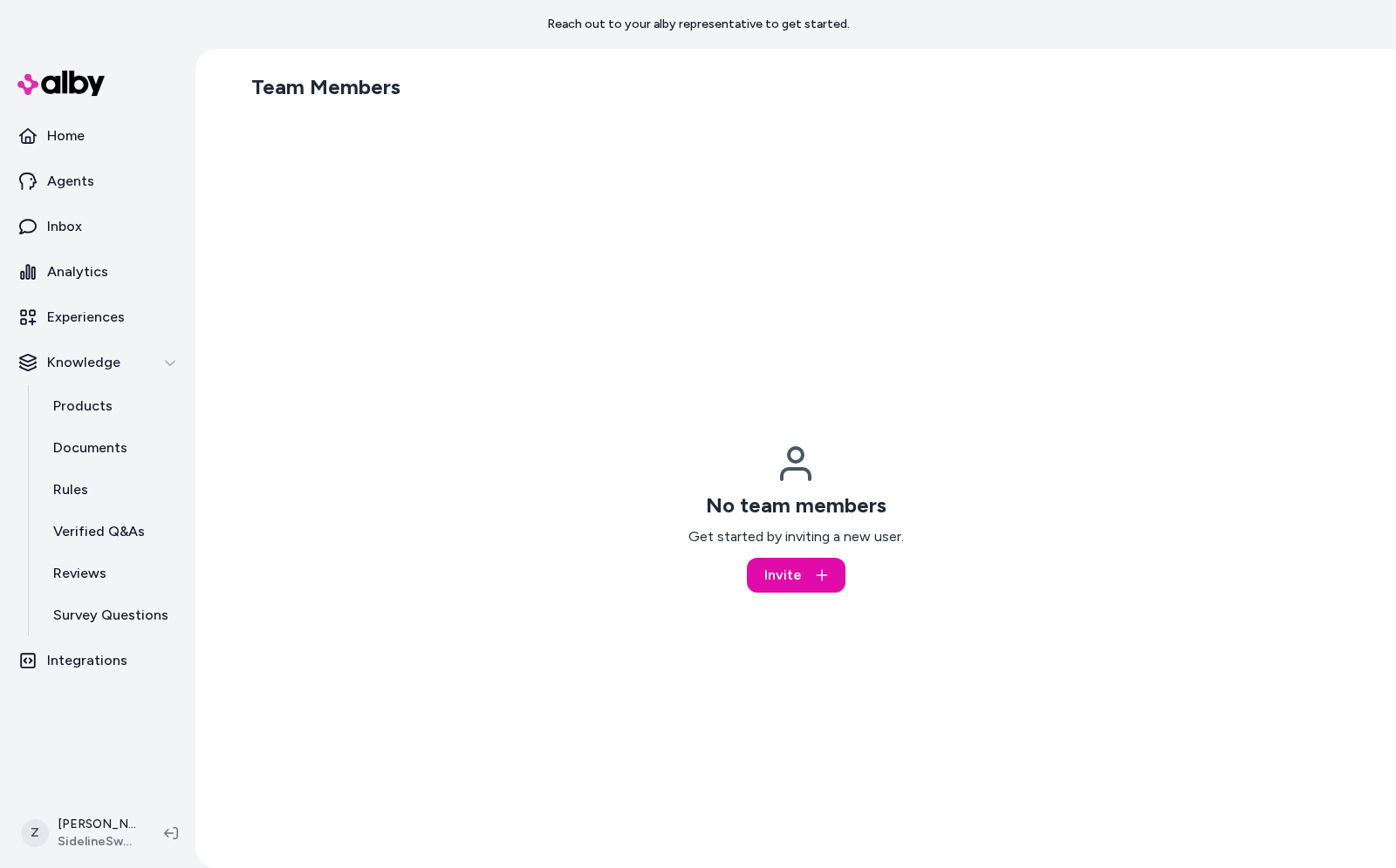
click at [817, 553] on div "No team members Get started by inviting a new user. Invite" at bounding box center [796, 517] width 216 height 150
click at [810, 566] on button "Invite" at bounding box center [795, 575] width 98 height 35
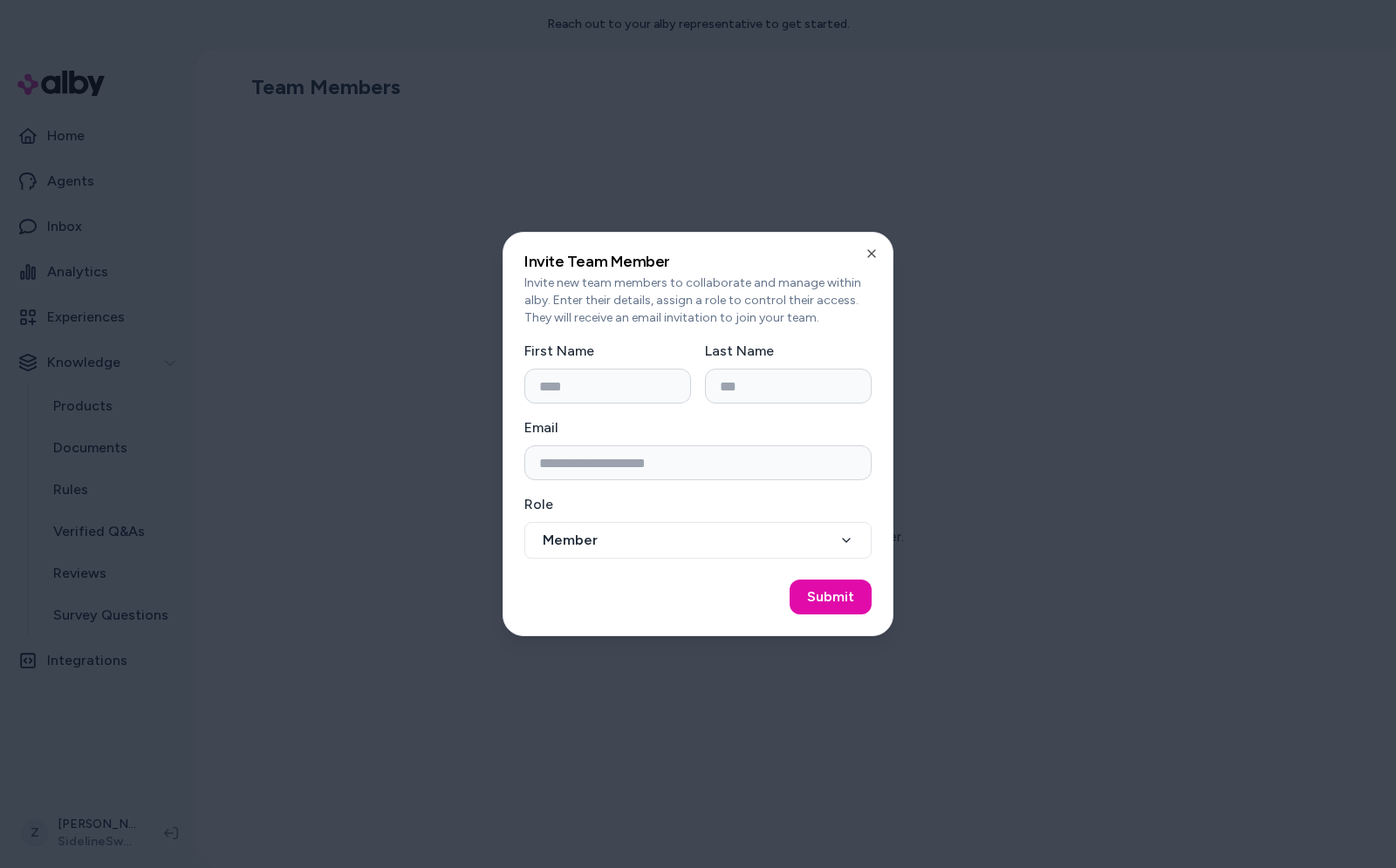
type input "*"
type input "*****"
type input "*******"
click at [730, 460] on input "Email" at bounding box center [698, 463] width 347 height 35
paste input "**********"
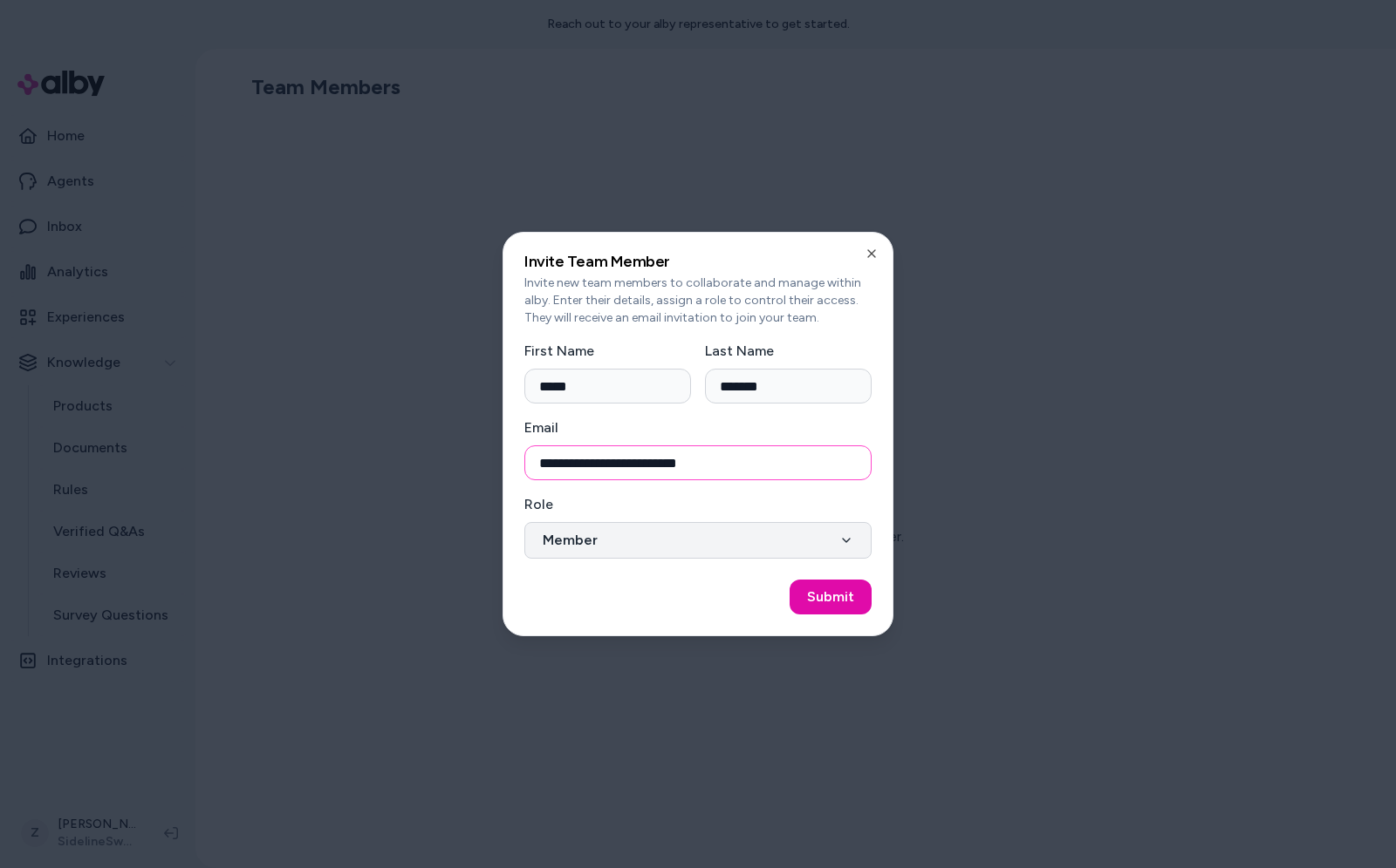
type input "**********"
click at [654, 540] on button "Member" at bounding box center [698, 540] width 347 height 37
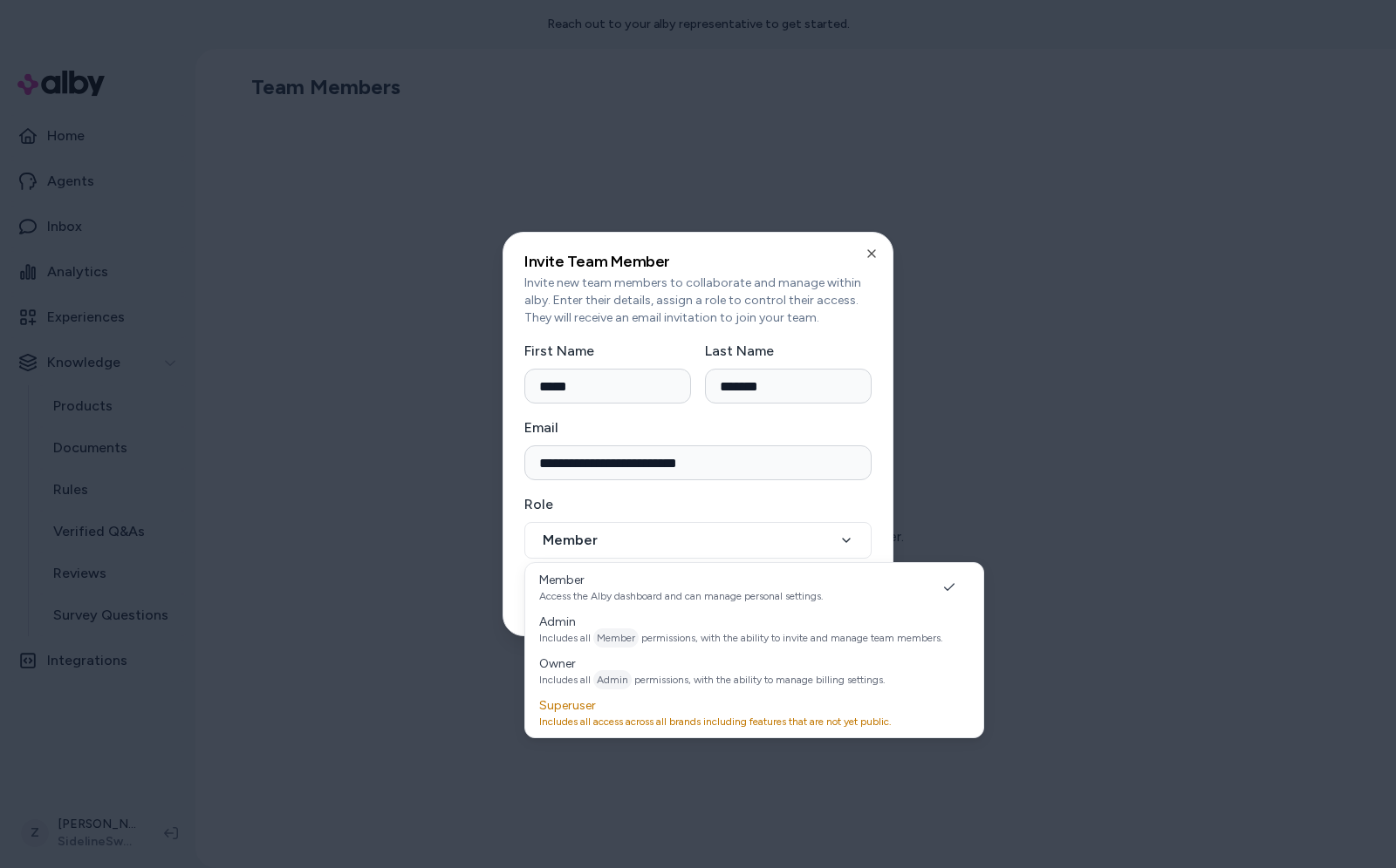
select select "*****"
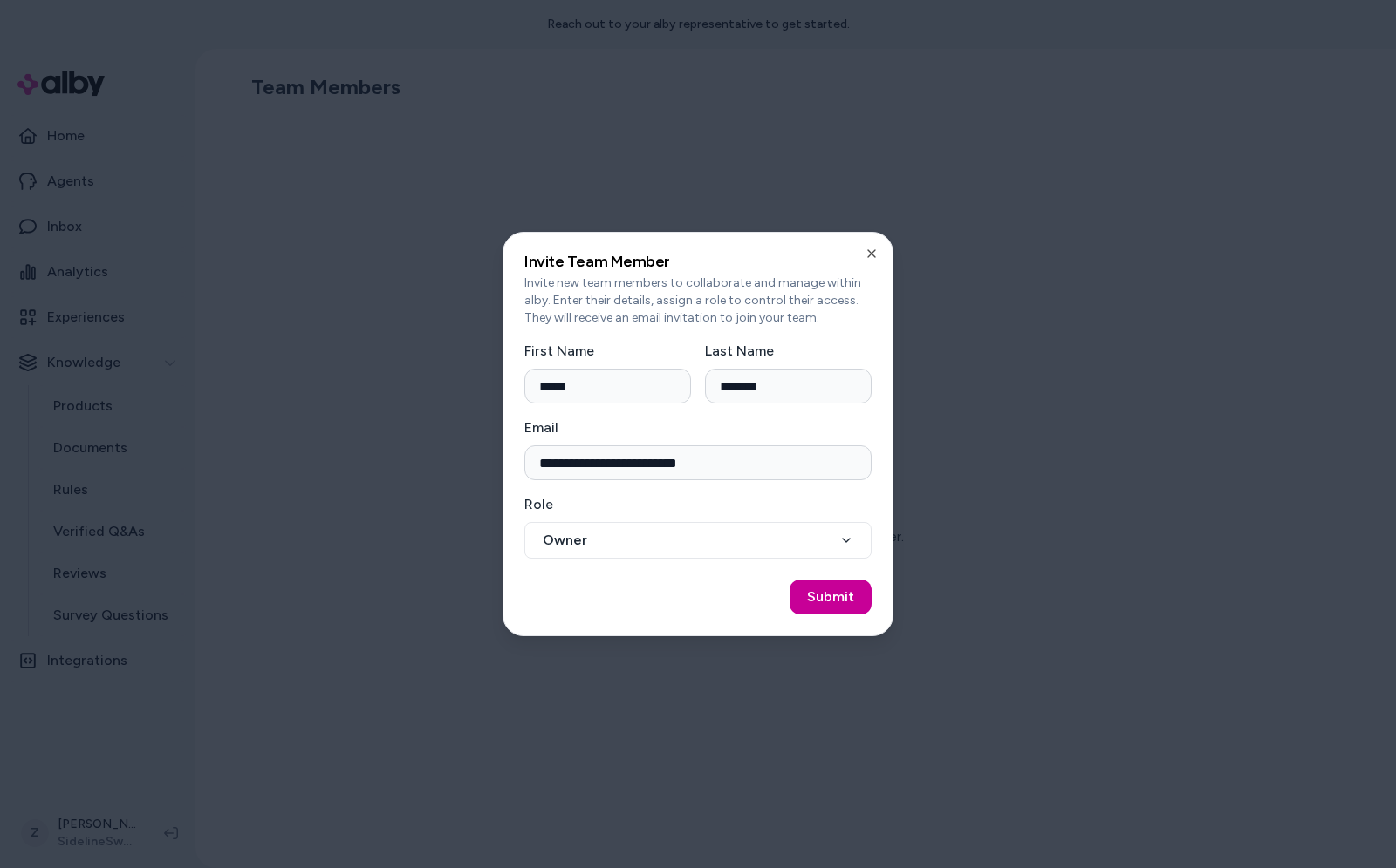
click at [837, 608] on button "Submit" at bounding box center [830, 597] width 82 height 35
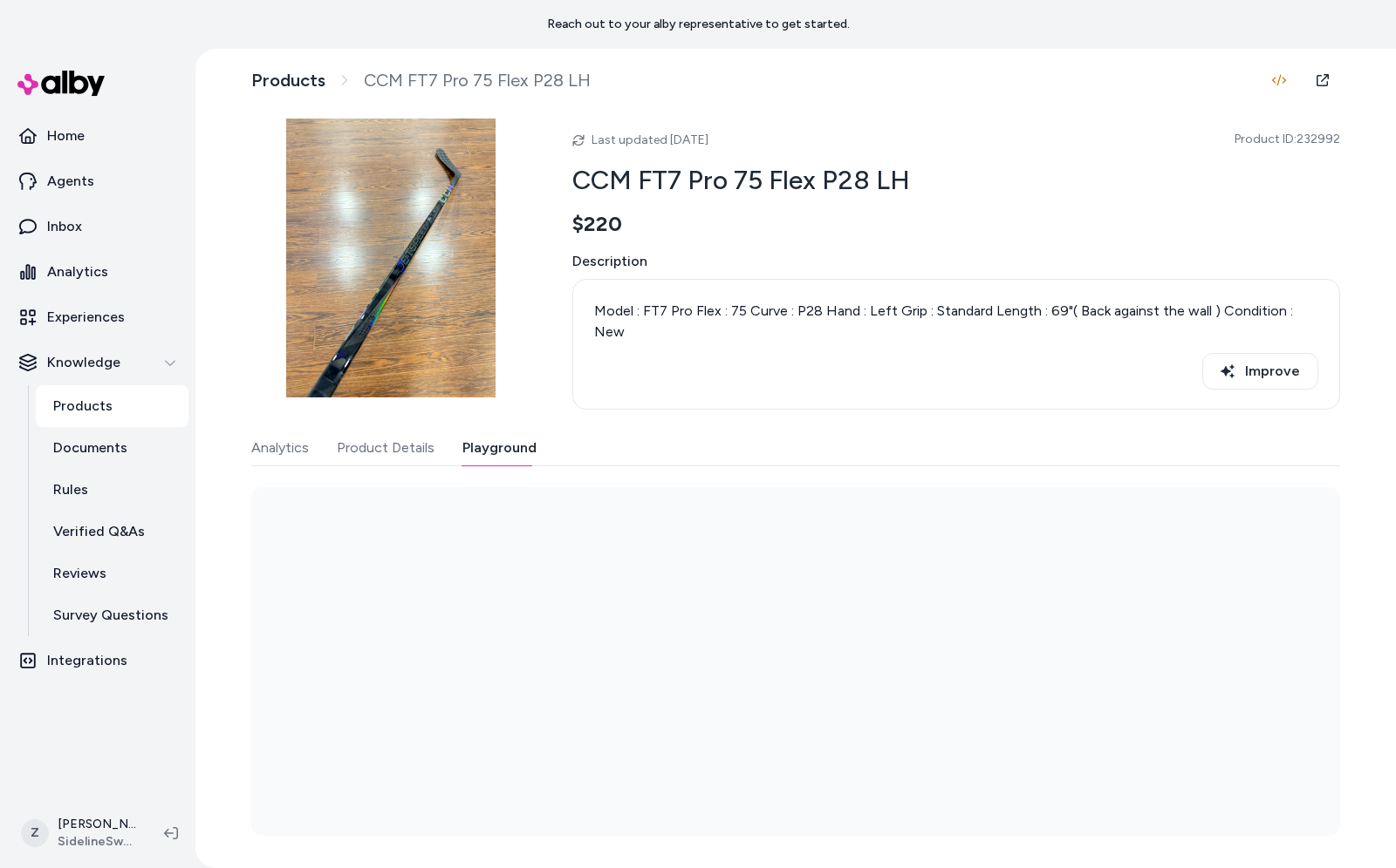
click at [497, 449] on button "Playground" at bounding box center [499, 448] width 75 height 35
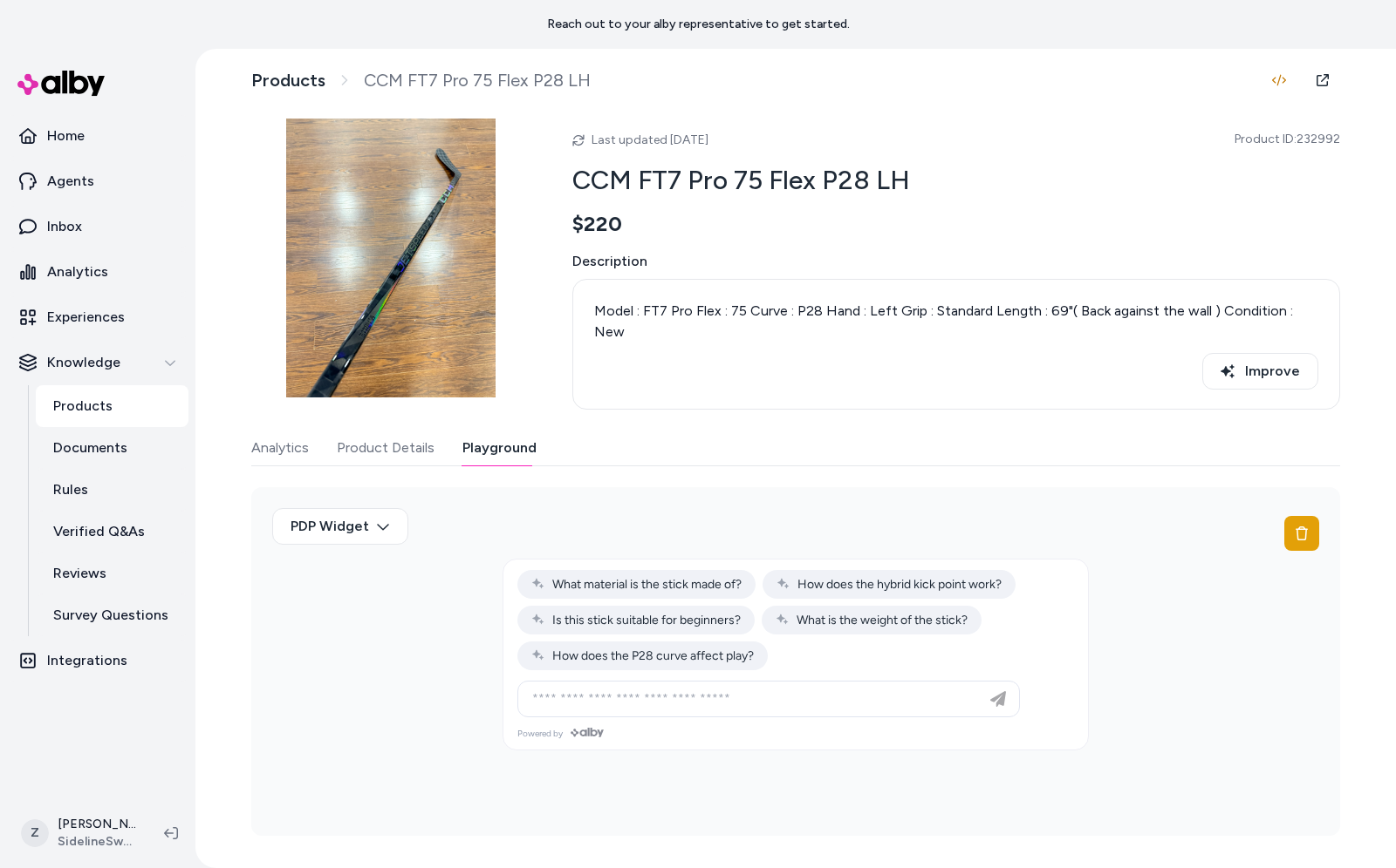
click at [897, 647] on div at bounding box center [796, 621] width 584 height 121
click at [793, 699] on input at bounding box center [751, 699] width 459 height 21
type input "**********"
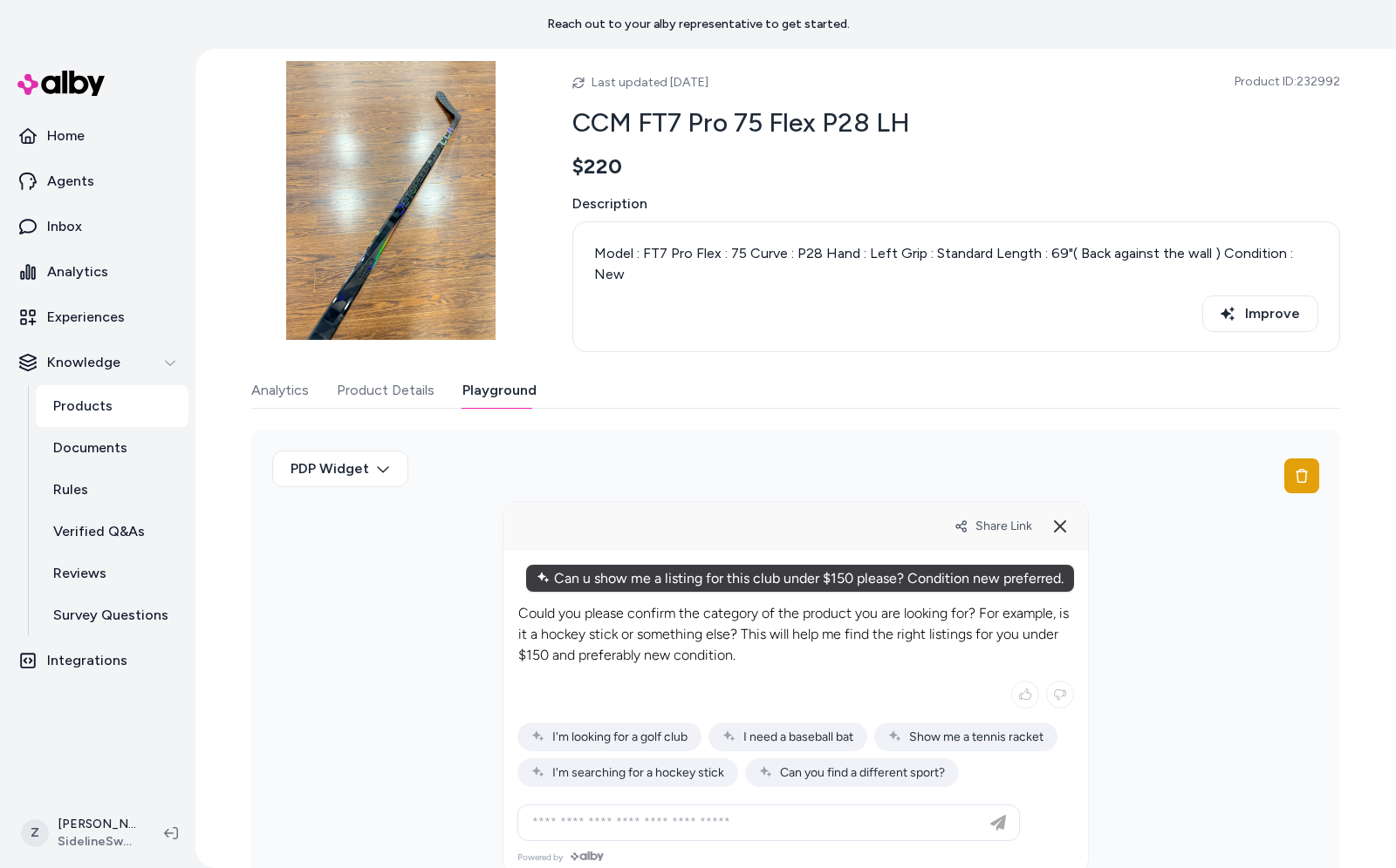
scroll to position [97, 0]
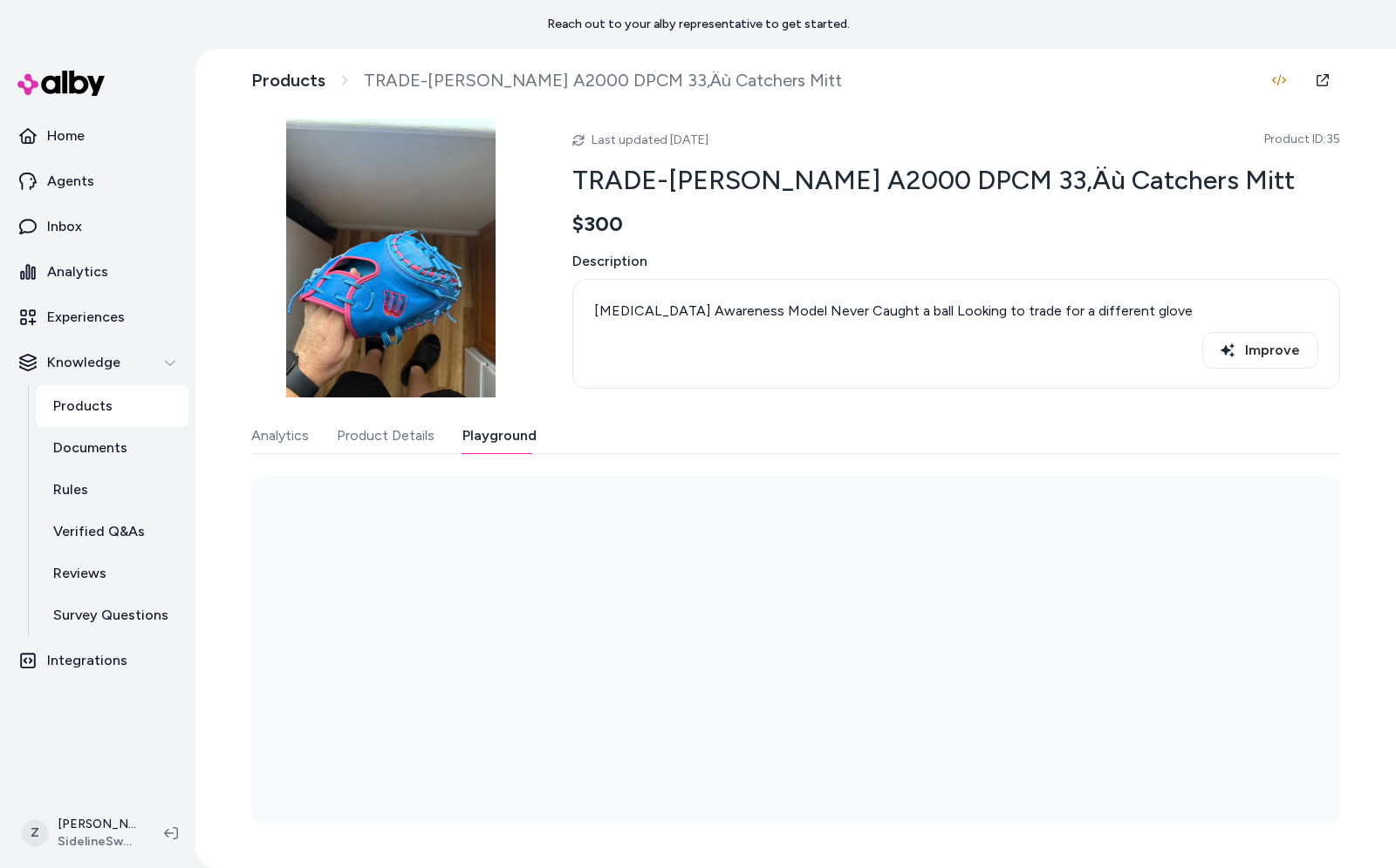
click at [470, 428] on button "Playground" at bounding box center [499, 435] width 75 height 35
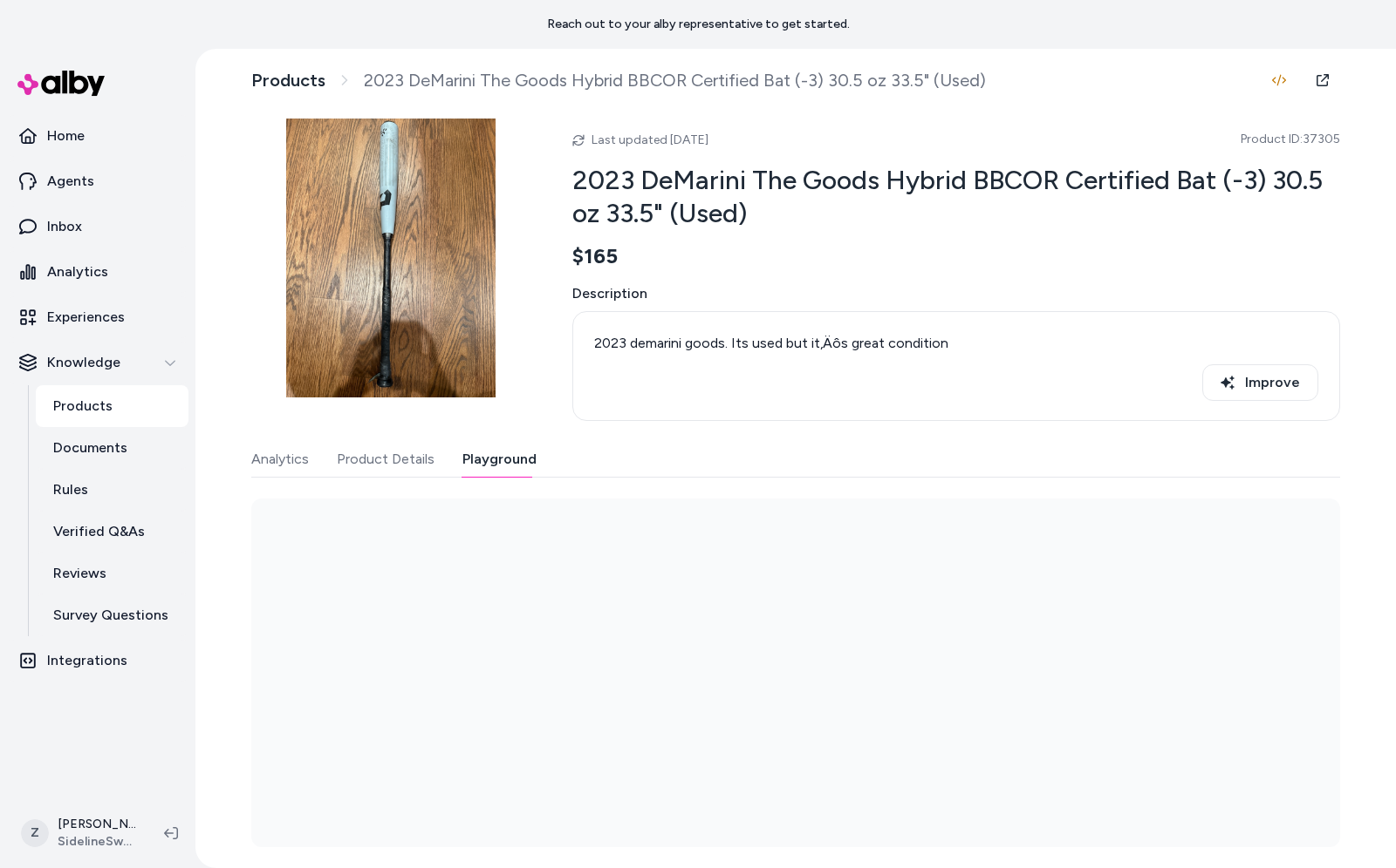
click at [498, 458] on button "Playground" at bounding box center [499, 459] width 75 height 35
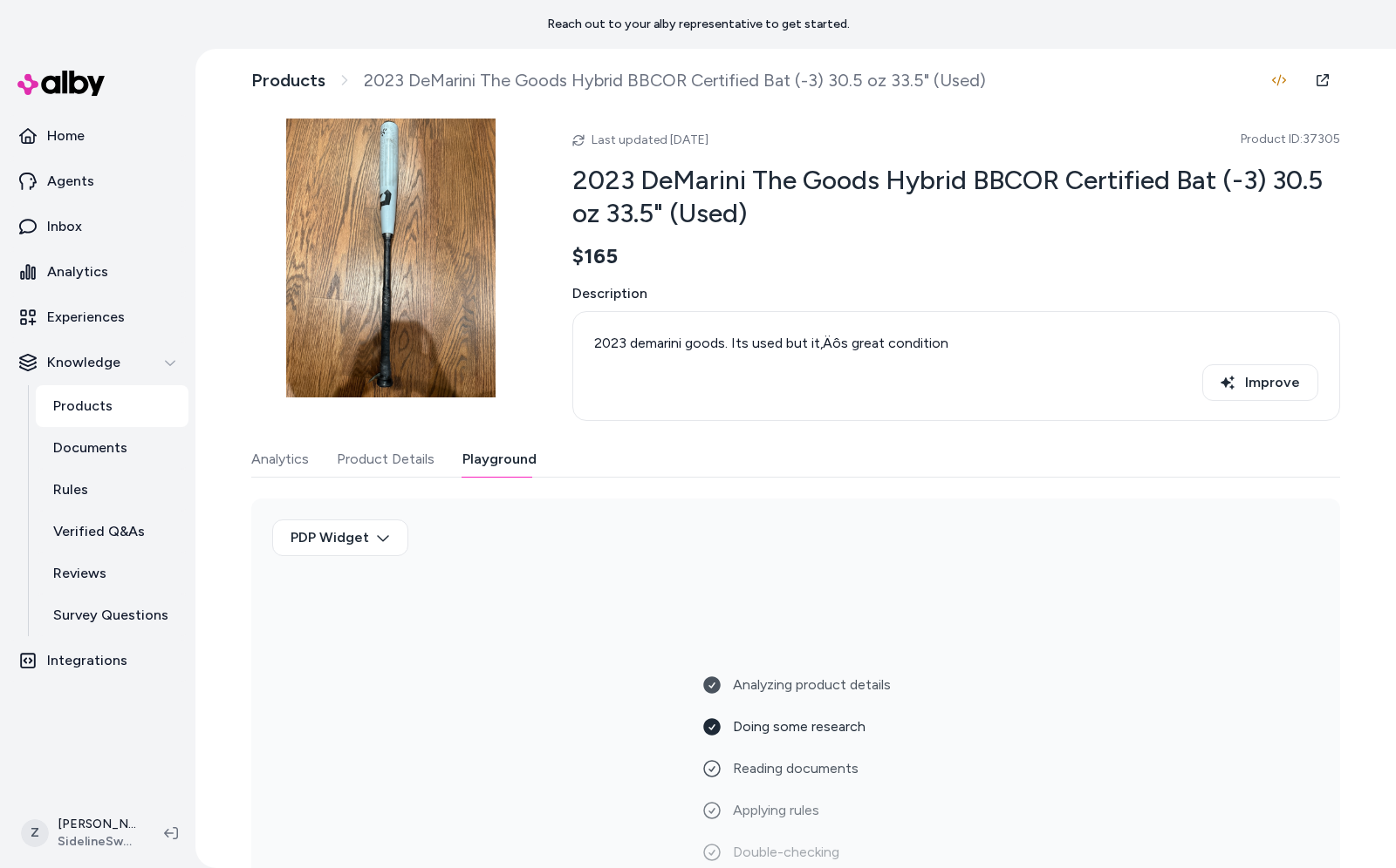
click at [383, 480] on div "Analytics Product Details Playground PDP Widget Analyzing product details Doing…" at bounding box center [796, 683] width 1089 height 484
click at [383, 467] on button "Product Details" at bounding box center [386, 459] width 97 height 35
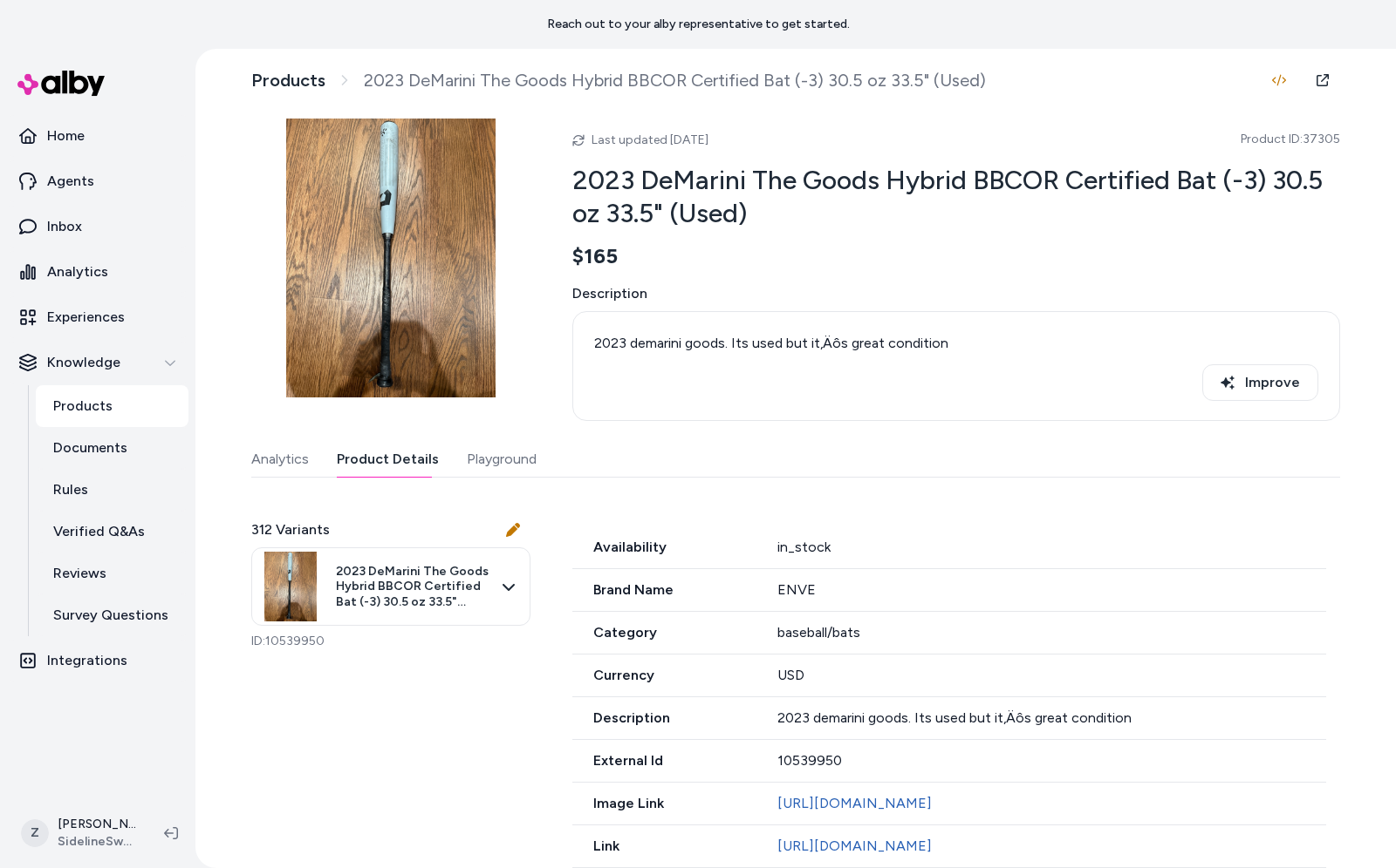
click at [453, 579] on html "Reach out to your alby representative to get started. Home Agents Inbox Analyti…" at bounding box center [698, 434] width 1396 height 868
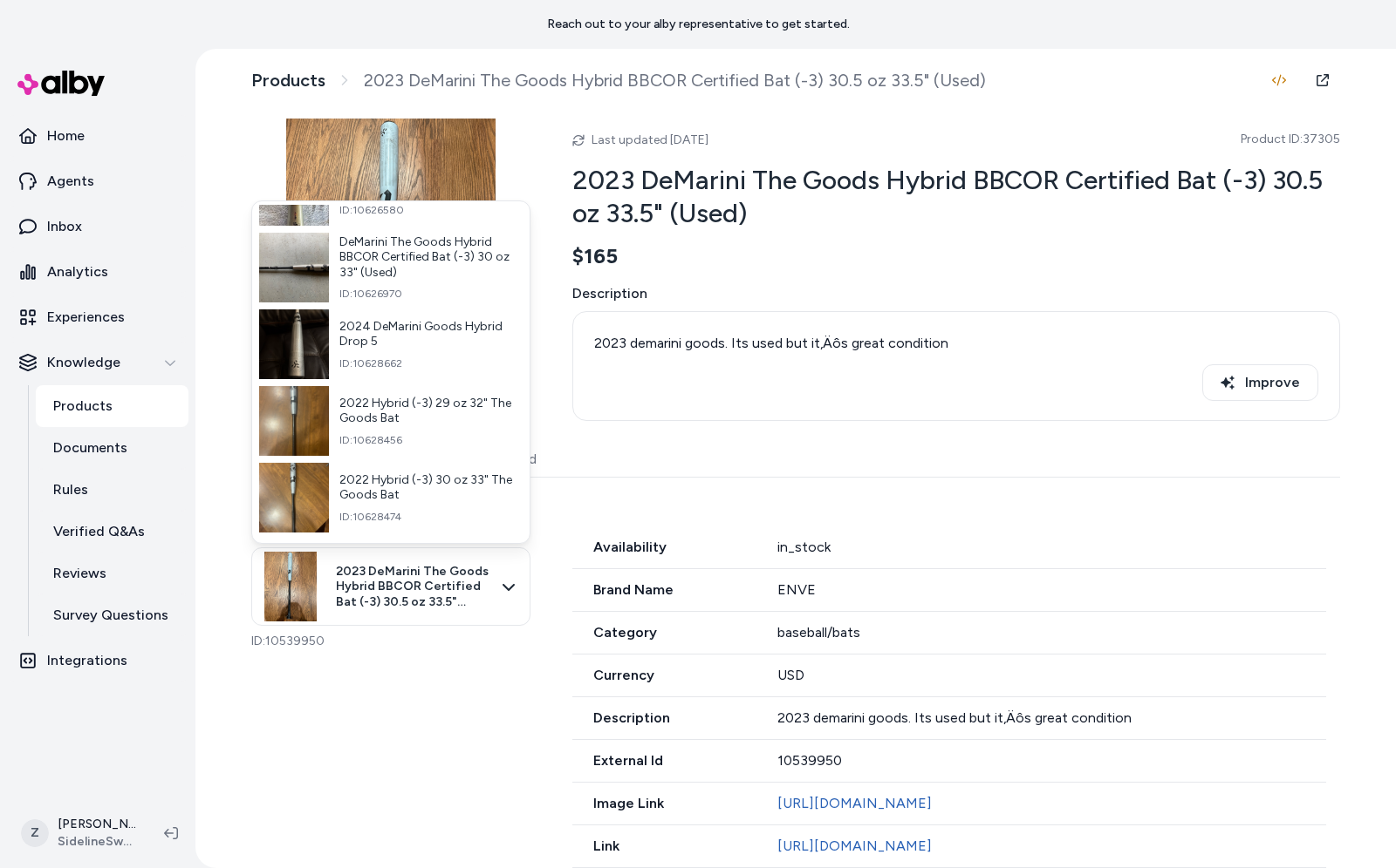
scroll to position [4005, 0]
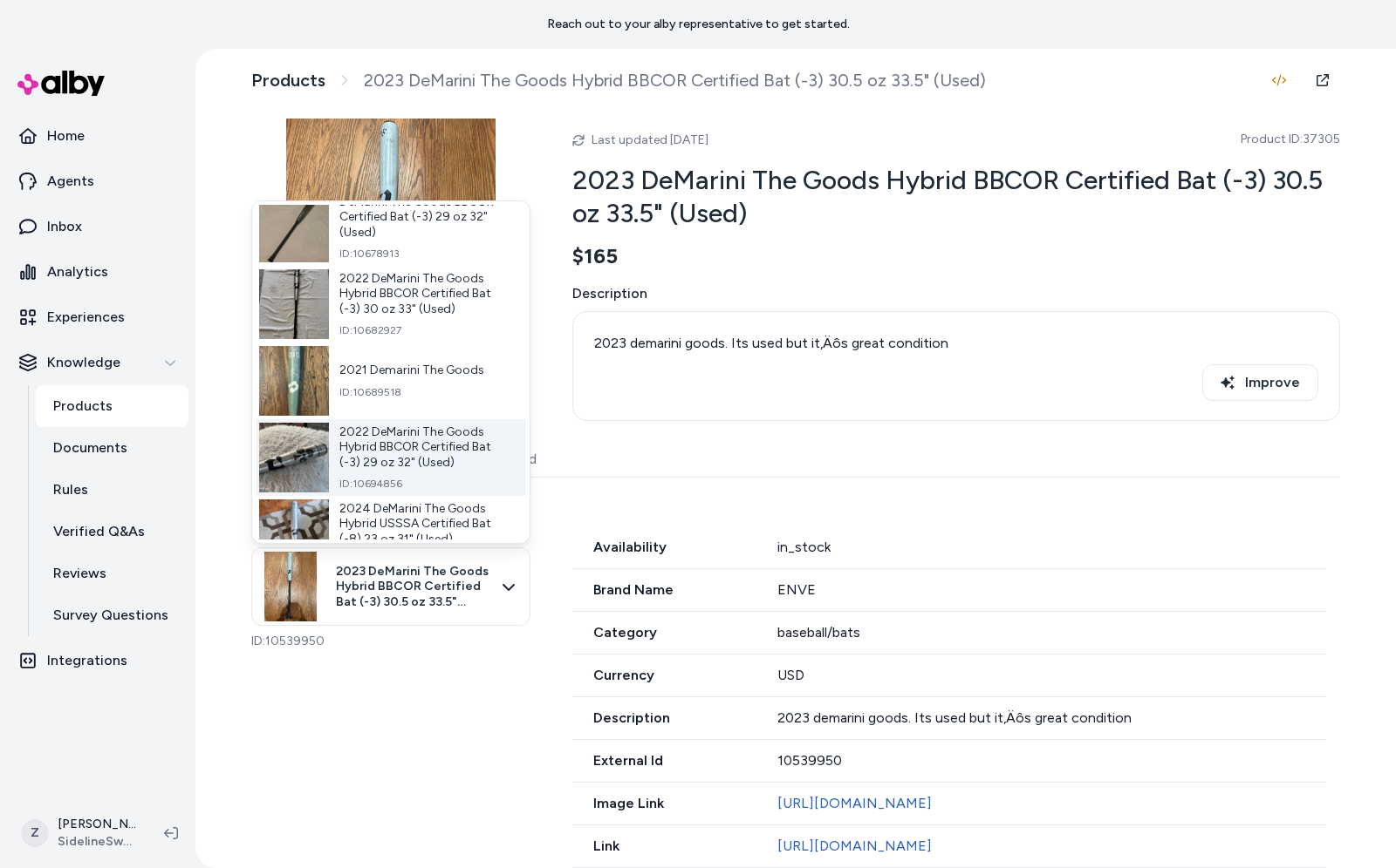
click at [375, 461] on span "2022 DeMarini The Goods Hybrid BBCOR Certified Bat (-3) 29 oz 32" (Used)" at bounding box center [425, 448] width 173 height 47
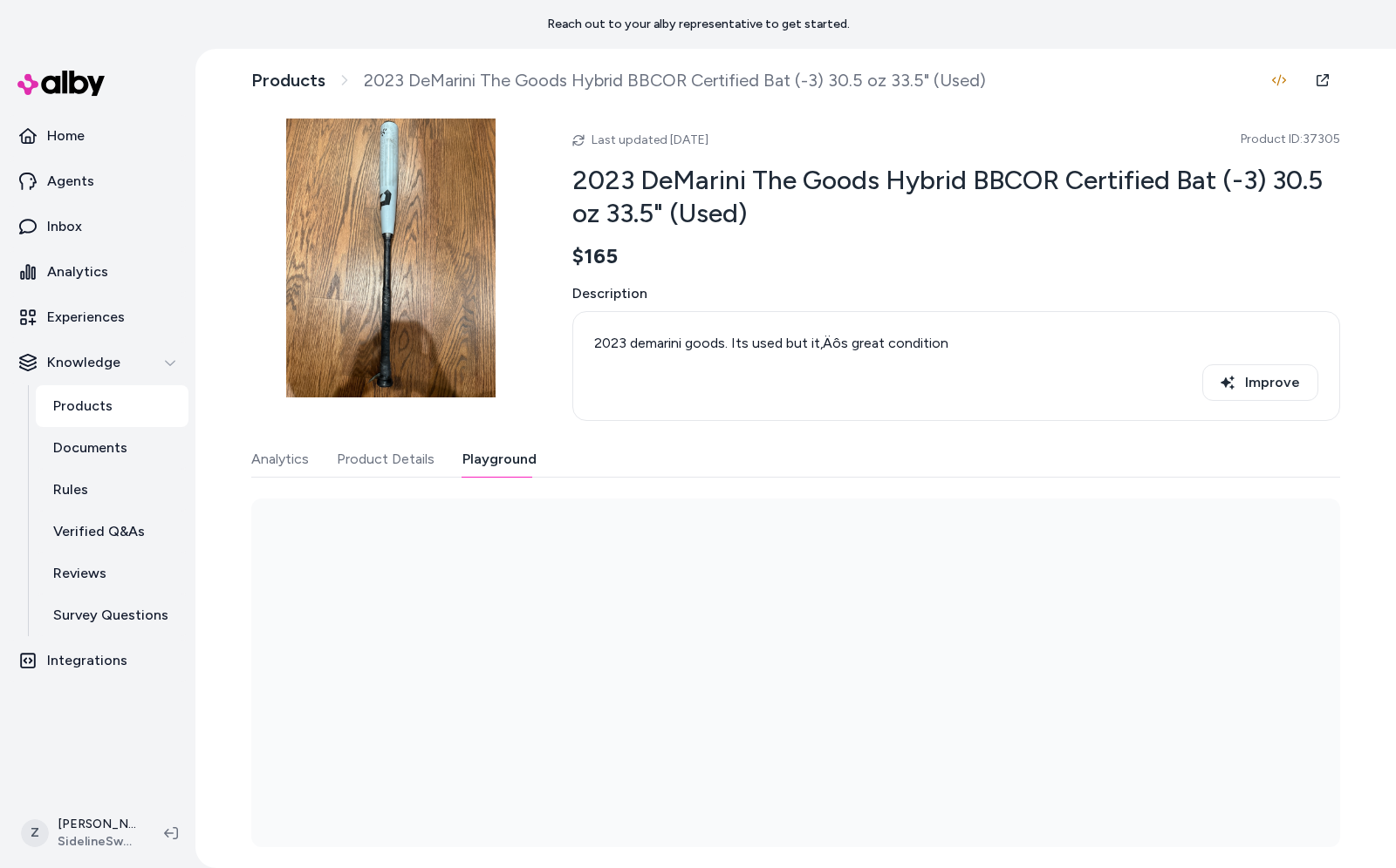
click at [515, 454] on button "Playground" at bounding box center [499, 459] width 75 height 35
